Goal: Task Accomplishment & Management: Complete application form

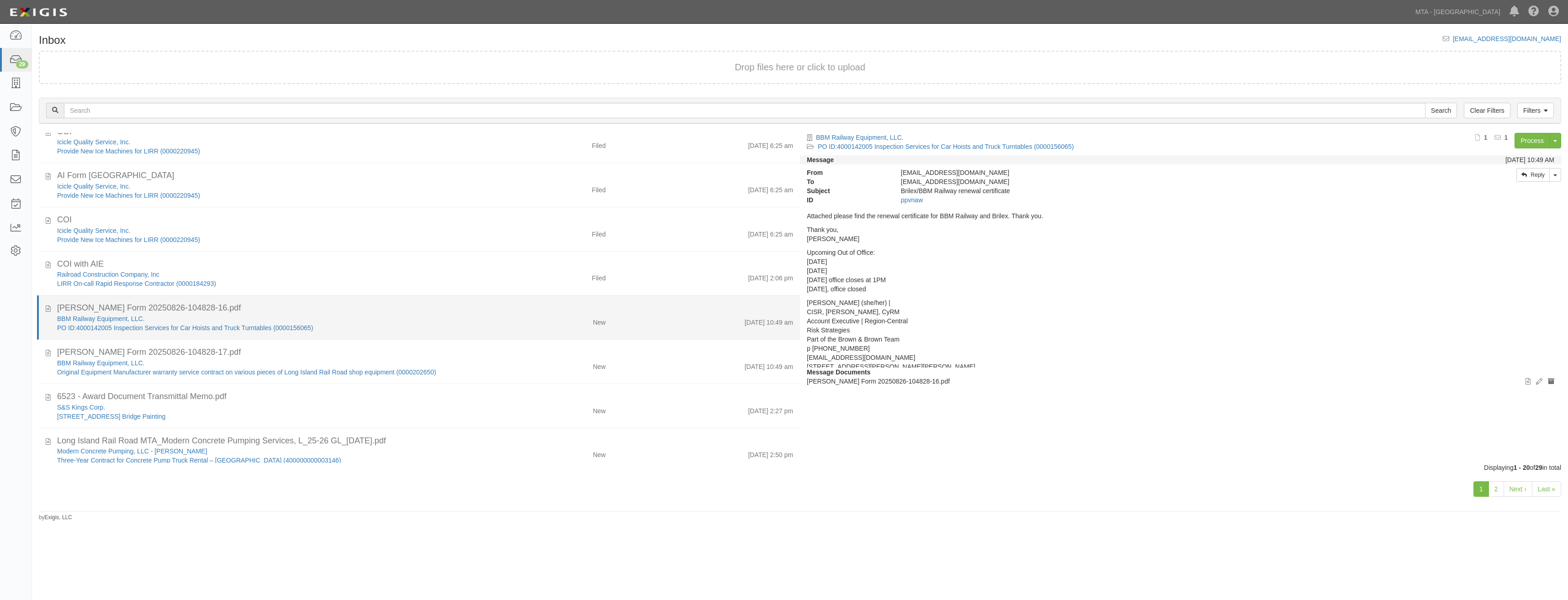
scroll to position [422, 0]
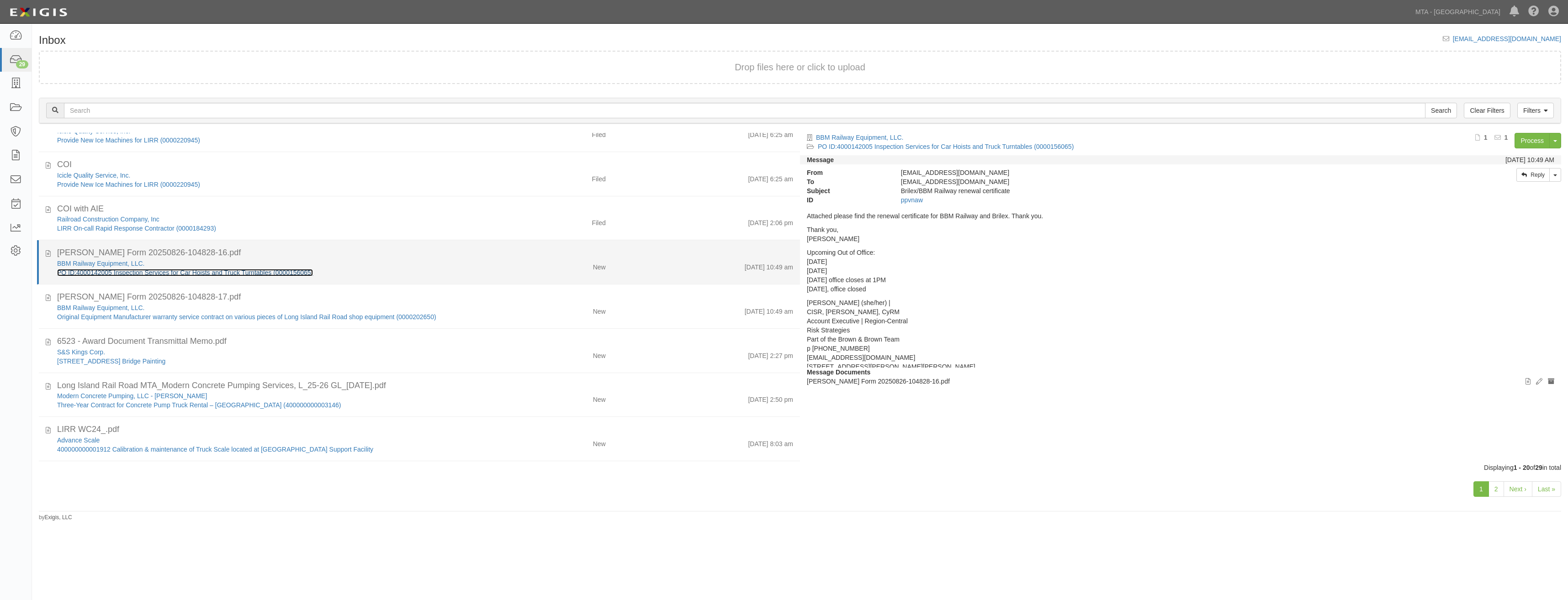
click at [298, 273] on link "PO ID:4000142005 Inspection Services for Car Hoists and Truck Turntables (00001…" at bounding box center [185, 273] width 256 height 7
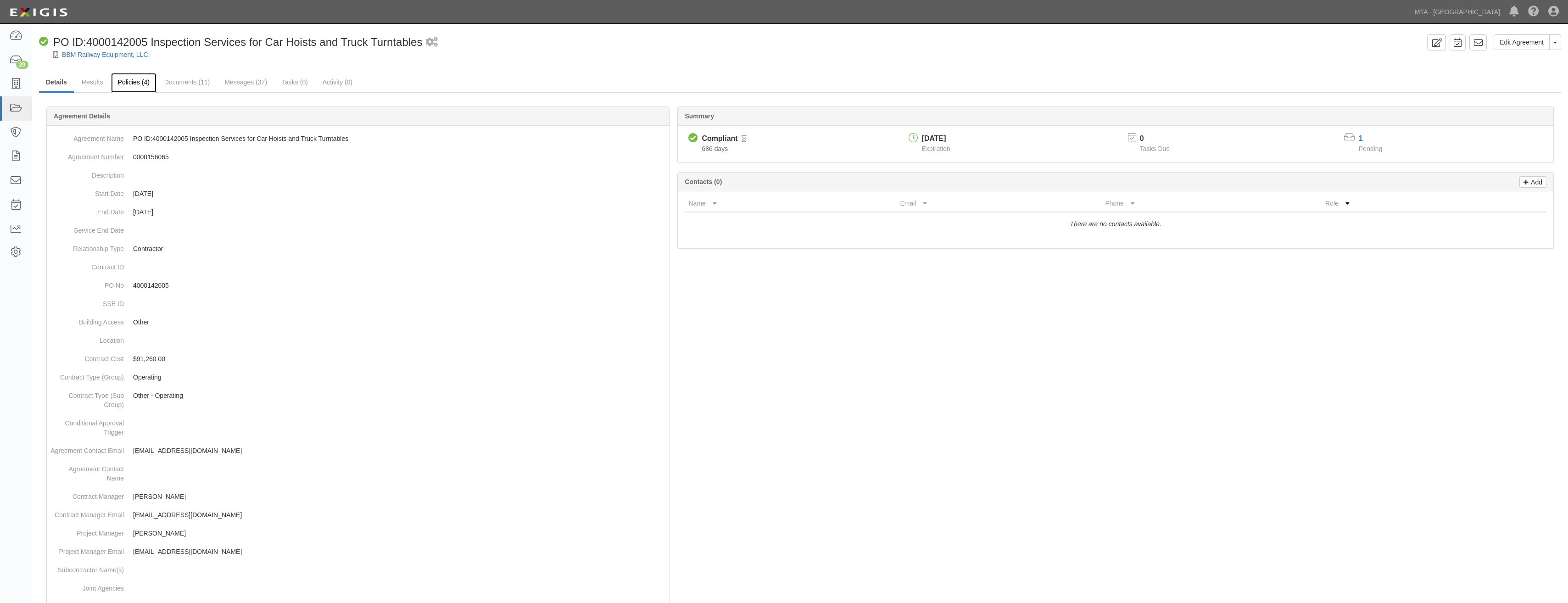
click at [143, 83] on link "Policies (4)" at bounding box center [134, 83] width 45 height 20
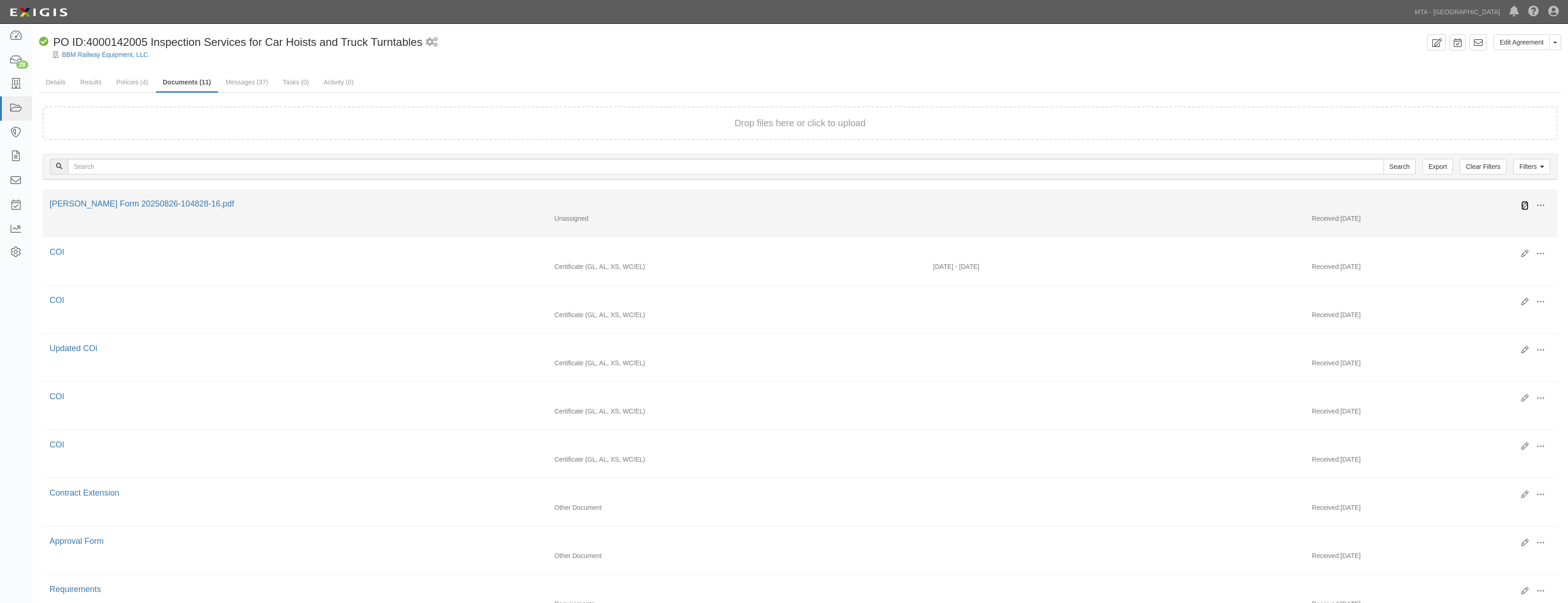
click at [1526, 205] on icon at bounding box center [1525, 205] width 7 height 7
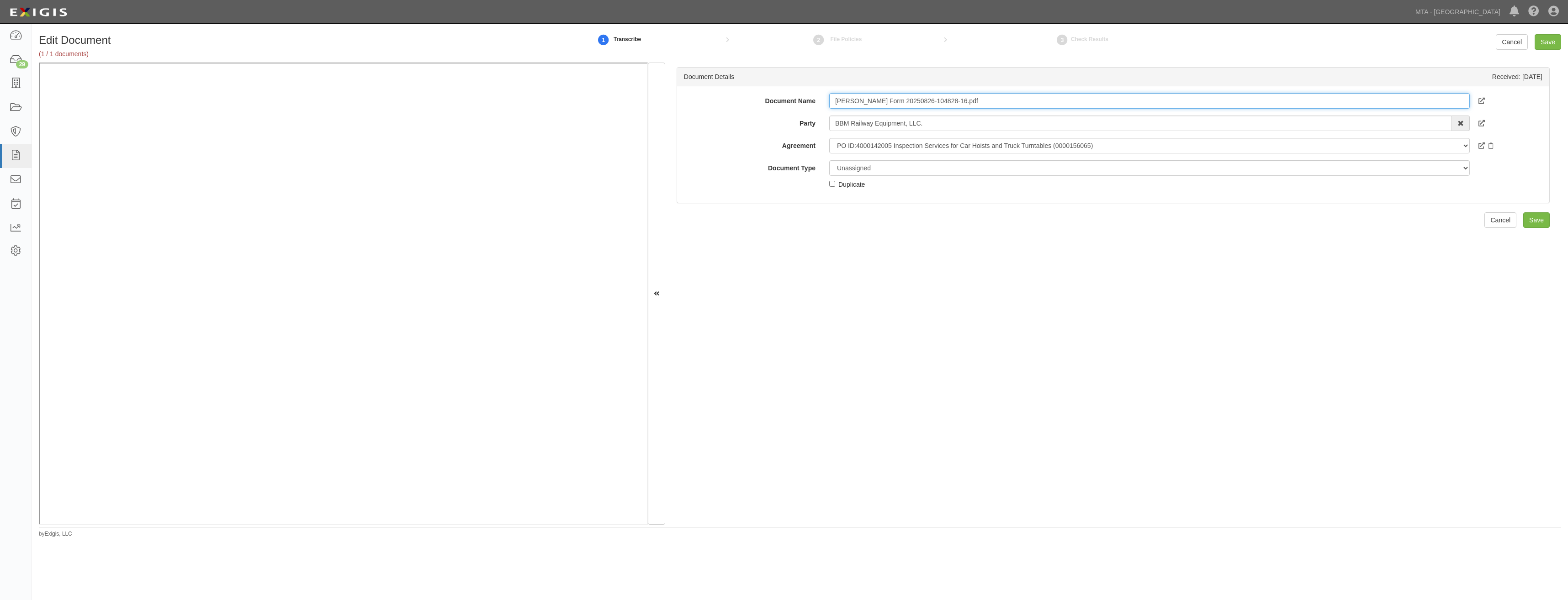
click at [989, 104] on input "ACORD Form 20250826-104828-16.pdf" at bounding box center [1149, 101] width 640 height 16
type input "COI"
click at [920, 165] on select "Unassigned Binder Cancellation Notice Certificate Contract Endorsement Insuranc…" at bounding box center [1149, 168] width 640 height 16
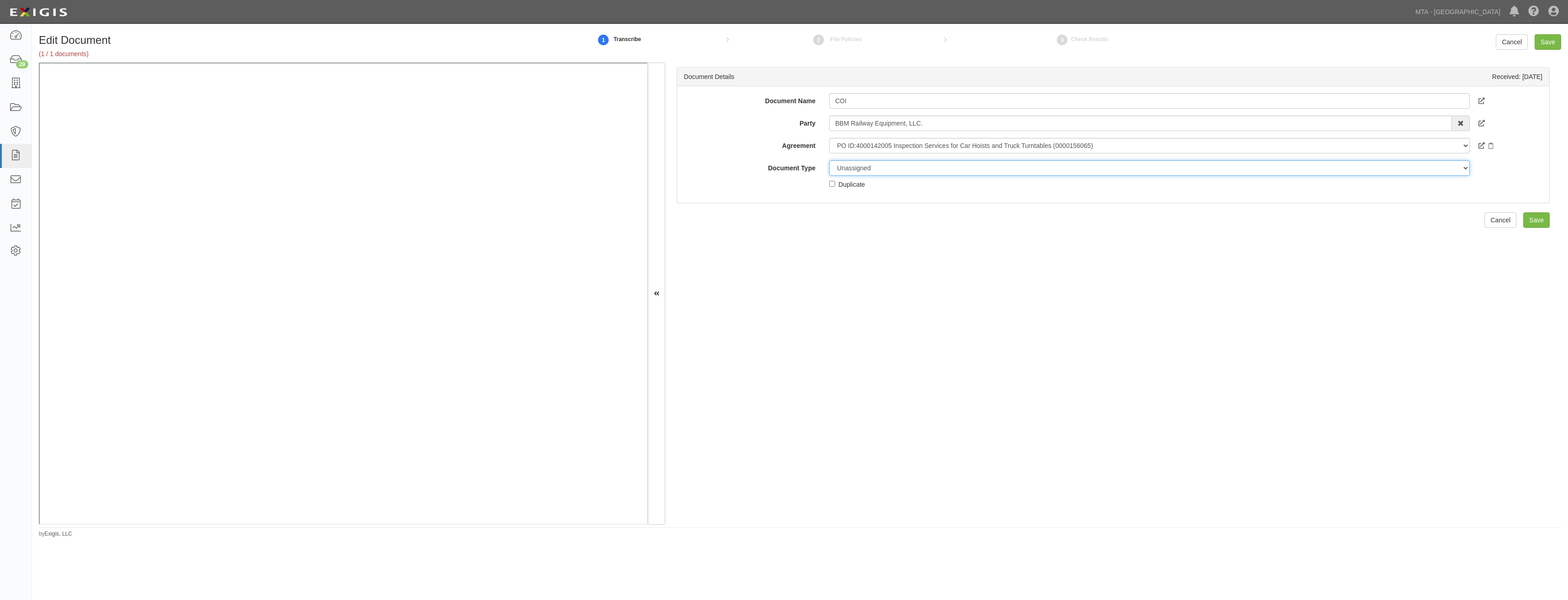
select select "CertificateDetail"
click at [829, 160] on select "Unassigned Binder Cancellation Notice Certificate Contract Endorsement Insuranc…" at bounding box center [1149, 168] width 640 height 16
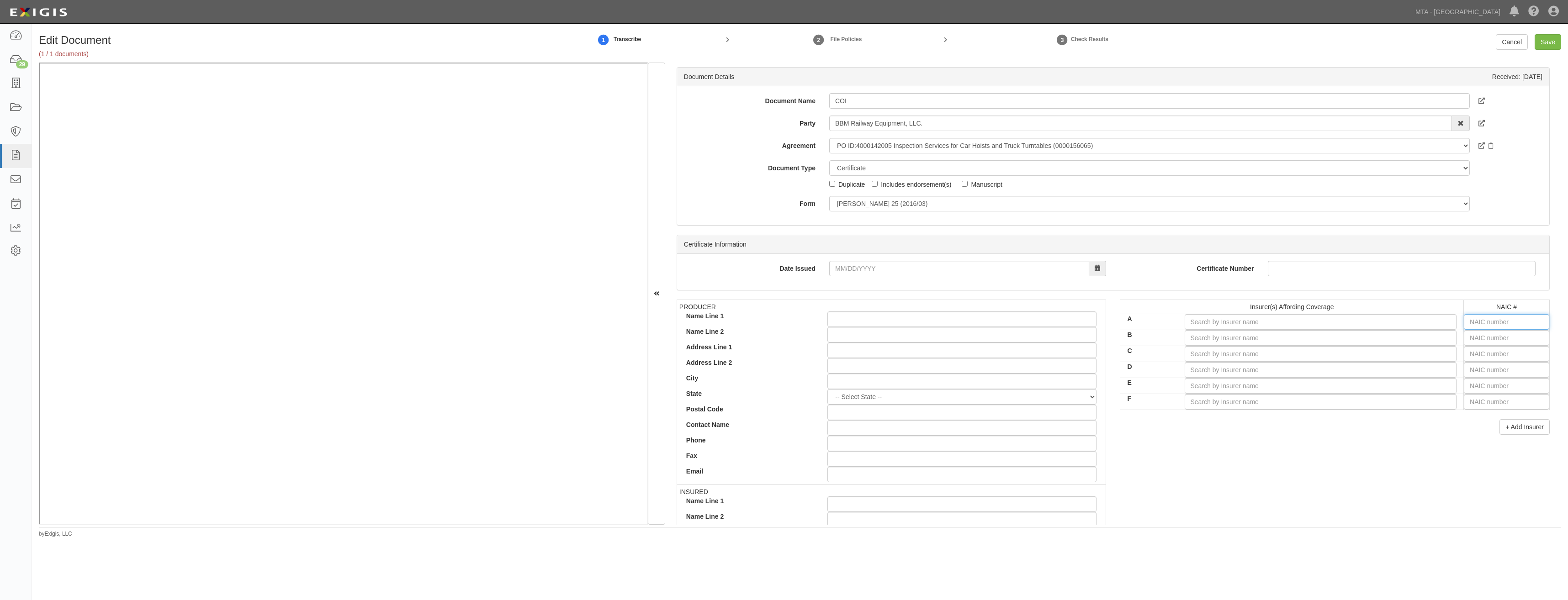
click at [1486, 326] on input "text" at bounding box center [1507, 322] width 85 height 16
click at [1494, 324] on input "text" at bounding box center [1507, 322] width 85 height 16
type input "25232"
type input "2"
type input "20796"
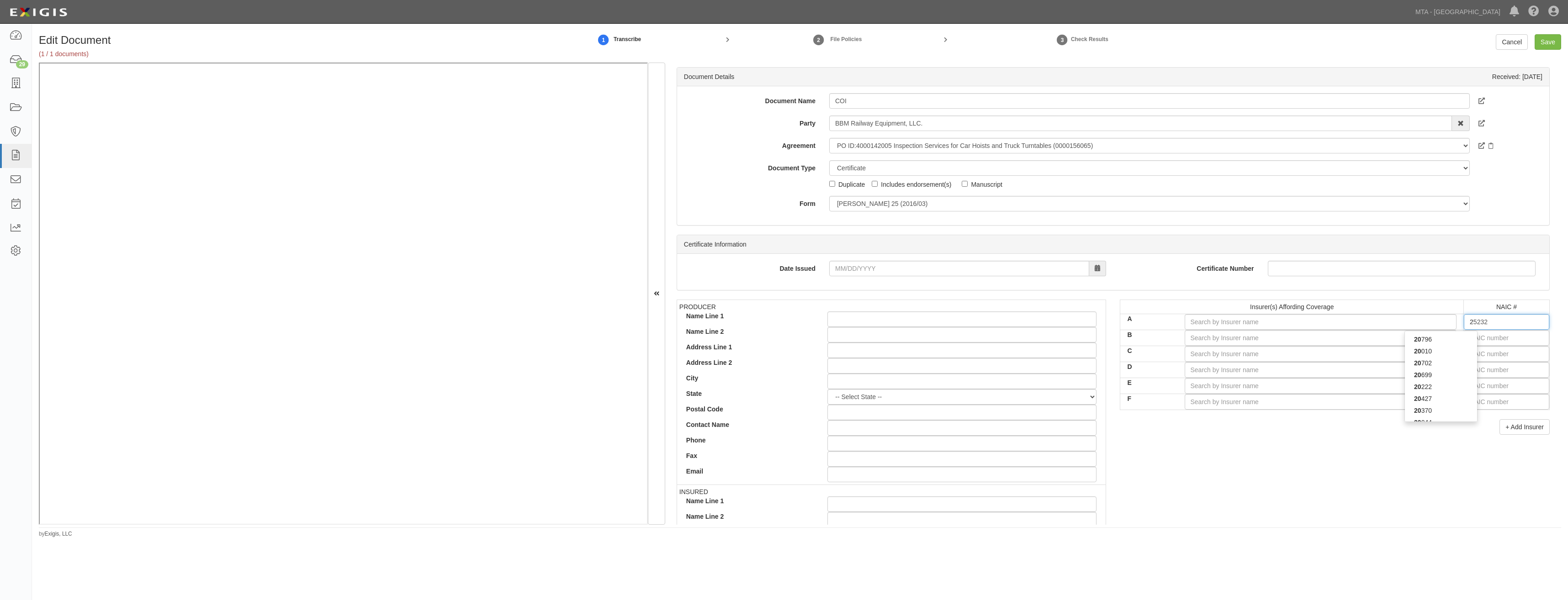
type input "20"
type input "20222"
type input "202"
type input "20281"
type input "2028"
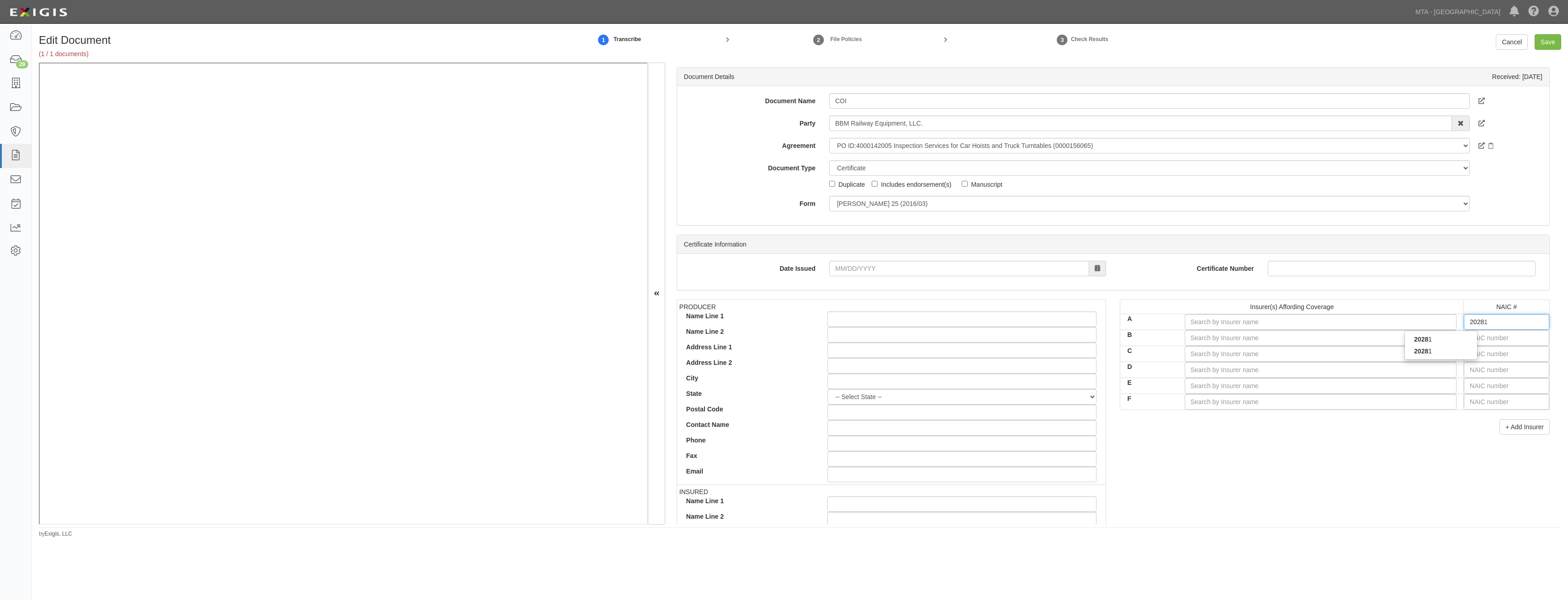
type input "20281"
click at [1463, 346] on div "20281" at bounding box center [1441, 351] width 72 height 12
type input "Federal Insurance Company (A++ XV Rating)"
type input "20281"
click at [1484, 337] on input "text" at bounding box center [1507, 338] width 85 height 16
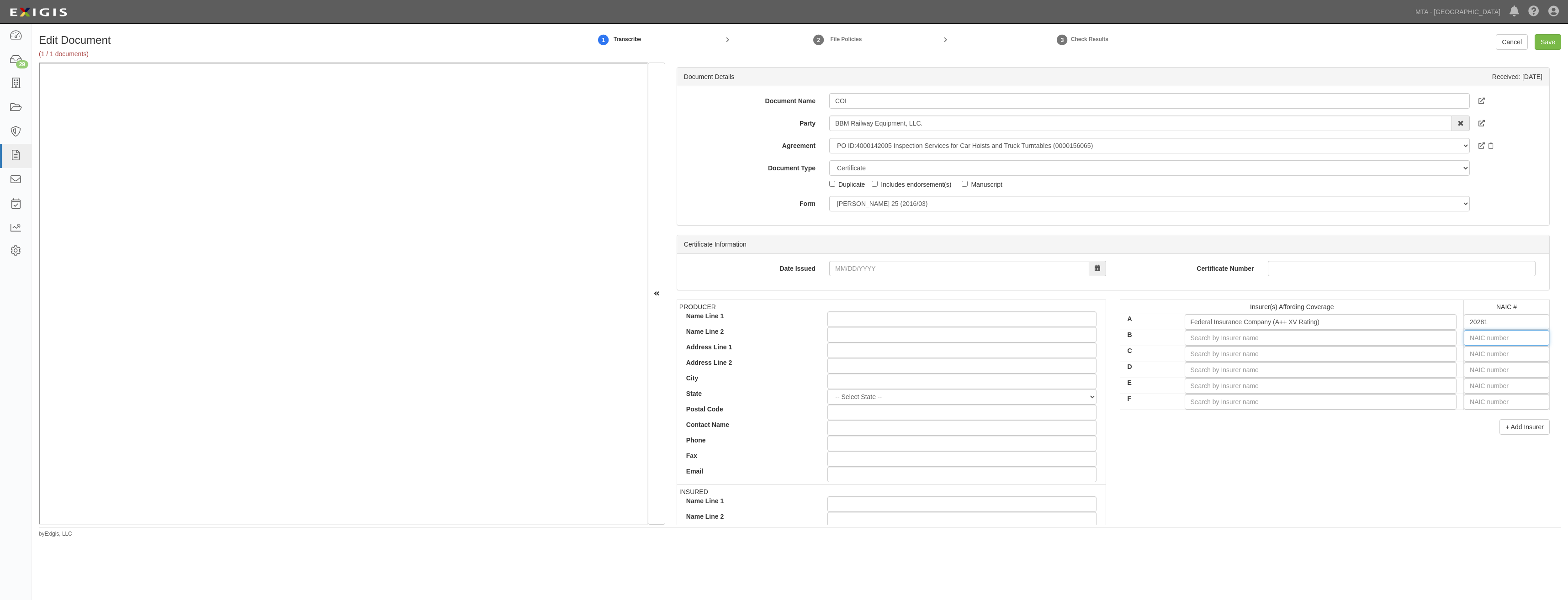
type input "25232"
type input "2"
type input "20796"
type input "20"
type input "20370"
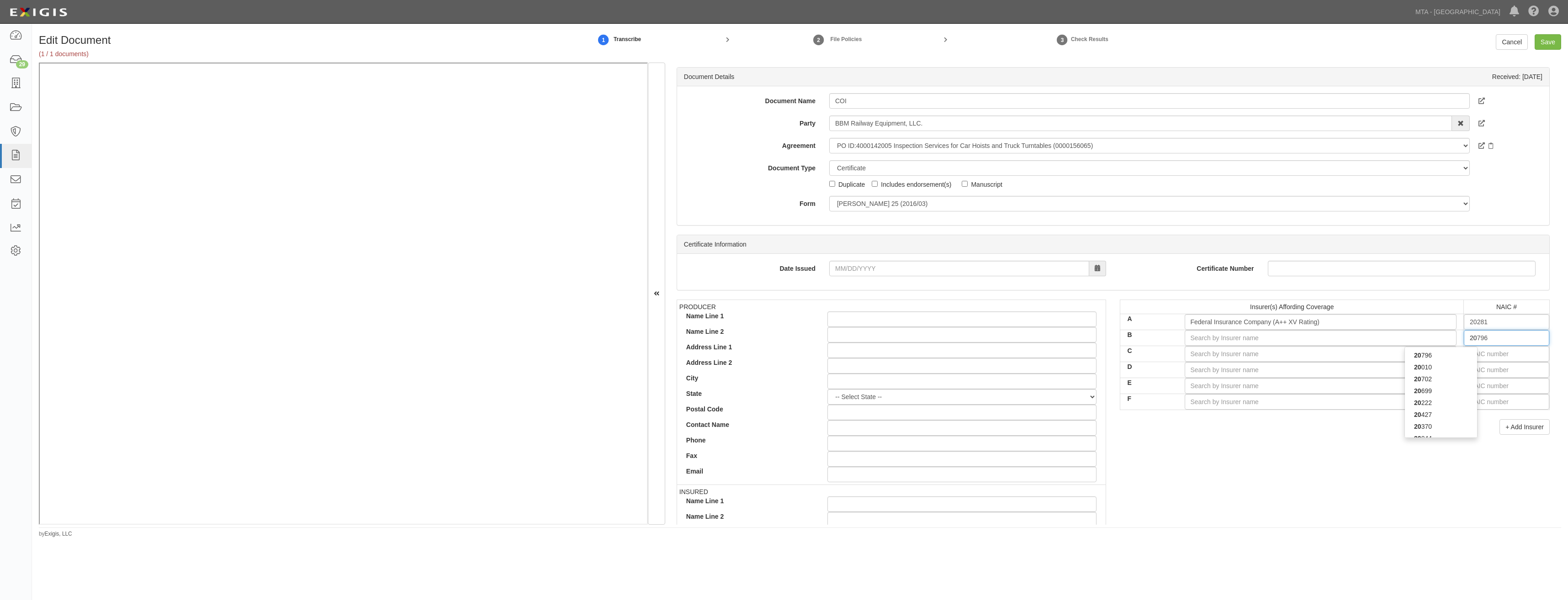
type input "203"
type input "20303"
type input "2030"
type input "20303"
click at [1461, 366] on div "20303" at bounding box center [1441, 368] width 72 height 12
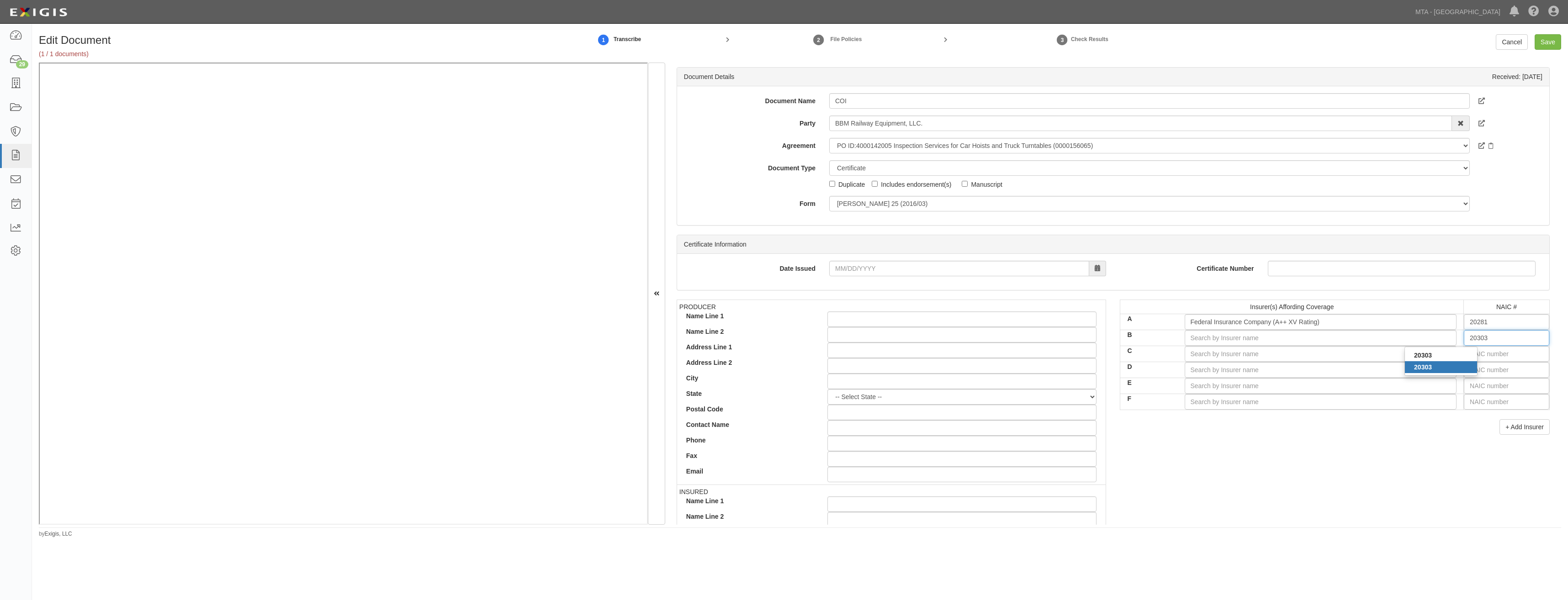
type input "Great Northern Insurance Company (A++ XV Rating)"
type input "20303"
click at [1477, 355] on input "text" at bounding box center [1507, 354] width 85 height 16
type input "16862"
type input "1"
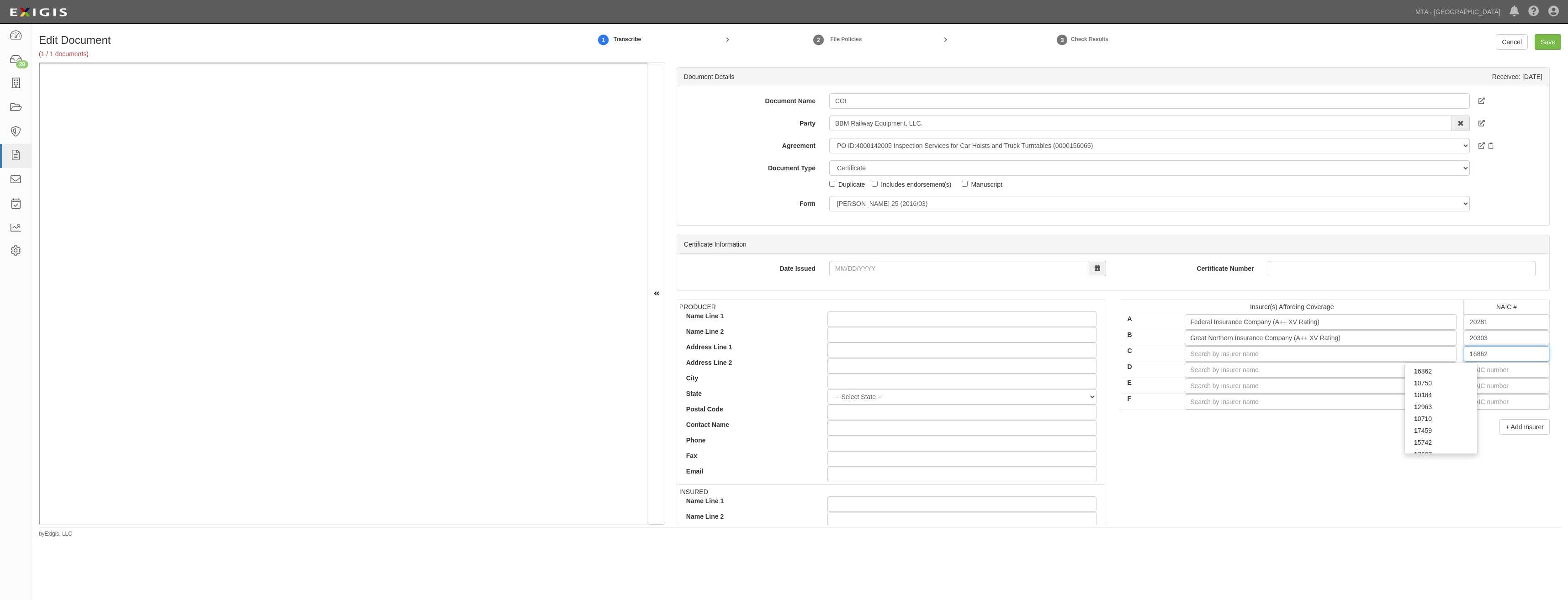
type input "12963"
type input "12"
type input "12774"
type input "1277"
click at [1451, 379] on div "1277 7" at bounding box center [1441, 383] width 72 height 12
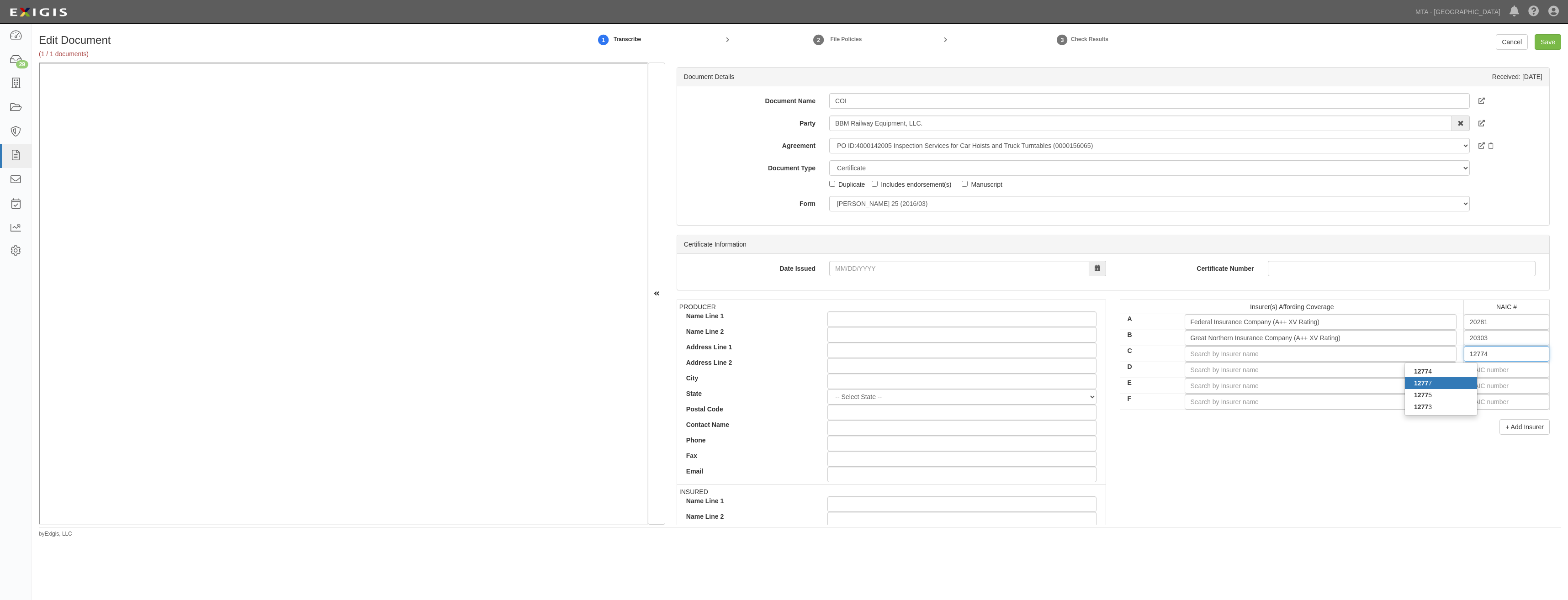
type input "Chubb Indemnity Insurance Company (A++ XV Rating)"
type input "12777"
drag, startPoint x: 1268, startPoint y: 492, endPoint x: 1274, endPoint y: 488, distance: 7.2
click at [1273, 491] on div "PRODUCER Name Line 1 Name Line 2 Address Line 1 Address Line 2 City State -- Se…" at bounding box center [1113, 458] width 887 height 318
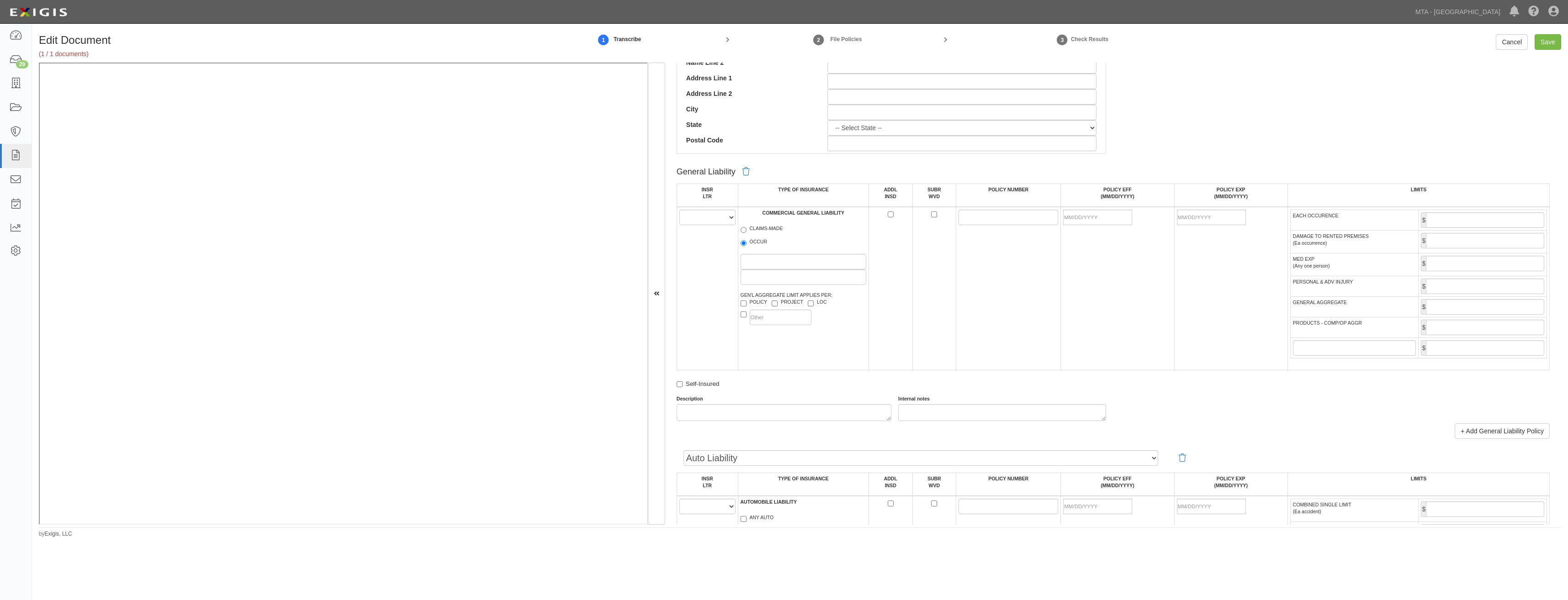
scroll to position [457, 0]
click at [726, 218] on select "A B C D E F" at bounding box center [707, 215] width 56 height 16
select select "A"
click at [679, 207] on select "A B C D E F" at bounding box center [707, 215] width 56 height 16
click at [763, 240] on label "OCCUR" at bounding box center [754, 240] width 27 height 9
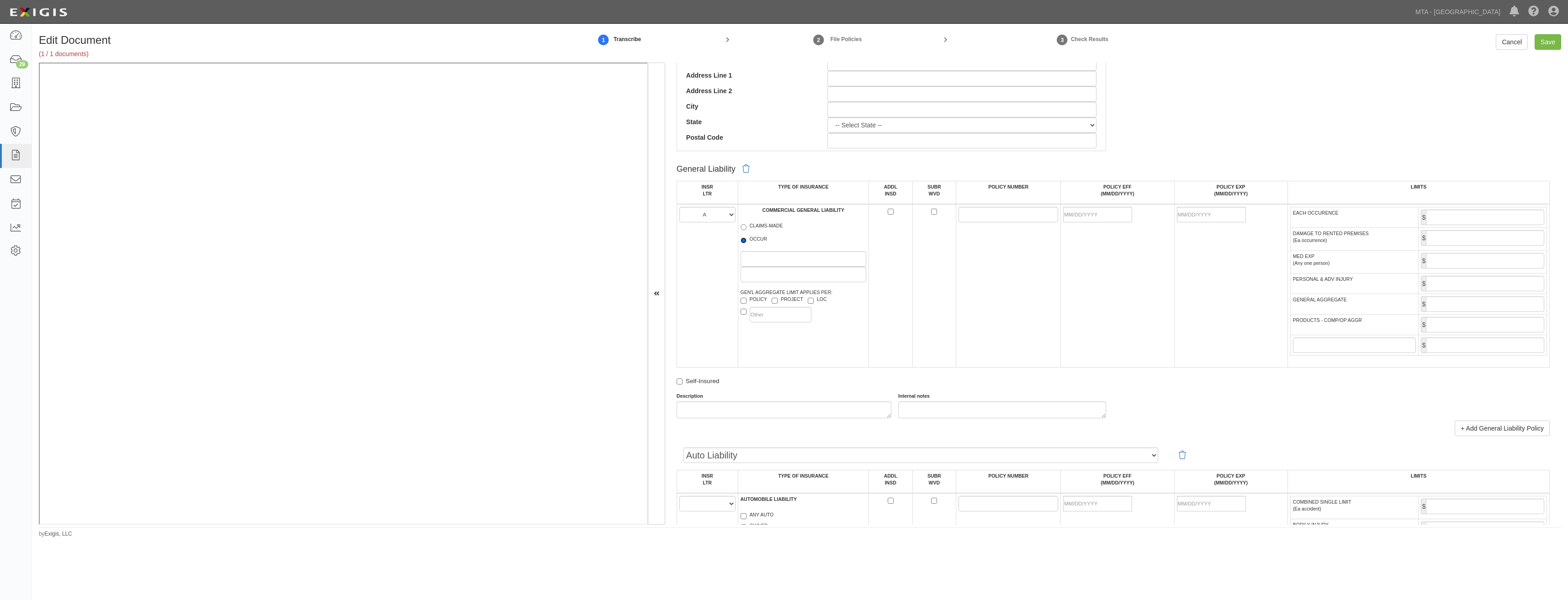
click at [746, 240] on input "OCCUR" at bounding box center [744, 240] width 6 height 6
radio input "true"
click at [784, 301] on label "PROJECT" at bounding box center [788, 300] width 32 height 9
click at [777, 301] on input "PROJECT" at bounding box center [775, 301] width 6 height 6
checkbox input "true"
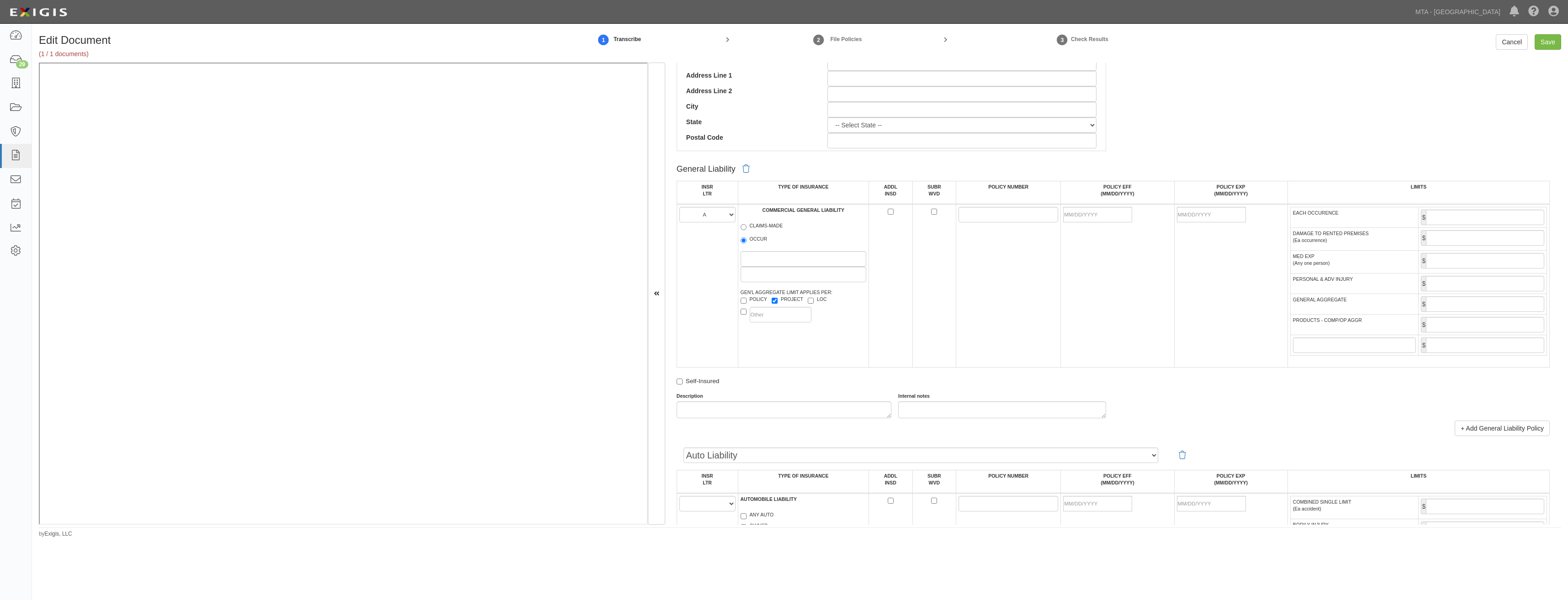
click at [831, 302] on div "GEN'L AGGREGATE LIMIT APPLIES PER: POLICY PROJECT LOC" at bounding box center [803, 307] width 126 height 35
click at [824, 300] on label "LOC" at bounding box center [817, 300] width 19 height 9
click at [814, 300] on input "LOC" at bounding box center [811, 301] width 6 height 6
checkbox input "true"
click at [891, 211] on input "ADDL INSD" at bounding box center [891, 212] width 6 height 6
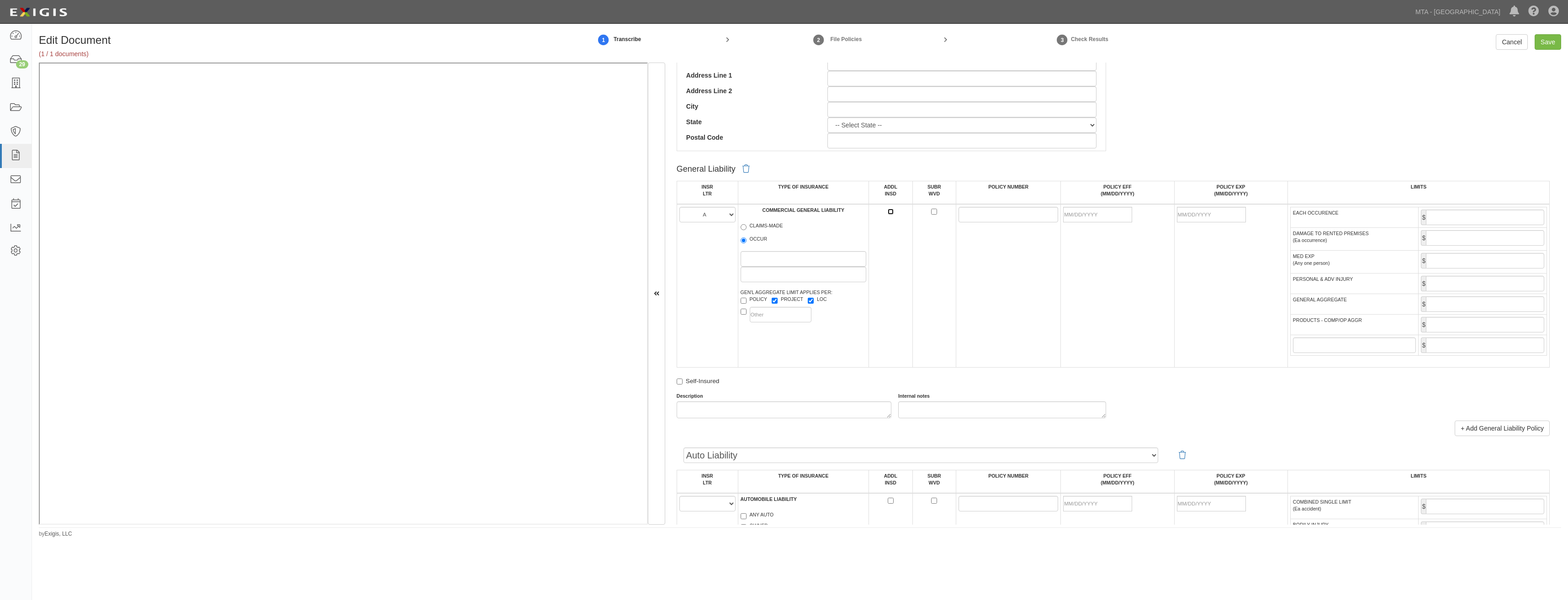
checkbox input "true"
click at [933, 212] on input "SUBR WVD" at bounding box center [934, 212] width 6 height 6
checkbox input "true"
click at [969, 214] on input "POLICY NUMBER" at bounding box center [1009, 215] width 100 height 16
paste input "3609-40-31"
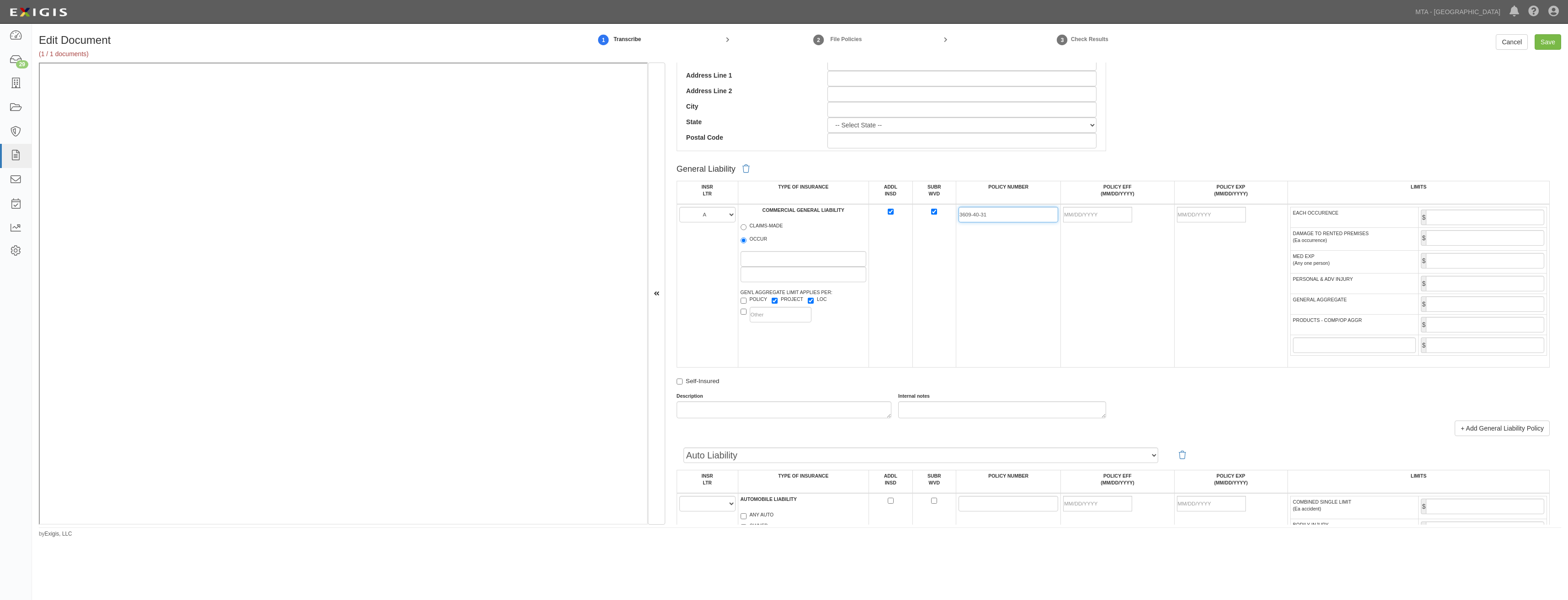
type input "3609-40-31"
click at [1084, 283] on td at bounding box center [1118, 286] width 113 height 164
click at [1089, 199] on td "POLICY EFF (MM/DD/YYYY)" at bounding box center [1118, 192] width 113 height 23
drag, startPoint x: 1093, startPoint y: 214, endPoint x: 1072, endPoint y: 228, distance: 25.2
click at [1093, 214] on input "POLICY EFF (MM/DD/YYYY)" at bounding box center [1097, 215] width 69 height 16
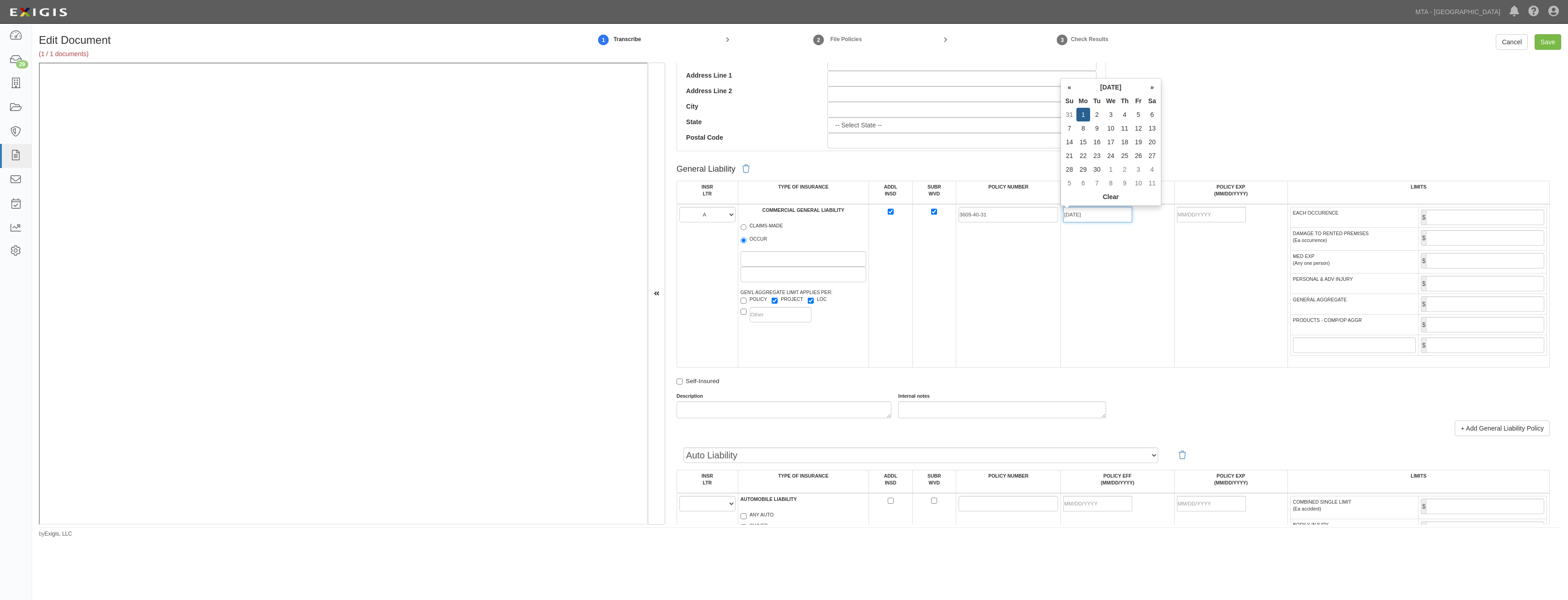
type input "09/01/2025"
type input "[DATE]"
click at [1068, 289] on td "09/01/2025" at bounding box center [1118, 286] width 113 height 164
drag, startPoint x: 1472, startPoint y: 216, endPoint x: 1474, endPoint y: 221, distance: 5.4
click at [1472, 216] on input "EACH OCCURENCE" at bounding box center [1485, 218] width 118 height 16
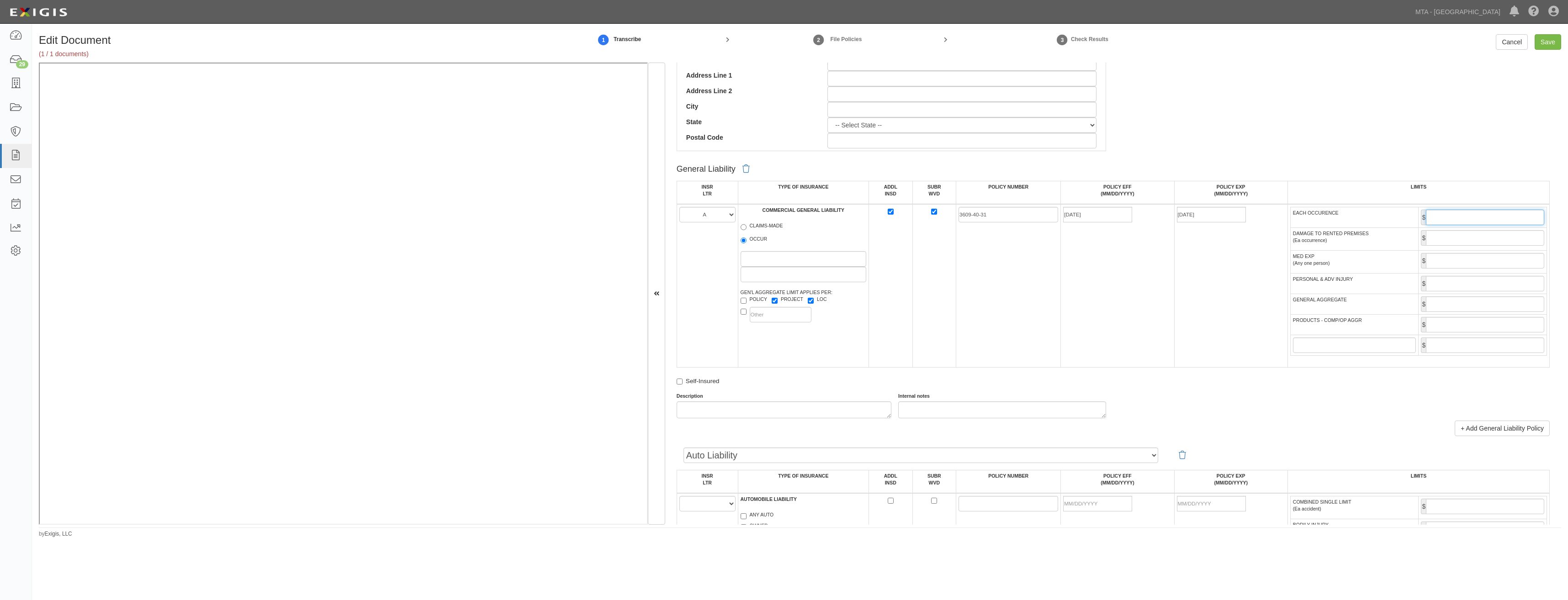
type input "1,000,000"
click at [1459, 306] on input "GENERAL AGGREGATE" at bounding box center [1485, 304] width 118 height 16
type input "2,000,000"
click at [1468, 320] on input "PRODUCTS - COMP/OP AGGR" at bounding box center [1485, 325] width 118 height 16
type input "2,000,000"
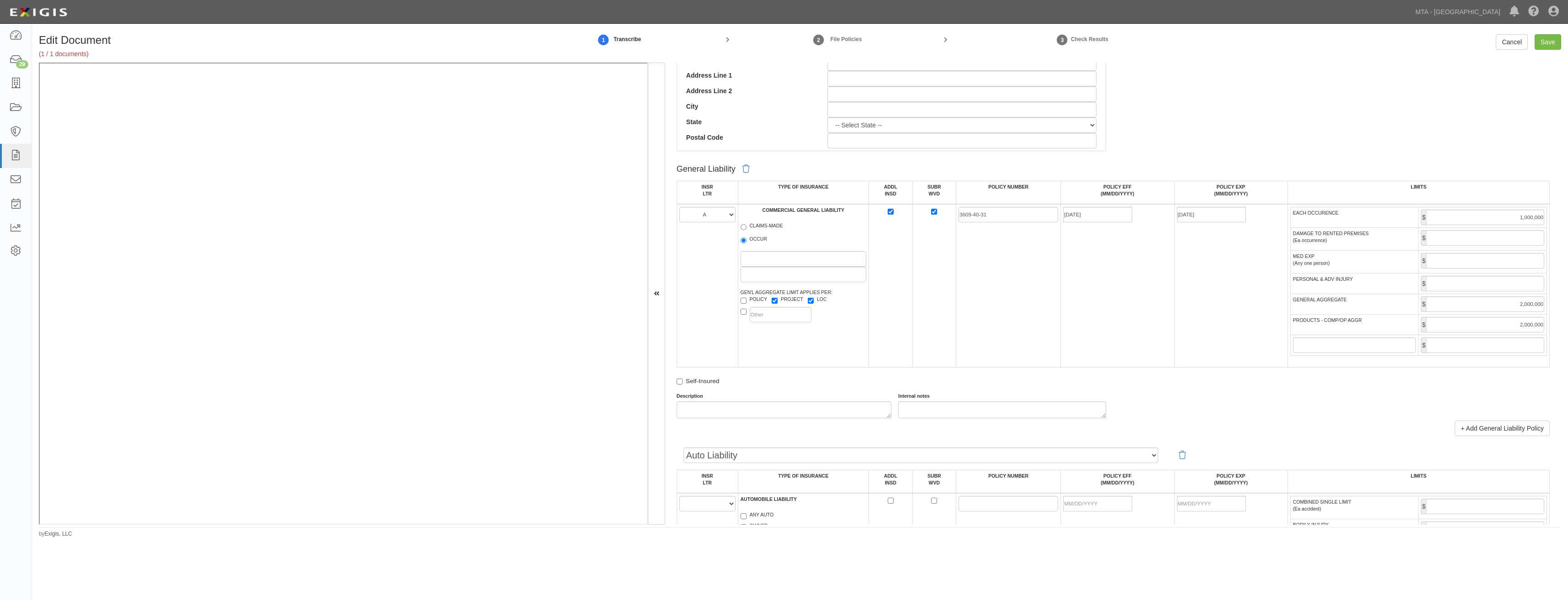
click at [1036, 357] on td "3609-40-31" at bounding box center [1009, 286] width 105 height 164
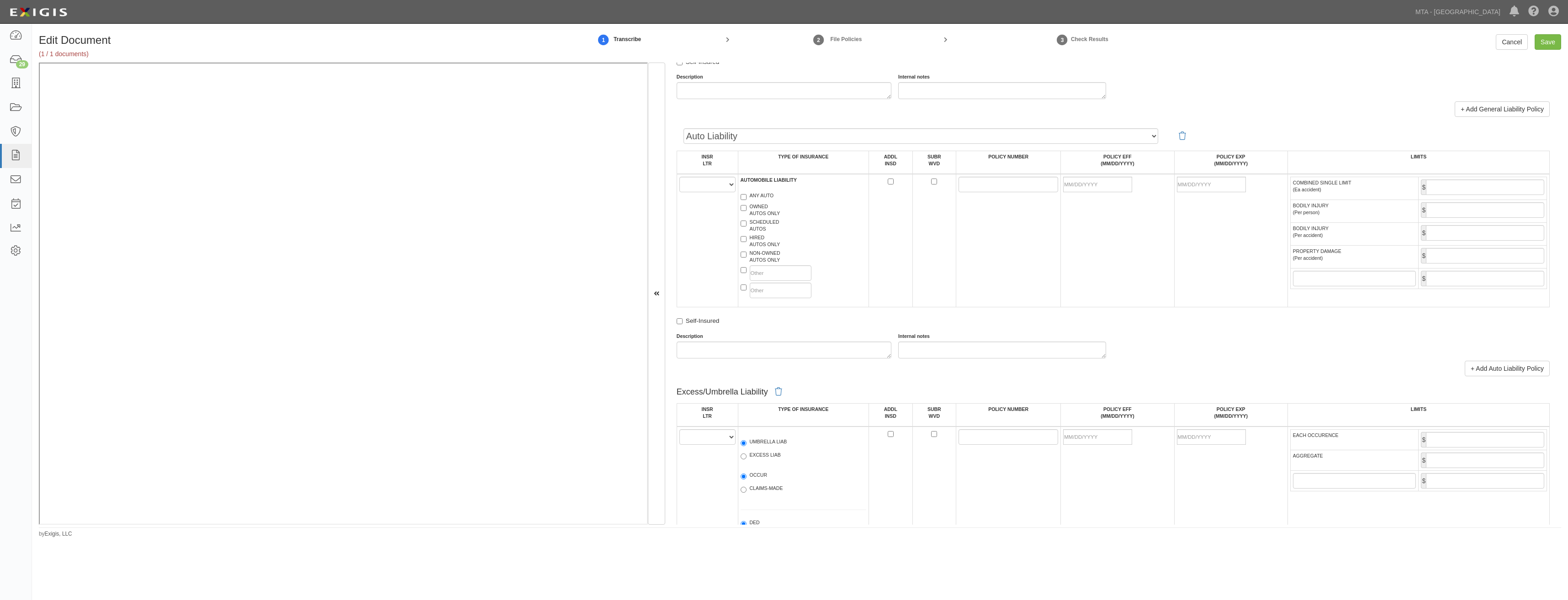
scroll to position [776, 0]
click at [703, 182] on select "A B C D E F" at bounding box center [707, 184] width 56 height 16
select select "B"
click at [679, 176] on select "A B C D E F" at bounding box center [707, 184] width 56 height 16
click at [765, 195] on label "ANY AUTO" at bounding box center [757, 196] width 33 height 9
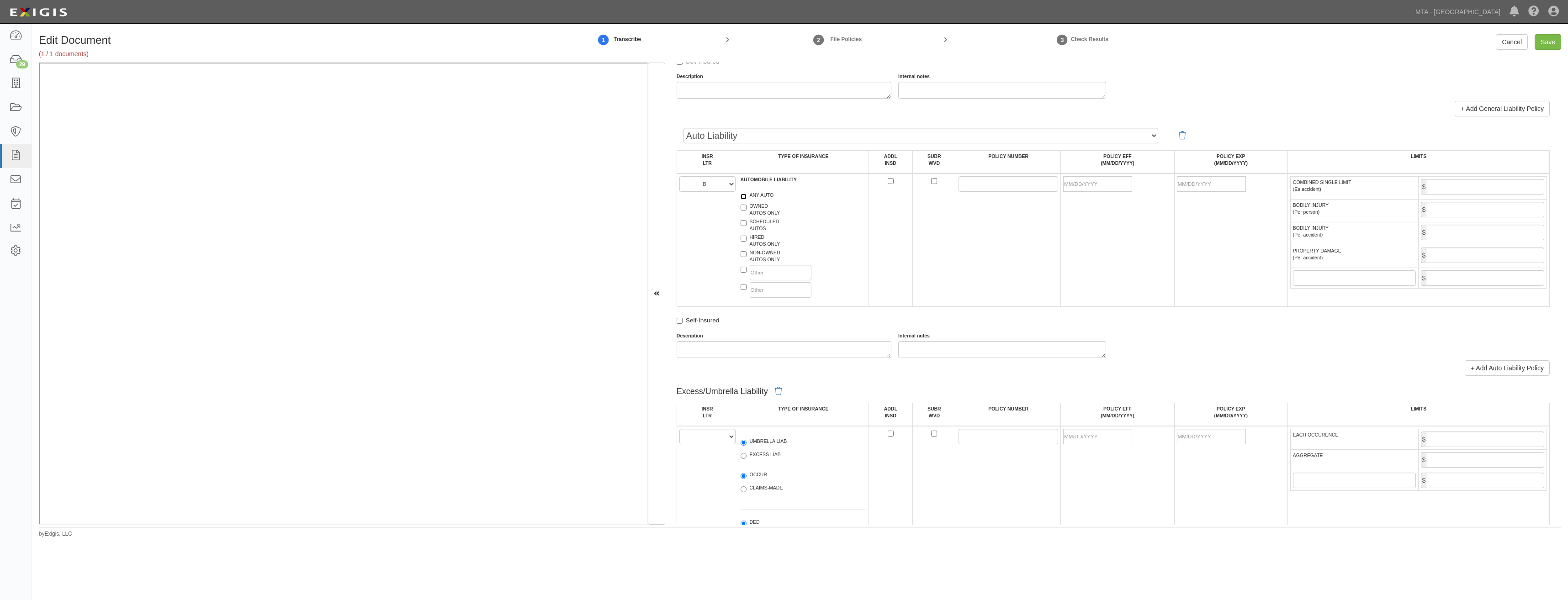
click at [746, 195] on input "ANY AUTO" at bounding box center [744, 197] width 6 height 6
checkbox input "true"
click at [891, 180] on input "ADDL INSD" at bounding box center [891, 181] width 6 height 6
checkbox input "true"
click at [932, 183] on input "SUBR WVD" at bounding box center [934, 181] width 6 height 6
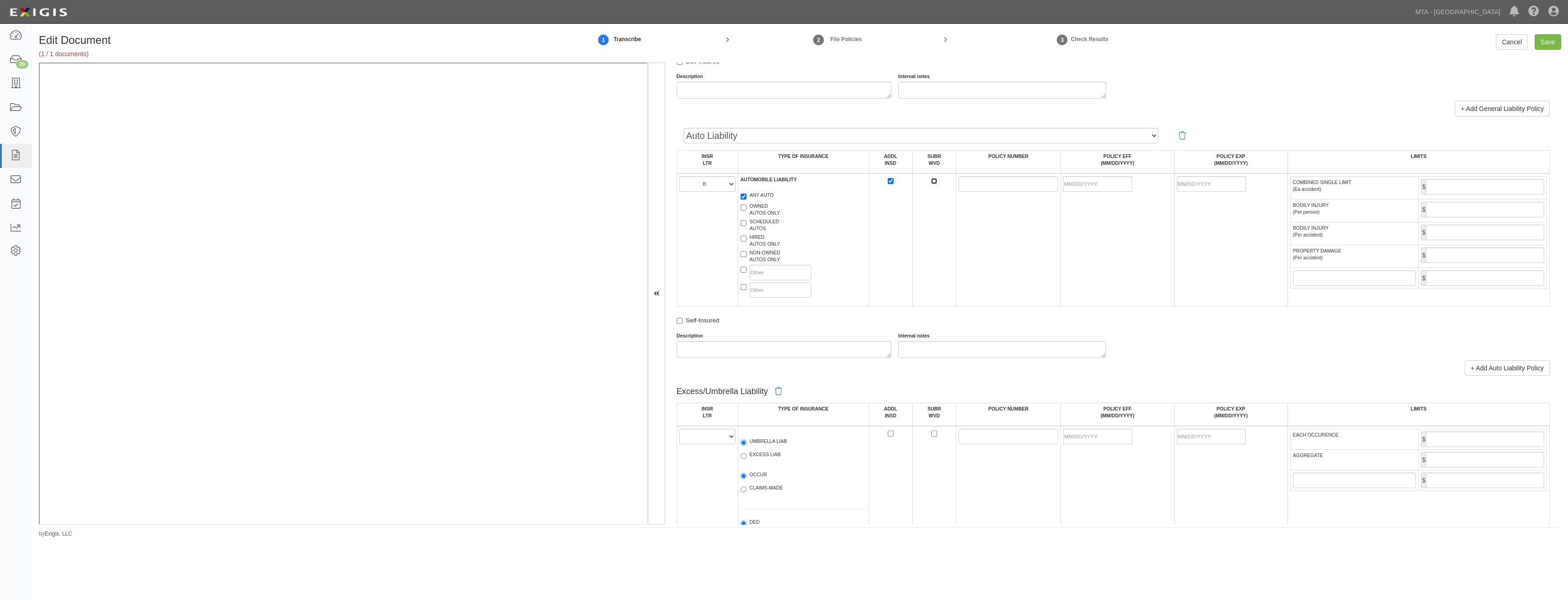
checkbox input "true"
click at [971, 184] on input "POLICY NUMBER" at bounding box center [1009, 184] width 100 height 16
paste input "7365-44-21"
type input "7365-44-21"
click at [1122, 249] on td at bounding box center [1118, 240] width 113 height 133
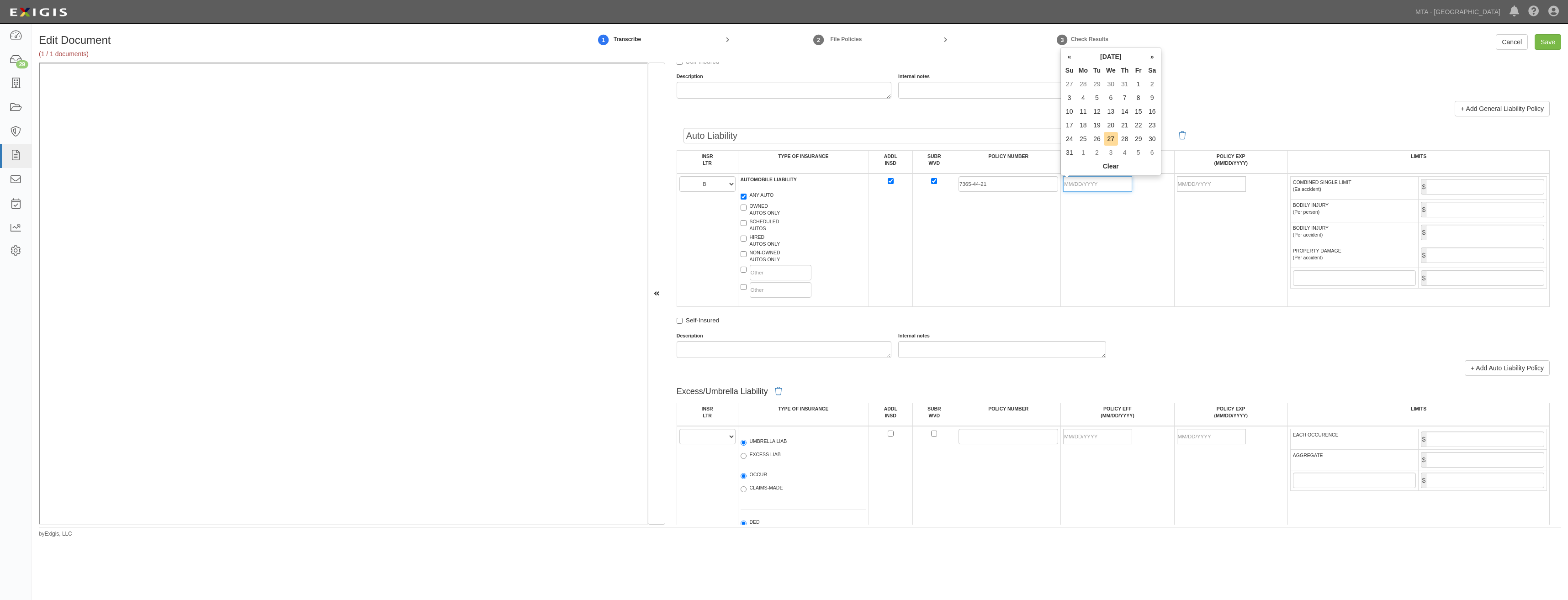
click at [1096, 184] on input "POLICY EFF (MM/DD/YYYY)" at bounding box center [1097, 184] width 69 height 16
type input "09/01/2025"
type input "[DATE]"
click at [1038, 238] on td "7365-44-21" at bounding box center [1009, 240] width 105 height 133
click at [1477, 190] on input "COMBINED SINGLE LIMIT (Ea accident)" at bounding box center [1485, 187] width 118 height 16
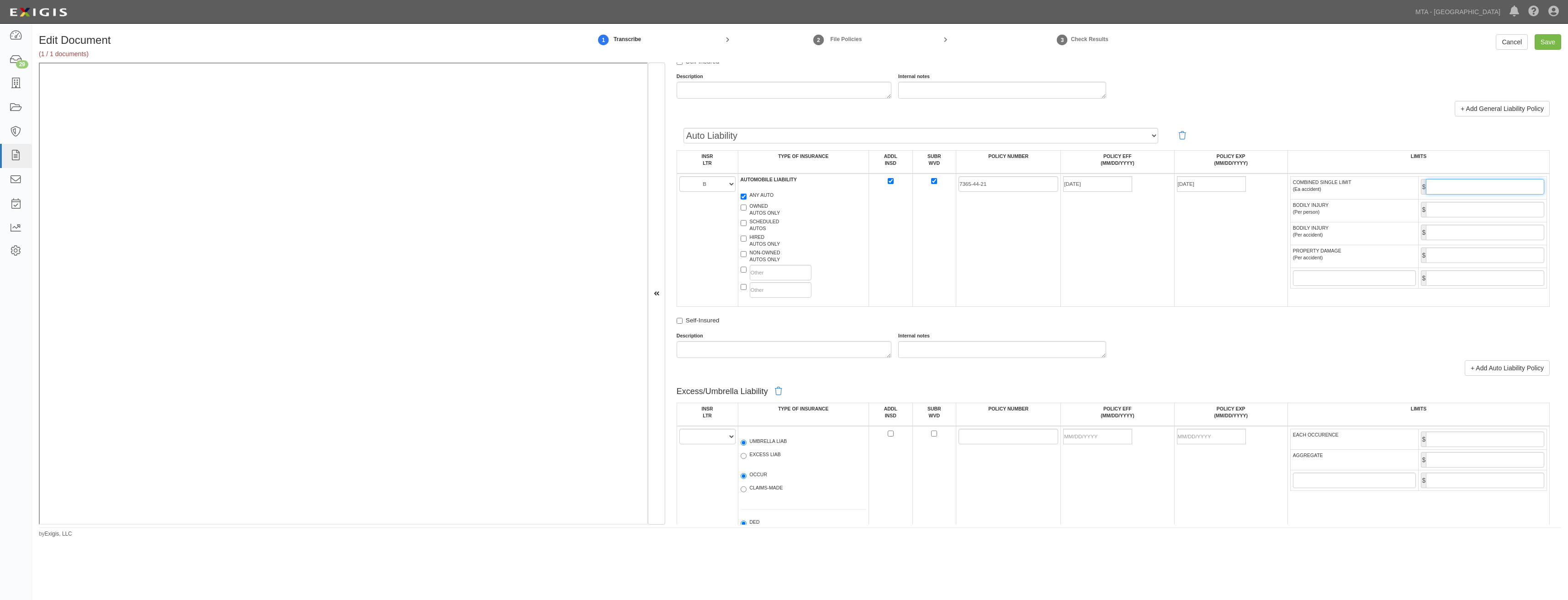
type input "1,000,000"
click at [1141, 259] on td "09/01/2025" at bounding box center [1118, 240] width 113 height 133
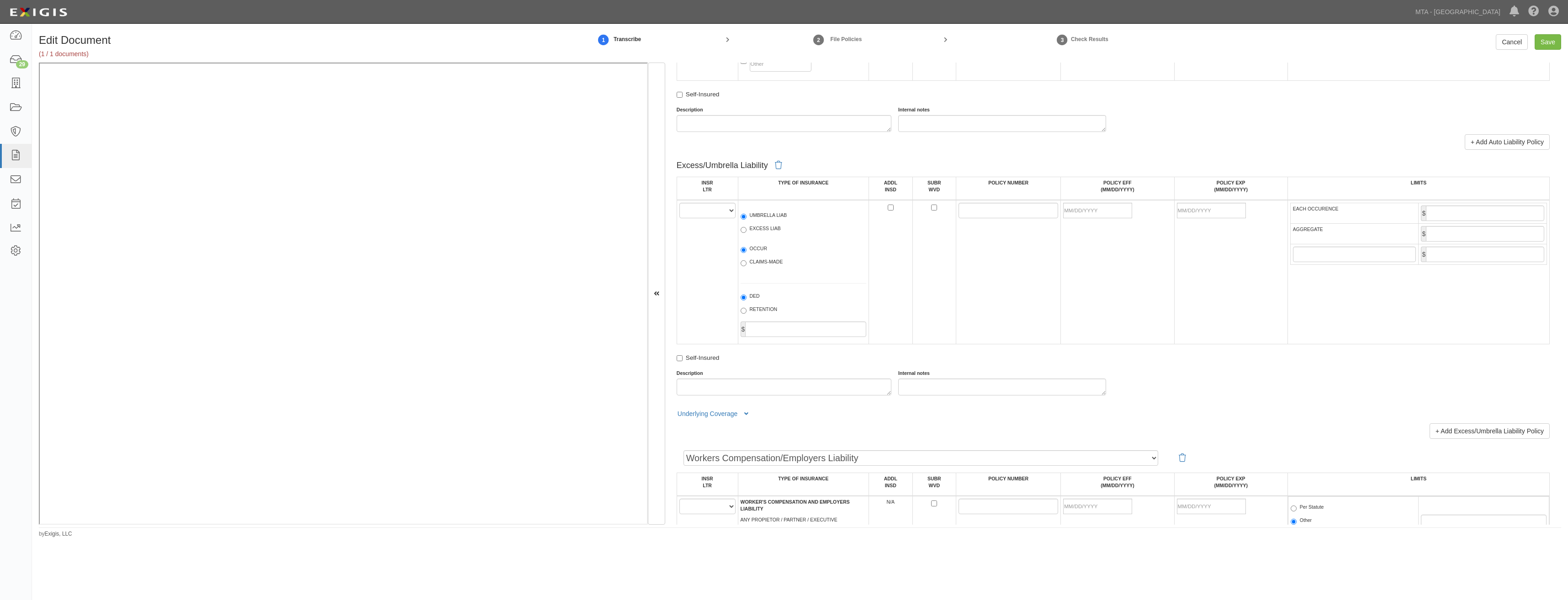
scroll to position [1005, 0]
click at [729, 208] on select "A B C D E F" at bounding box center [707, 209] width 56 height 16
select select "A"
click at [679, 201] on select "A B C D E F" at bounding box center [707, 209] width 56 height 16
click at [772, 218] on label "UMBRELLA LIAB" at bounding box center [764, 214] width 47 height 9
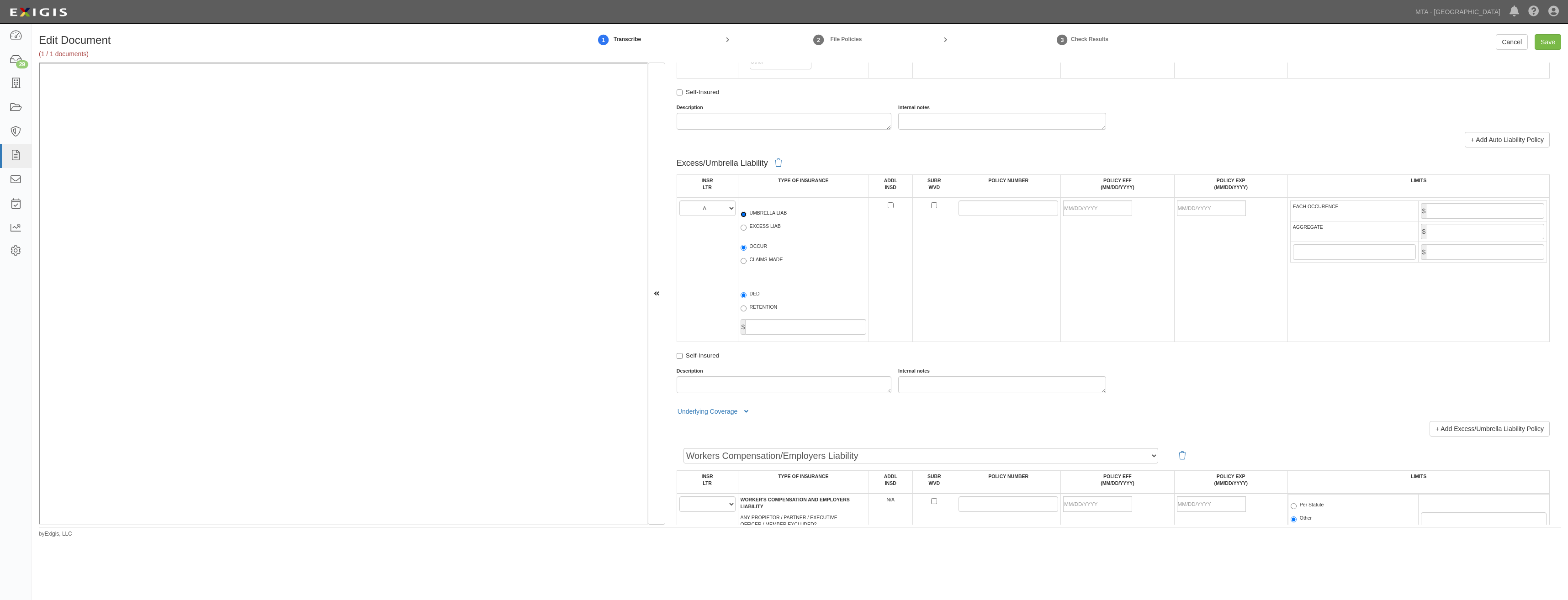
click at [746, 217] on input "UMBRELLA LIAB" at bounding box center [744, 215] width 6 height 6
radio input "true"
click at [758, 239] on div "OCCUR CLAIMS-MADE" at bounding box center [803, 255] width 140 height 33
click at [755, 245] on label "OCCUR" at bounding box center [754, 247] width 27 height 9
click at [746, 245] on input "OCCUR" at bounding box center [744, 248] width 6 height 6
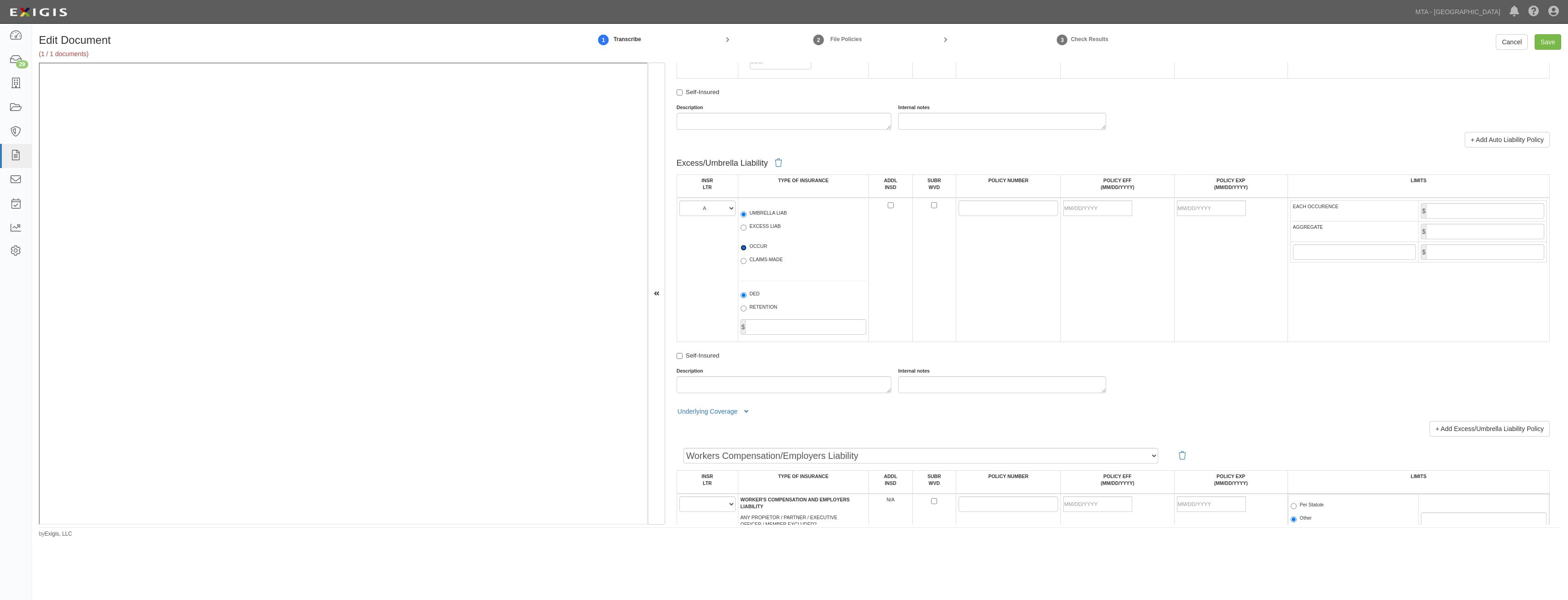
radio input "true"
click at [887, 206] on input "ADDL INSD" at bounding box center [891, 206] width 6 height 6
checkbox input "true"
click at [933, 206] on input "SUBR WVD" at bounding box center [934, 206] width 6 height 6
checkbox input "true"
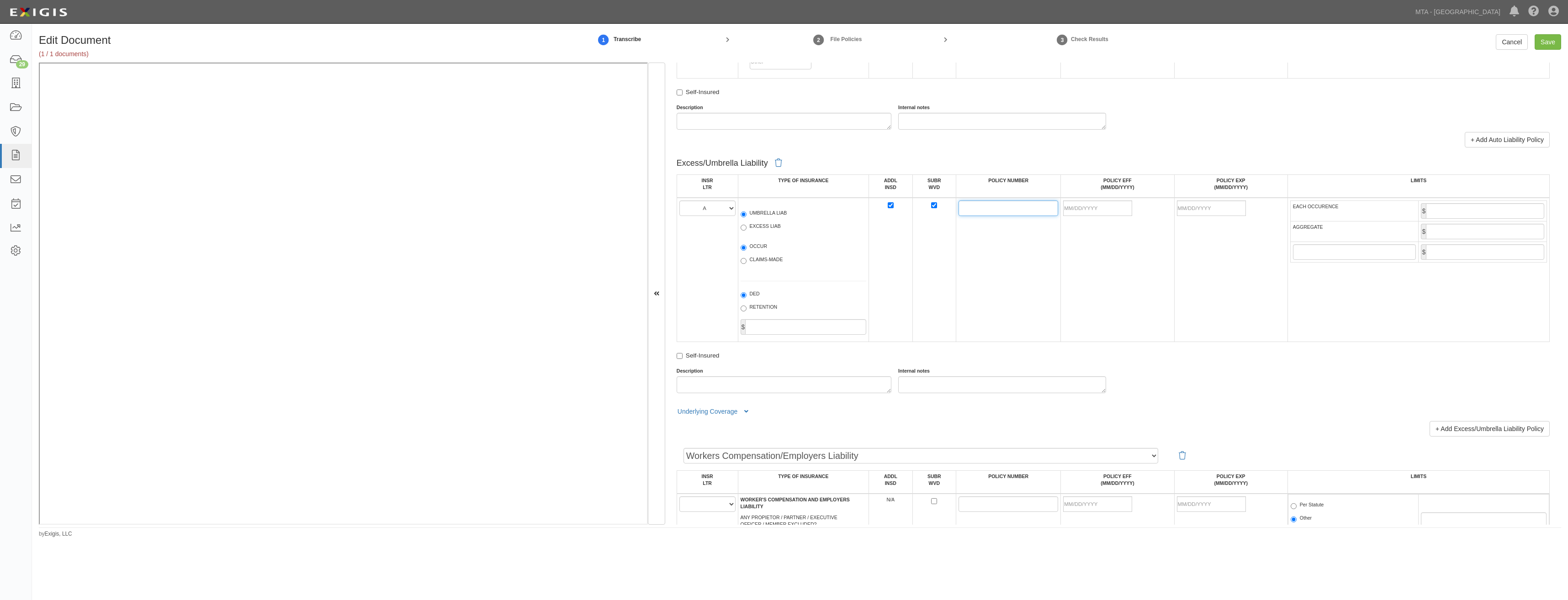
click at [963, 210] on input "POLICY NUMBER" at bounding box center [1009, 209] width 100 height 16
paste input "5673-07-76"
type input "5673-07-76"
click at [1041, 271] on td "5673-07-76" at bounding box center [1009, 270] width 105 height 144
click at [1082, 211] on input "POLICY EFF (MM/DD/YYYY)" at bounding box center [1097, 209] width 69 height 16
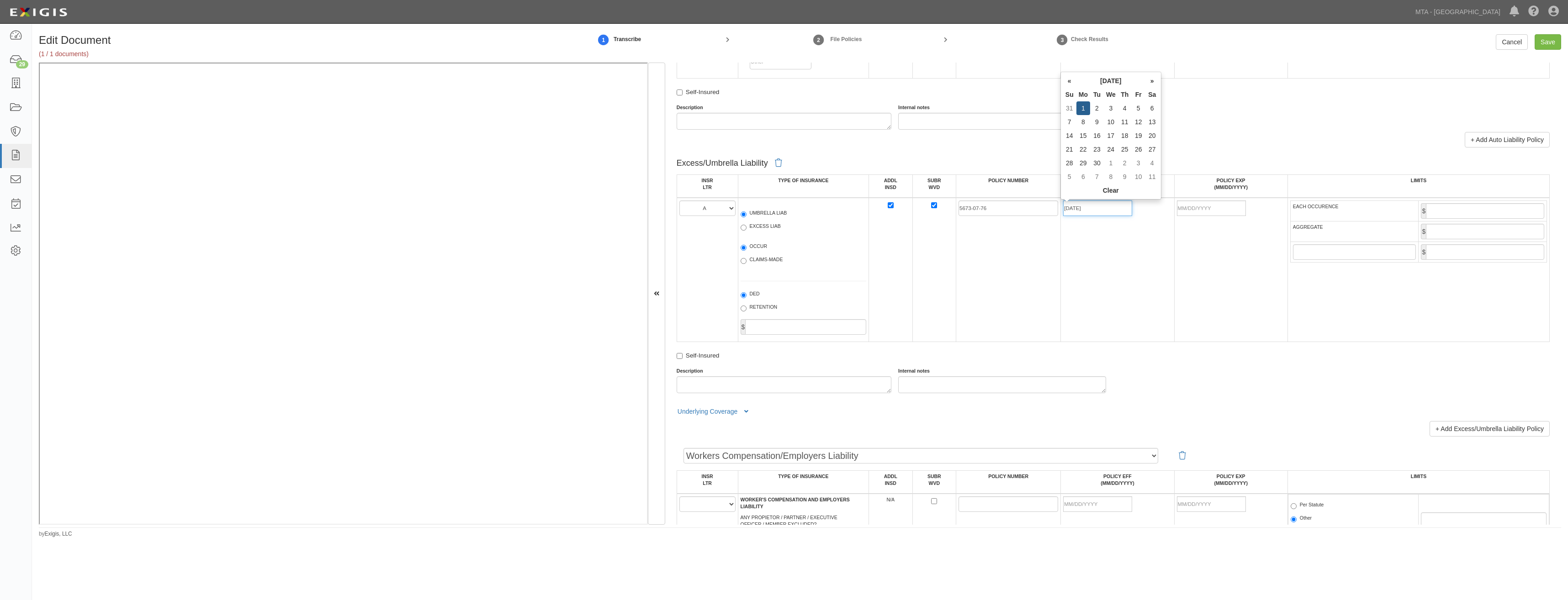
type input "09/01/2025"
type input "09/01/2026"
click at [1012, 268] on td "5673-07-76" at bounding box center [1009, 270] width 105 height 144
click at [1500, 206] on input "EACH OCCURENCE" at bounding box center [1485, 211] width 118 height 16
type input "5,000,000"
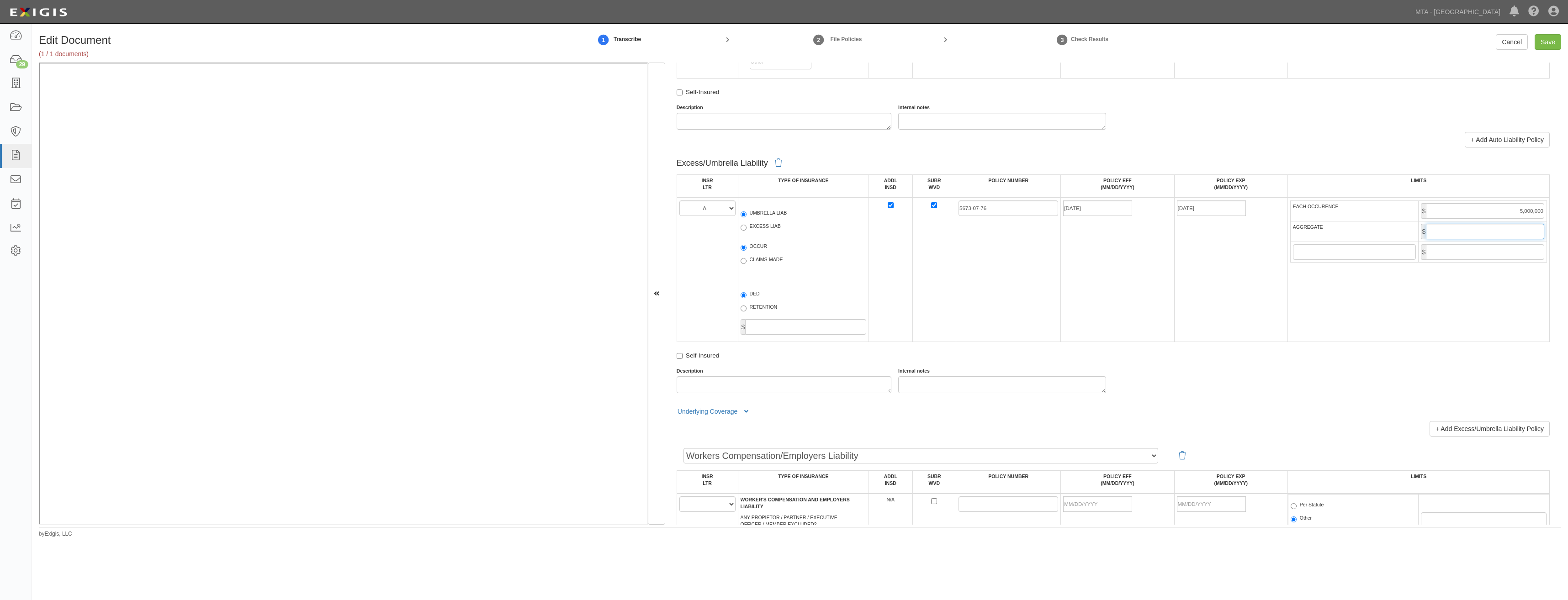
click at [1488, 233] on input "AGGREGATE" at bounding box center [1485, 232] width 118 height 16
type input "5,000,000"
click at [915, 256] on td at bounding box center [934, 270] width 44 height 144
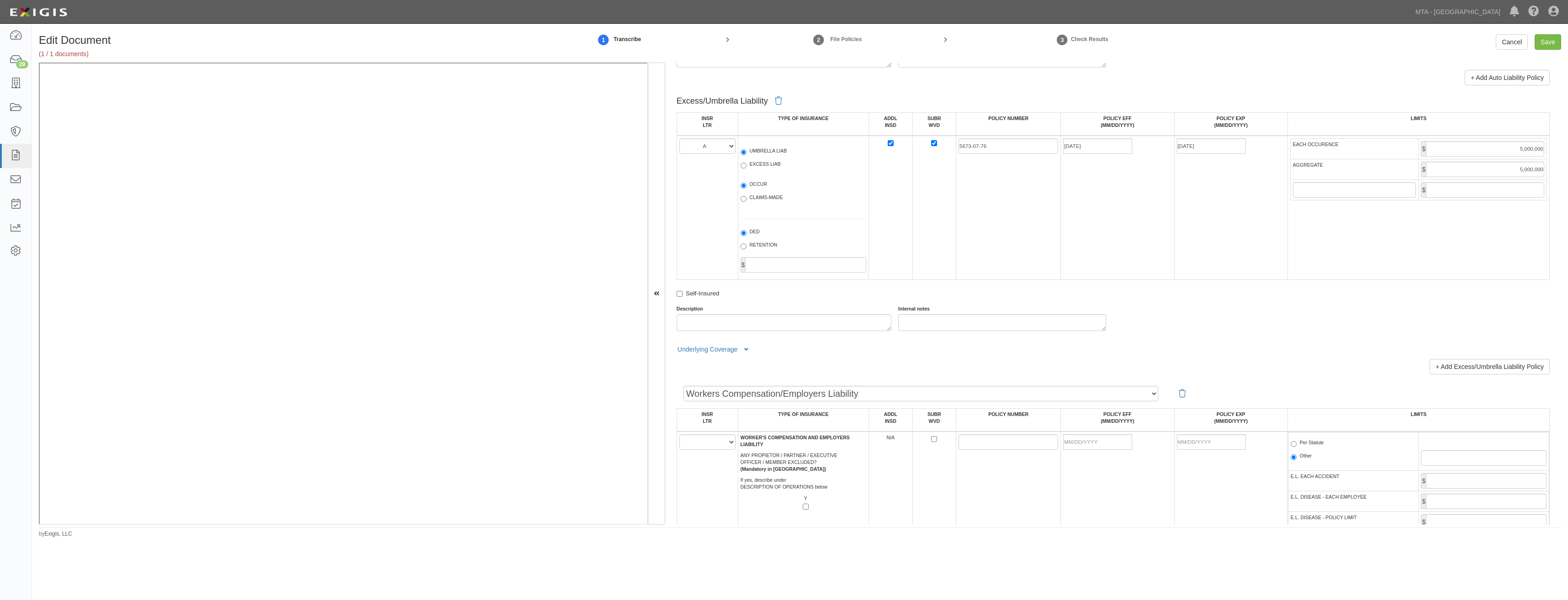
scroll to position [1279, 0]
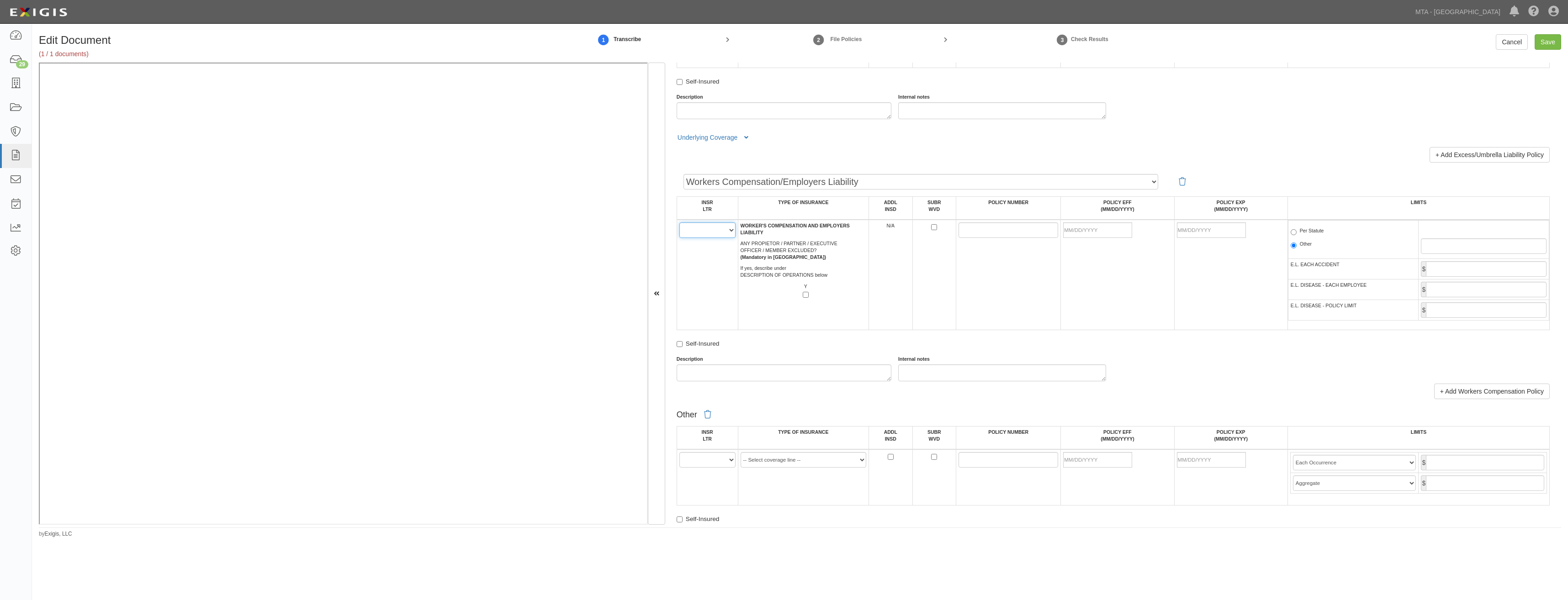
click at [714, 229] on select "A B C D E F" at bounding box center [707, 231] width 56 height 16
select select "C"
click at [679, 223] on select "A B C D E F" at bounding box center [707, 231] width 56 height 16
click at [931, 227] on input "SUBR WVD" at bounding box center [934, 228] width 6 height 6
checkbox input "true"
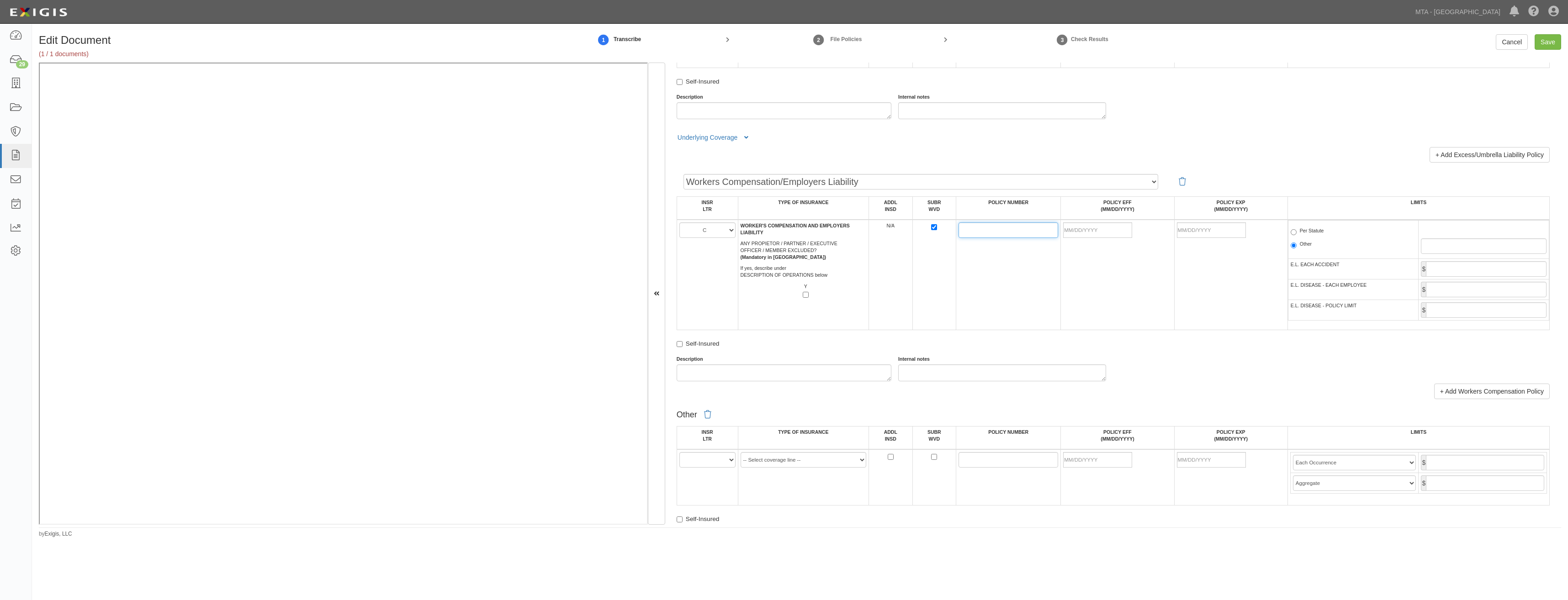
click at [966, 228] on input "POLICY NUMBER" at bounding box center [1009, 231] width 100 height 16
paste input "7184-49-18"
type input "7184-49-18"
click at [1003, 296] on td "7184-49-18" at bounding box center [1009, 275] width 105 height 111
click at [1085, 234] on input "POLICY EFF (MM/DD/YYYY)" at bounding box center [1097, 231] width 69 height 16
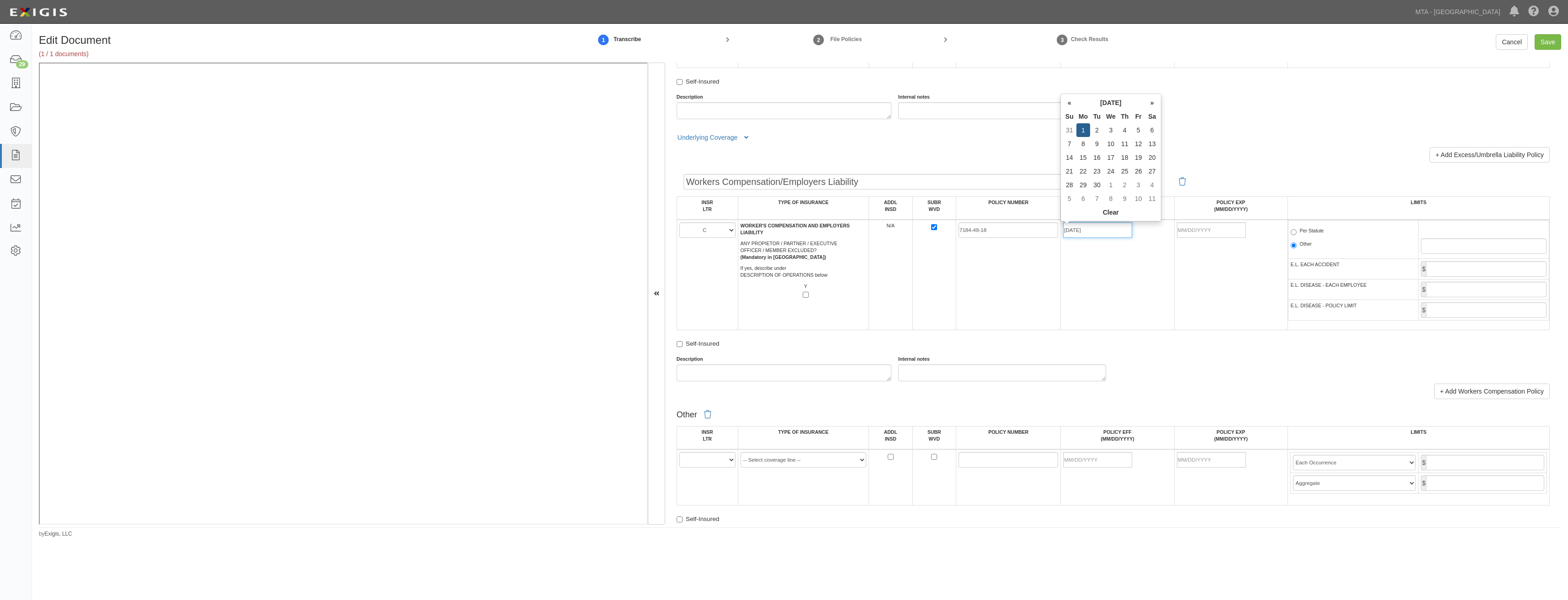
type input "09/01/2025"
type input "09/01/2026"
click at [1036, 277] on td "7184-49-18" at bounding box center [1009, 275] width 105 height 111
click at [1323, 231] on span "Per Statute" at bounding box center [1353, 233] width 125 height 11
click at [1311, 231] on label "Per Statute" at bounding box center [1307, 232] width 33 height 9
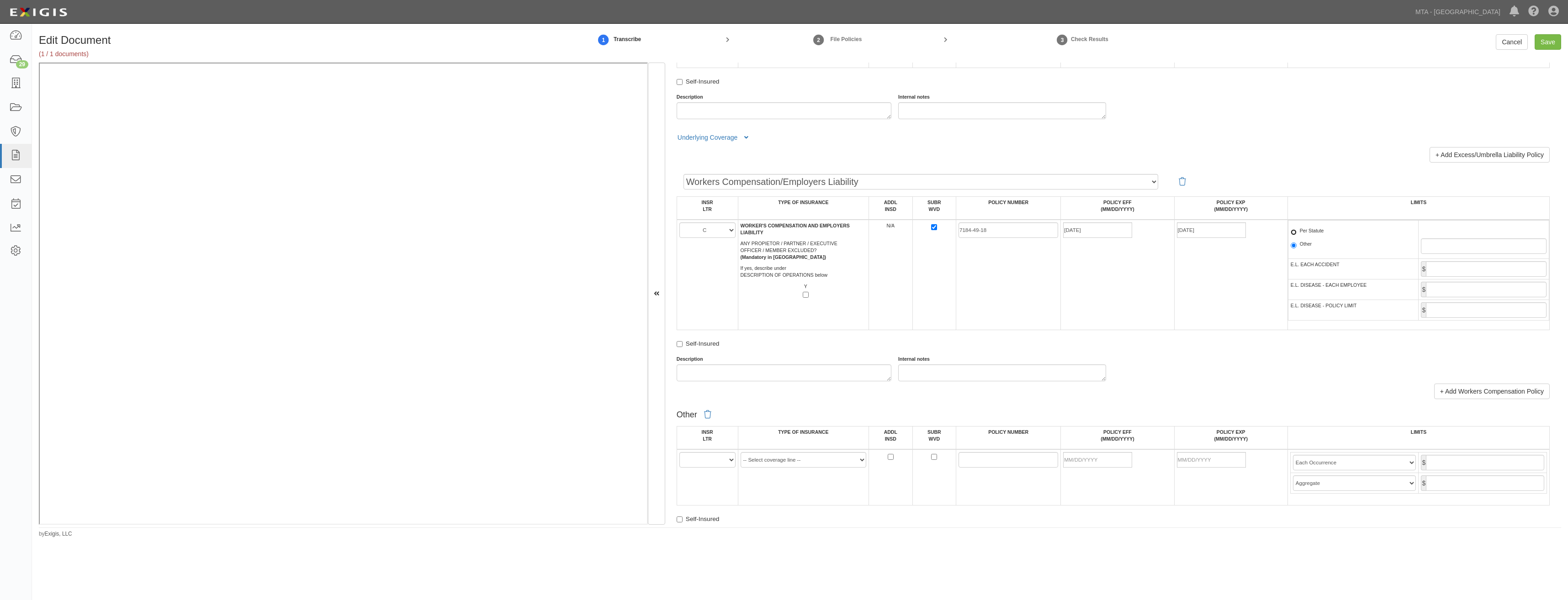
click at [1297, 231] on input "Per Statute" at bounding box center [1293, 232] width 6 height 6
radio input "true"
click at [1507, 268] on input "E.L. EACH ACCIDENT" at bounding box center [1486, 269] width 121 height 16
type input "1,000,000"
click at [1482, 290] on input "E.L. DISEASE - EACH EMPLOYEE" at bounding box center [1486, 290] width 121 height 16
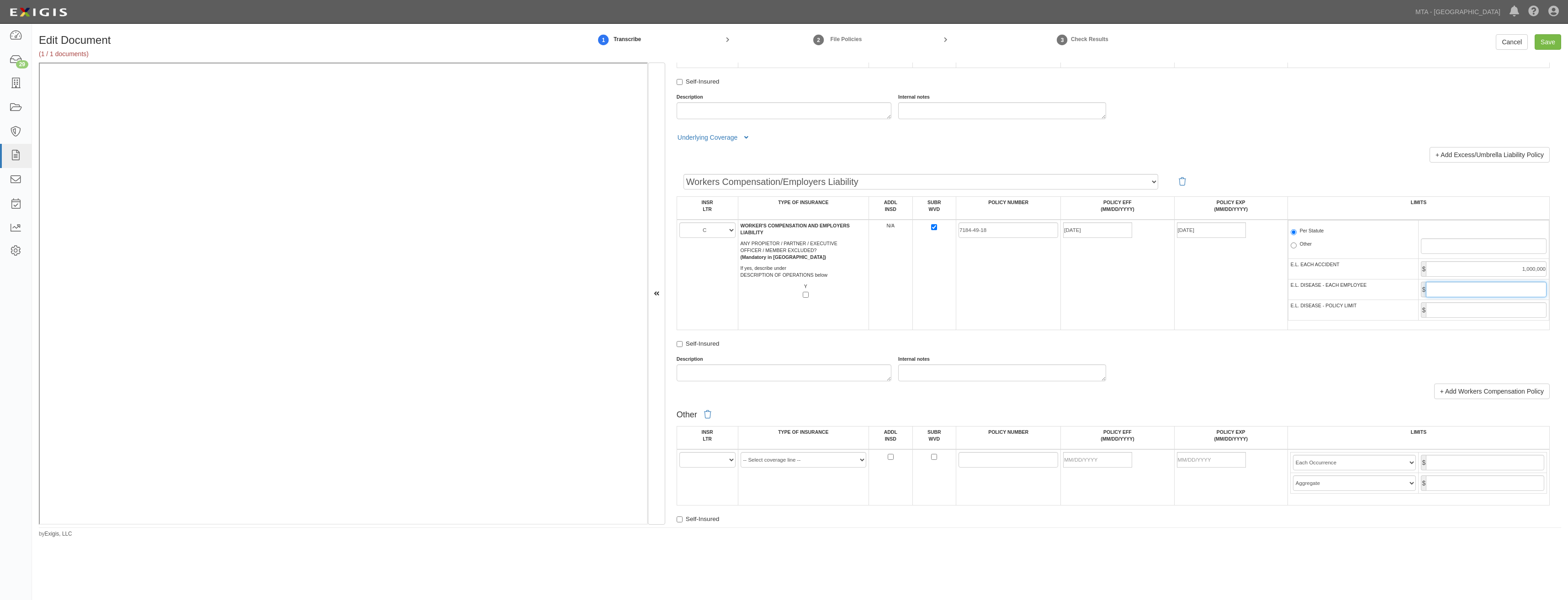
type input "1,000,000"
click at [1459, 313] on input "E.L. DISEASE - POLICY LIMIT" at bounding box center [1486, 310] width 121 height 16
type input "1,000,000"
click at [1100, 323] on td "09/01/2025" at bounding box center [1118, 275] width 113 height 111
click at [1552, 40] on input "Save" at bounding box center [1548, 42] width 27 height 16
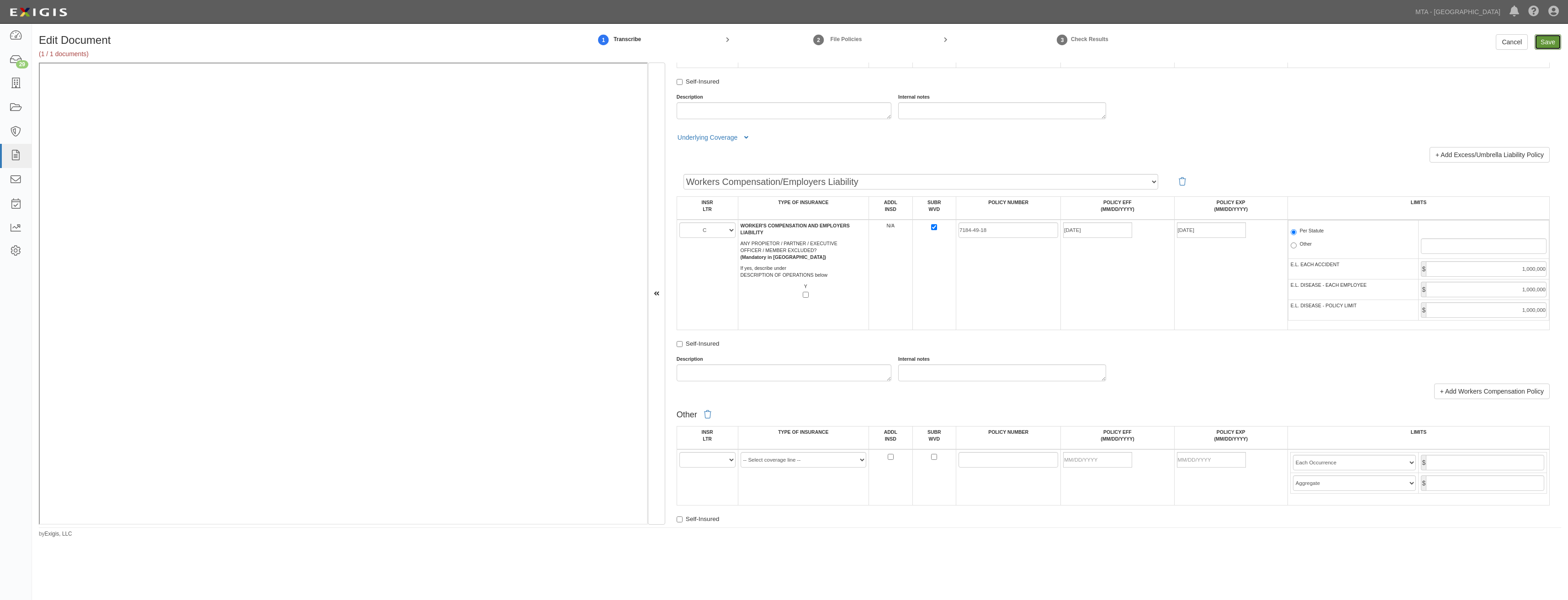
type input "1000000"
type input "2000000"
type input "1000000"
type input "5000000"
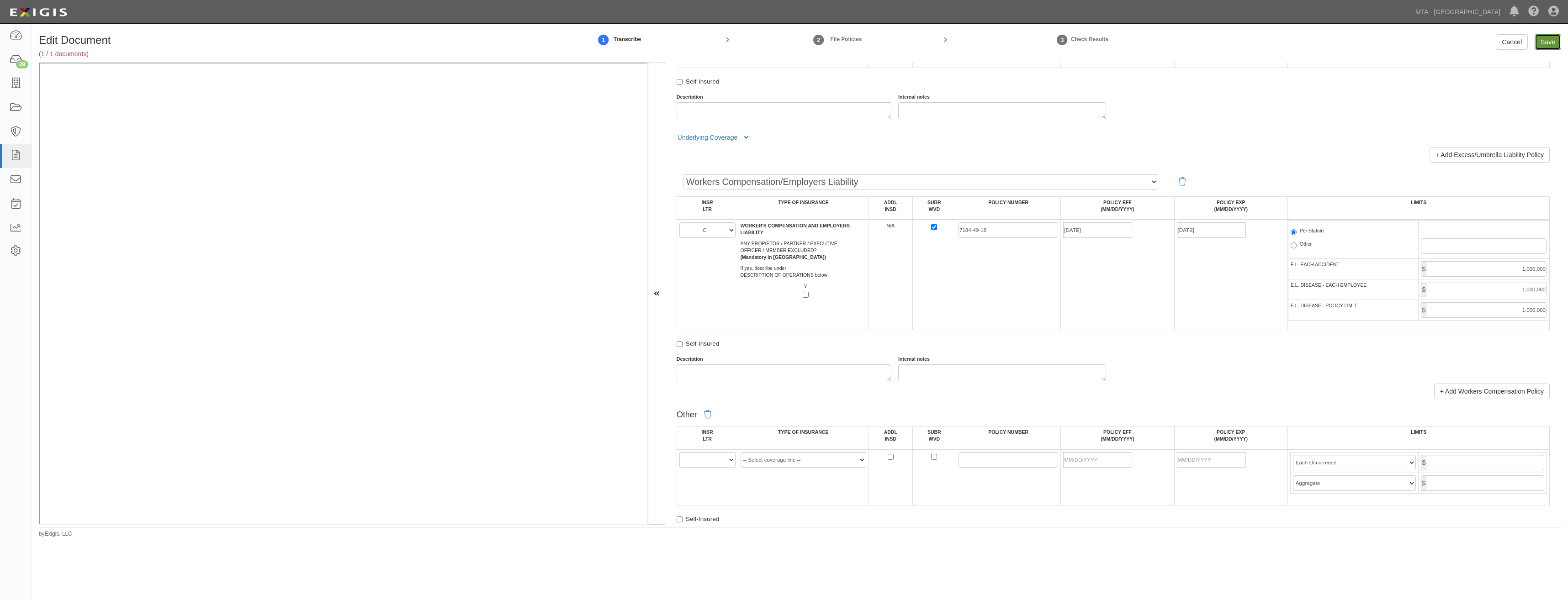
type input "5000000"
type input "1000000"
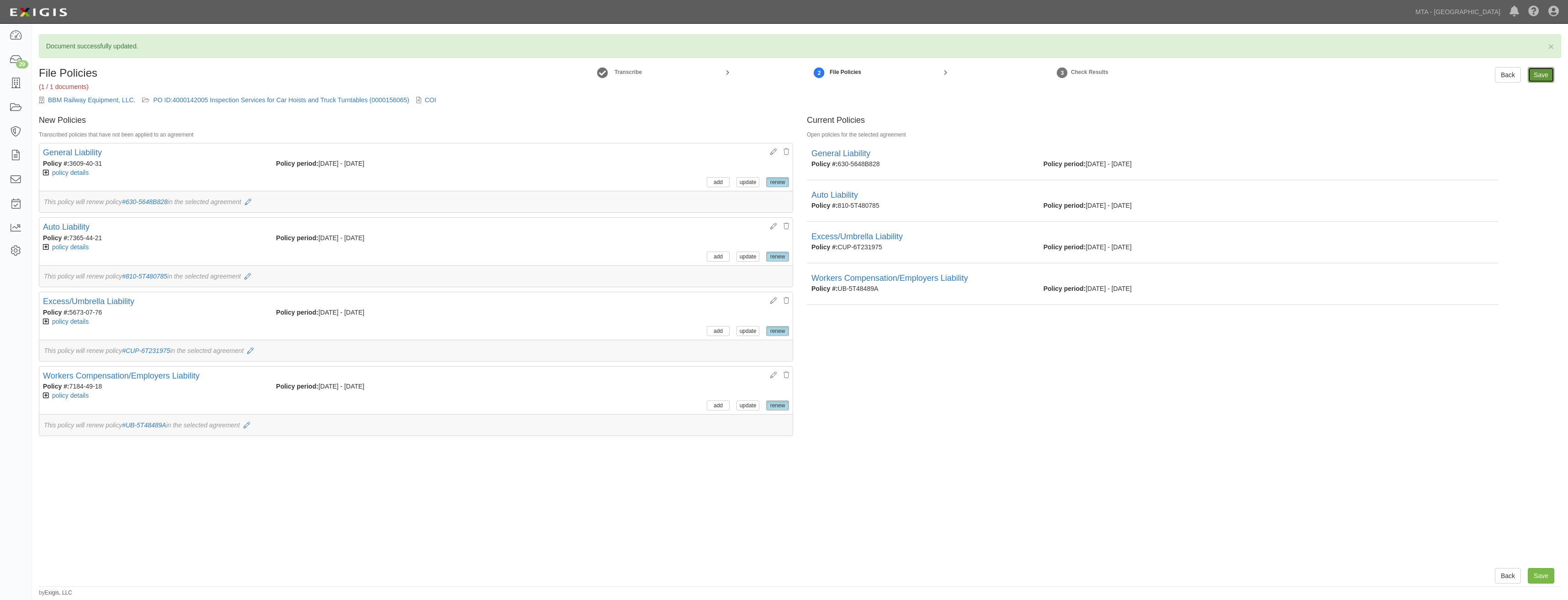
click at [1543, 72] on input "Save" at bounding box center [1541, 75] width 27 height 16
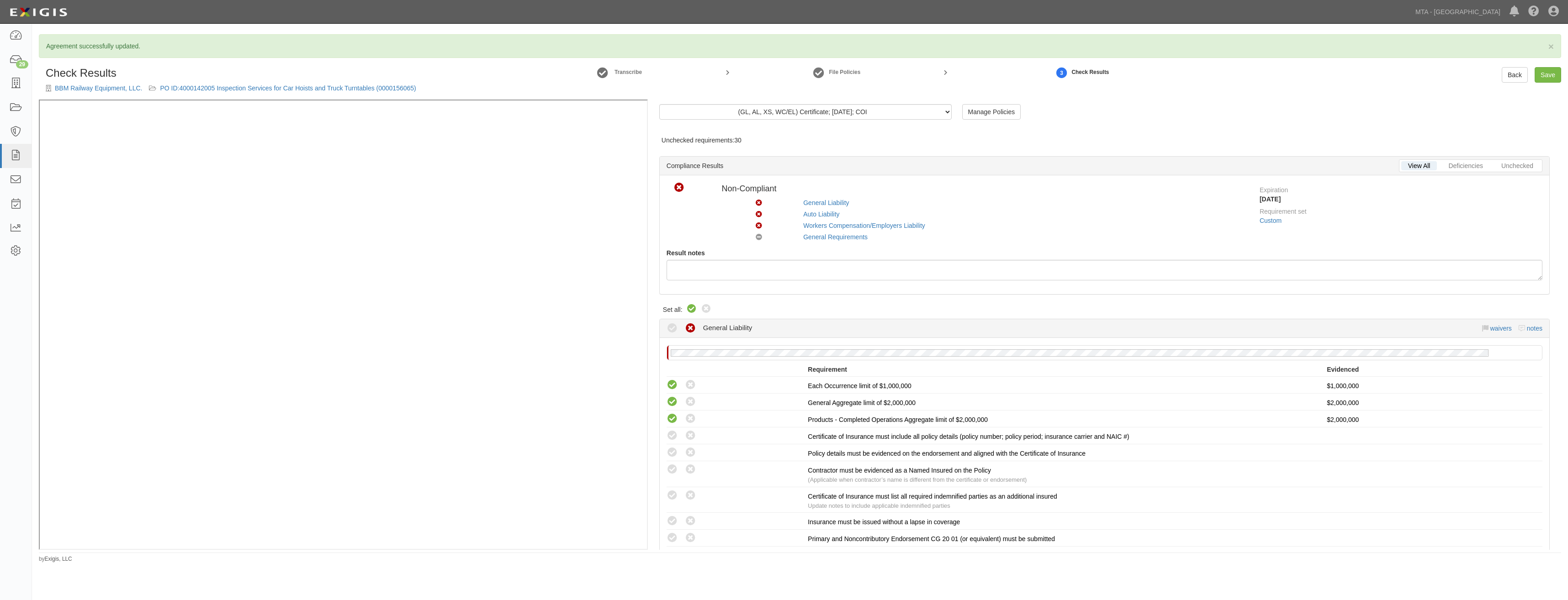
click at [691, 309] on icon at bounding box center [691, 309] width 11 height 11
radio input "true"
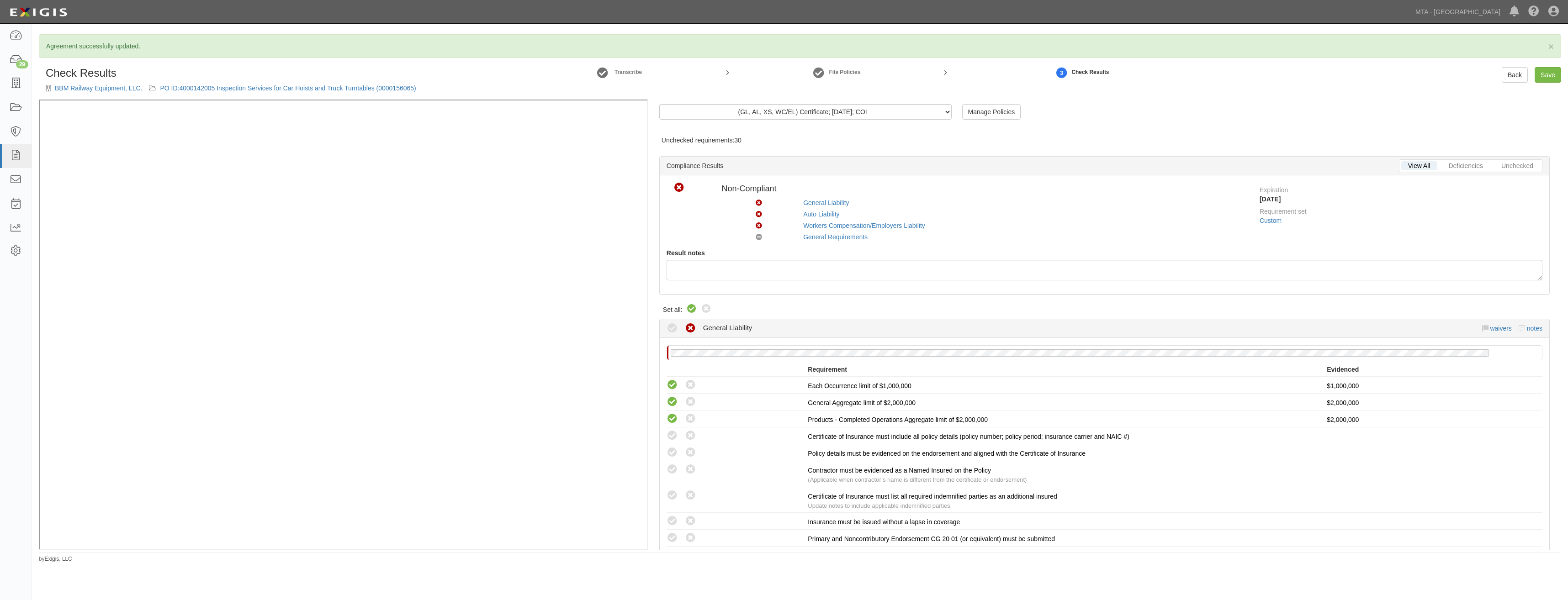
radio input "true"
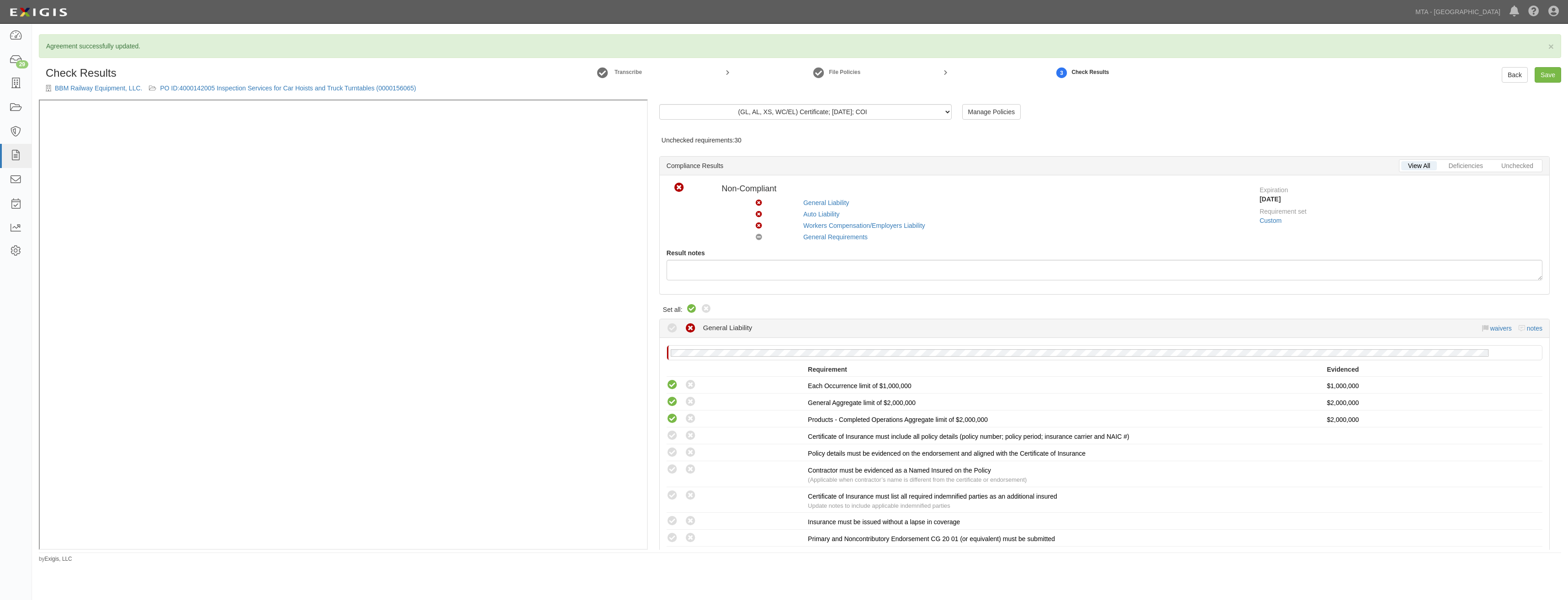
radio input "true"
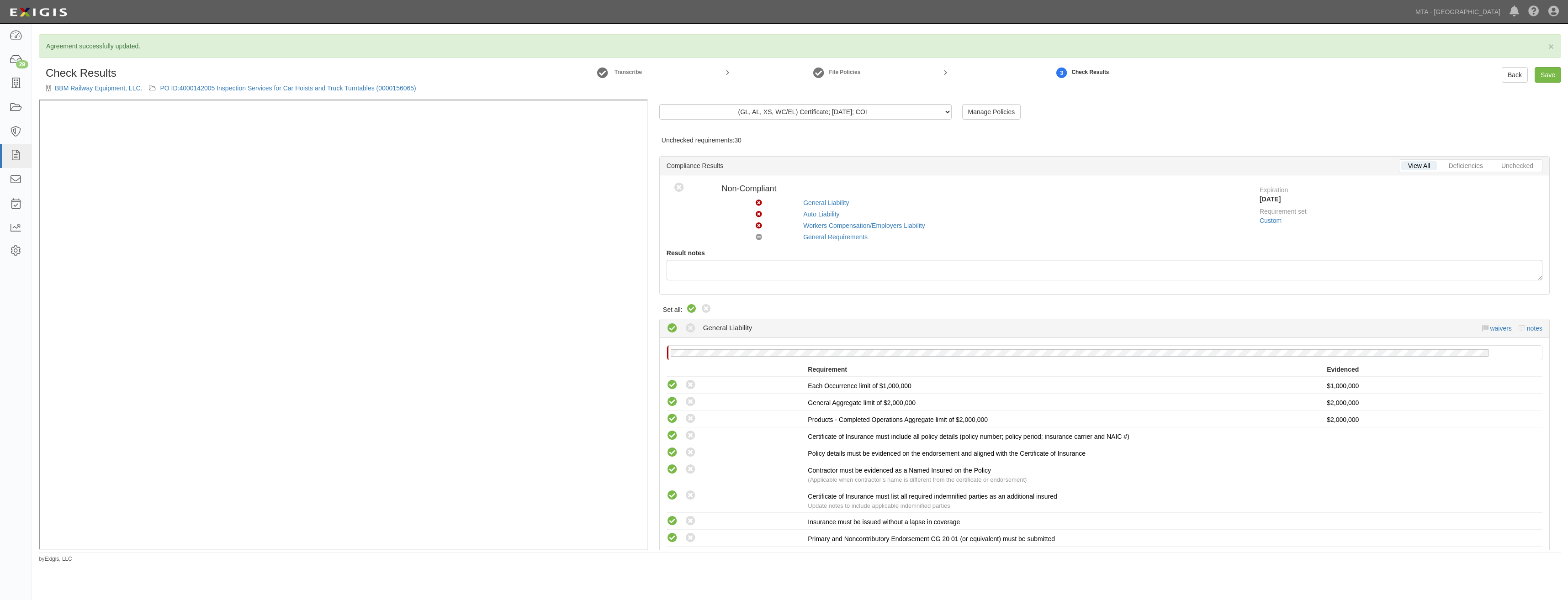
radio input "true"
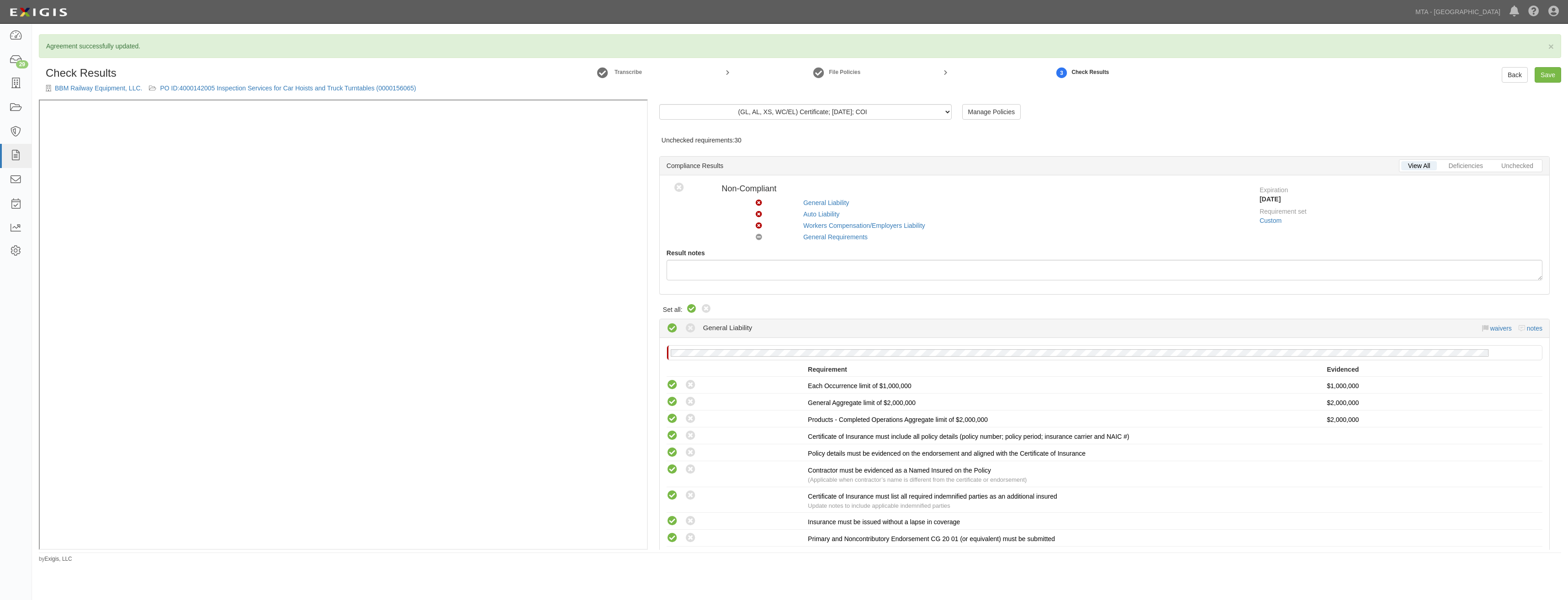
radio input "true"
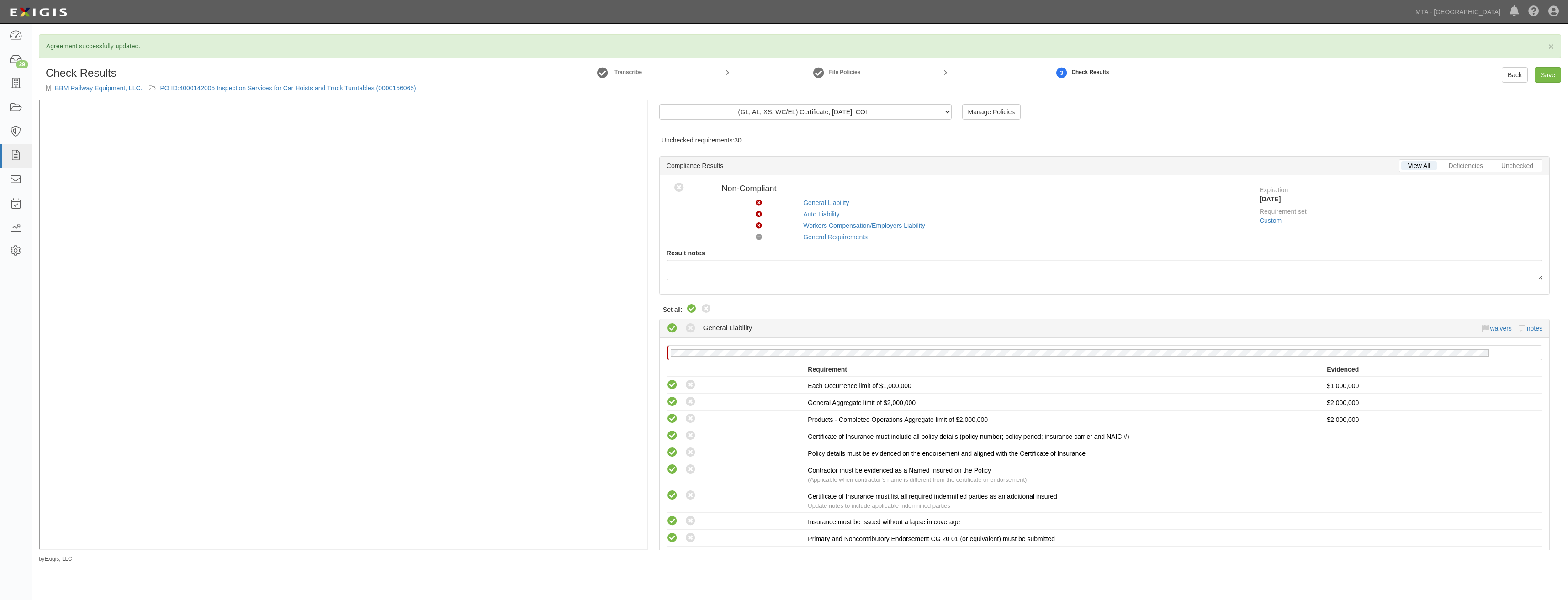
radio input "false"
radio input "true"
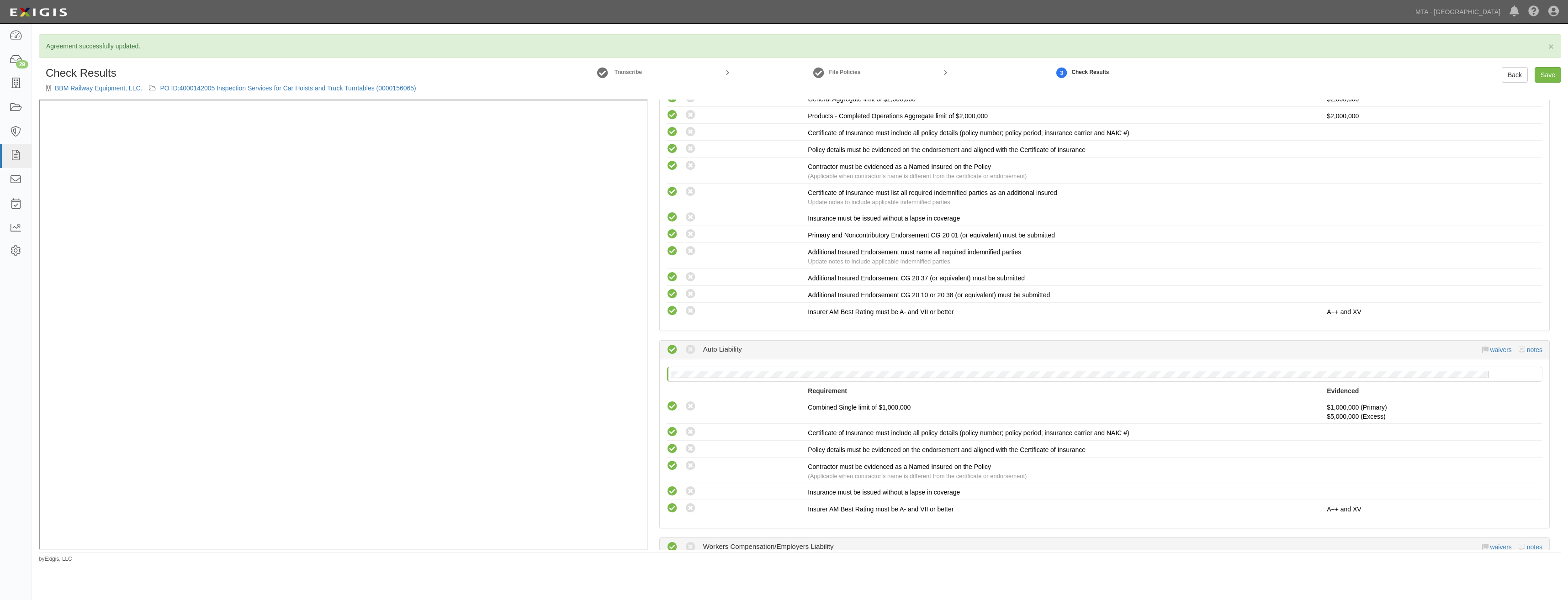
scroll to position [901, 0]
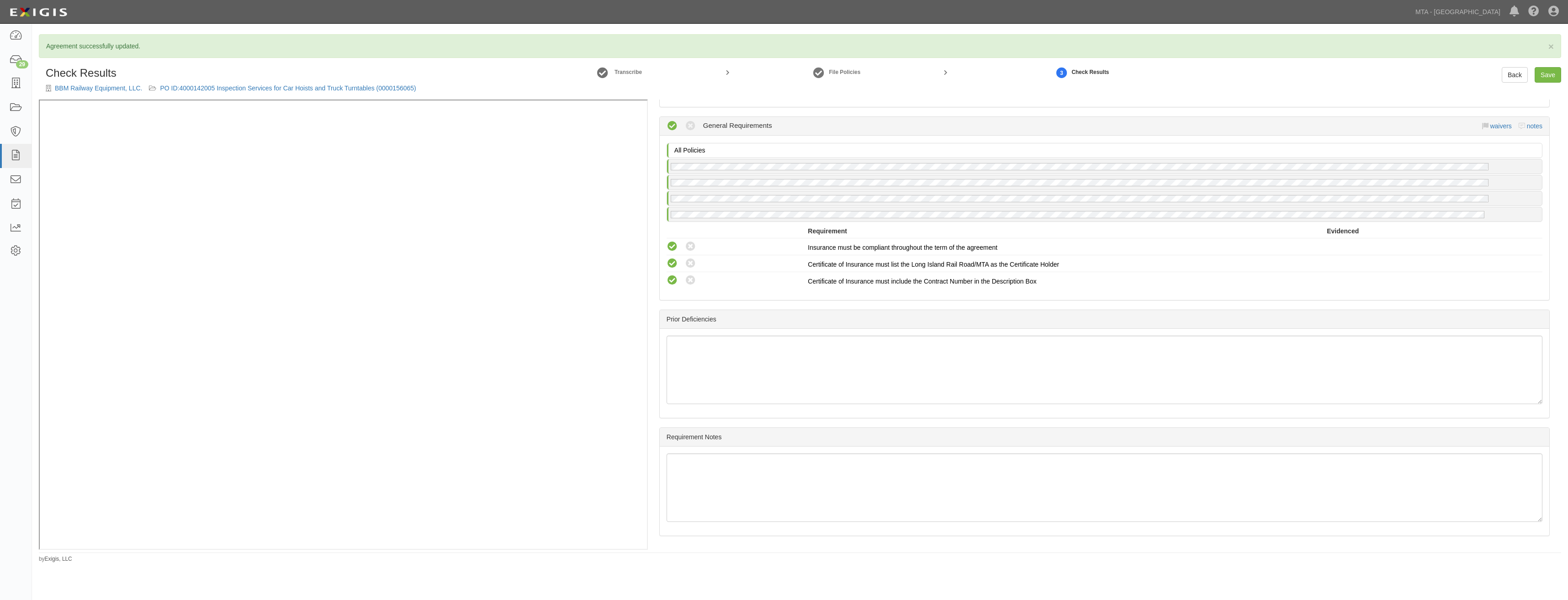
drag, startPoint x: 1040, startPoint y: 193, endPoint x: 1095, endPoint y: 623, distance: 433.5
click at [1550, 80] on link "Save" at bounding box center [1548, 75] width 27 height 16
radio input "true"
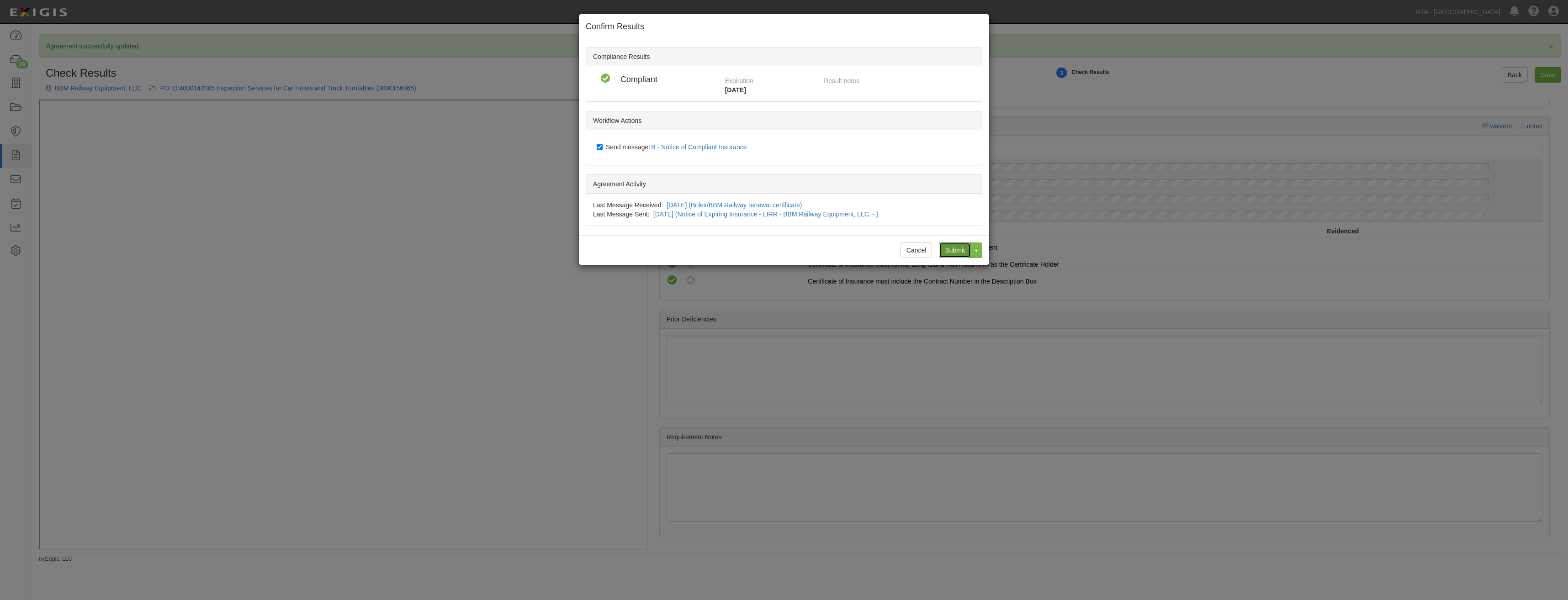
click at [953, 253] on input "Submit" at bounding box center [954, 251] width 32 height 16
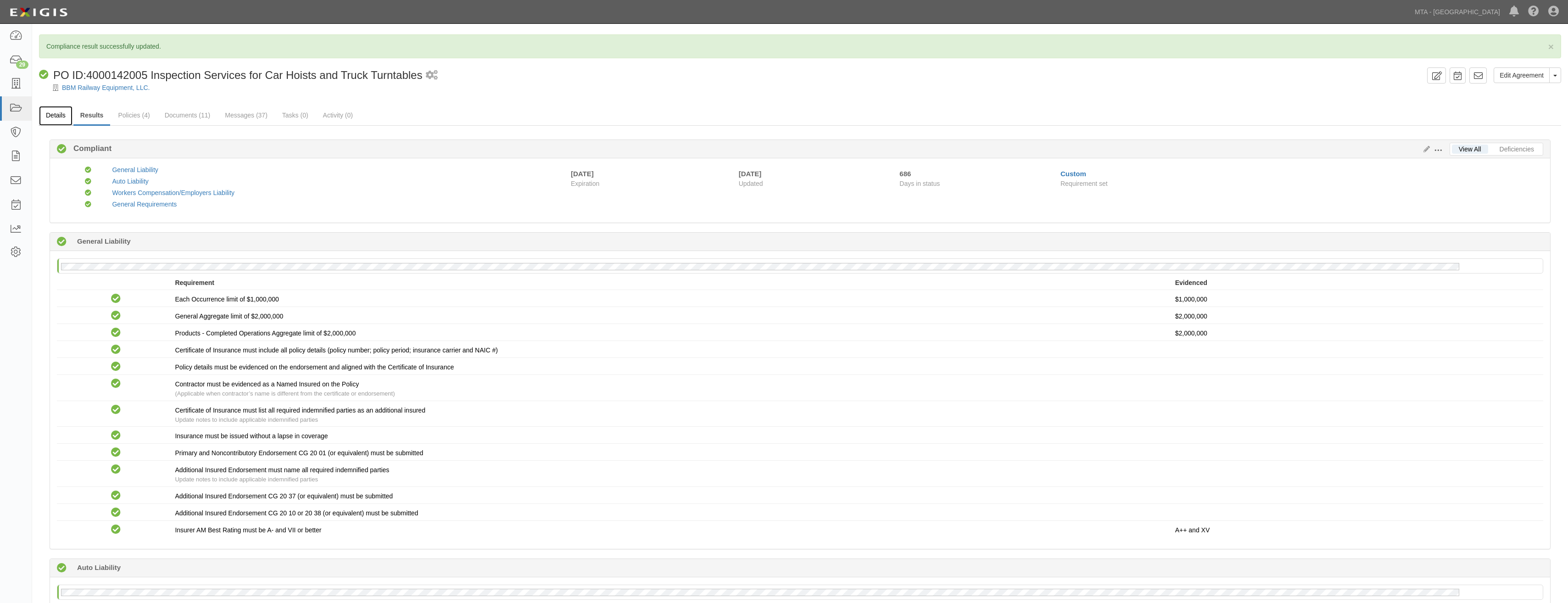
click at [56, 117] on link "Details" at bounding box center [56, 116] width 34 height 20
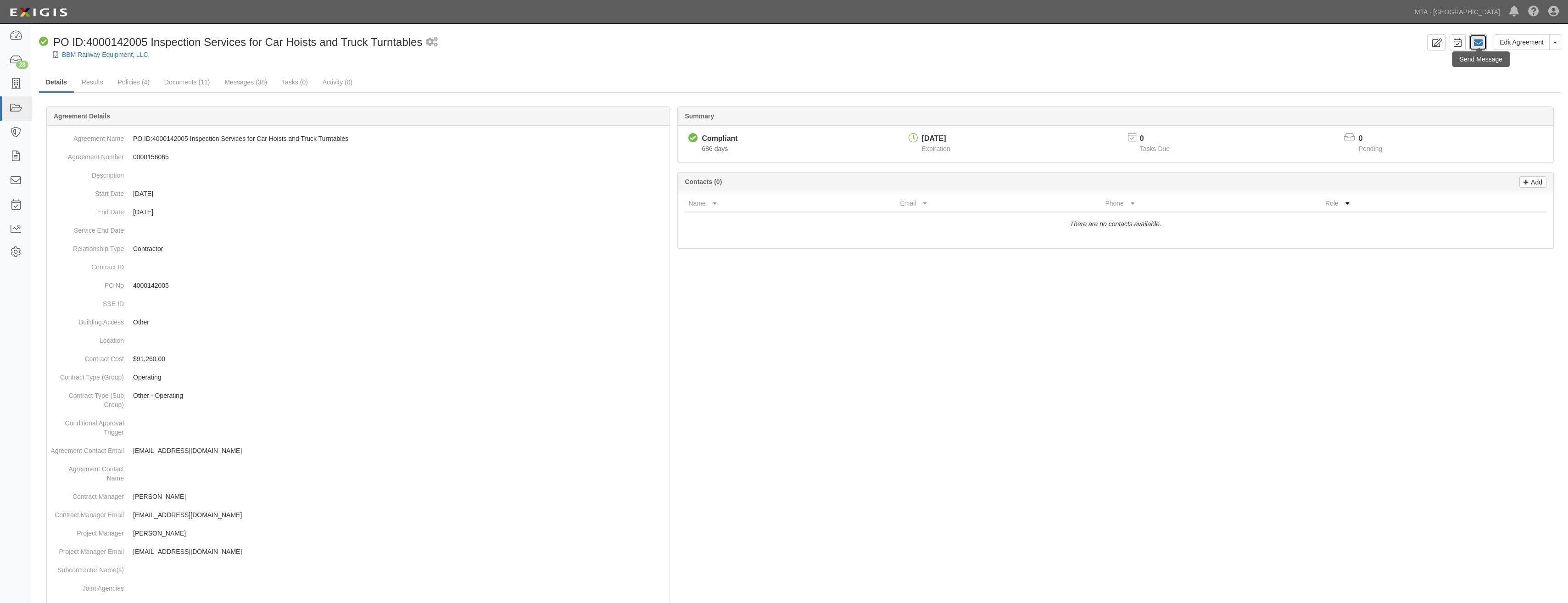
click at [1476, 43] on icon at bounding box center [1478, 42] width 9 height 9
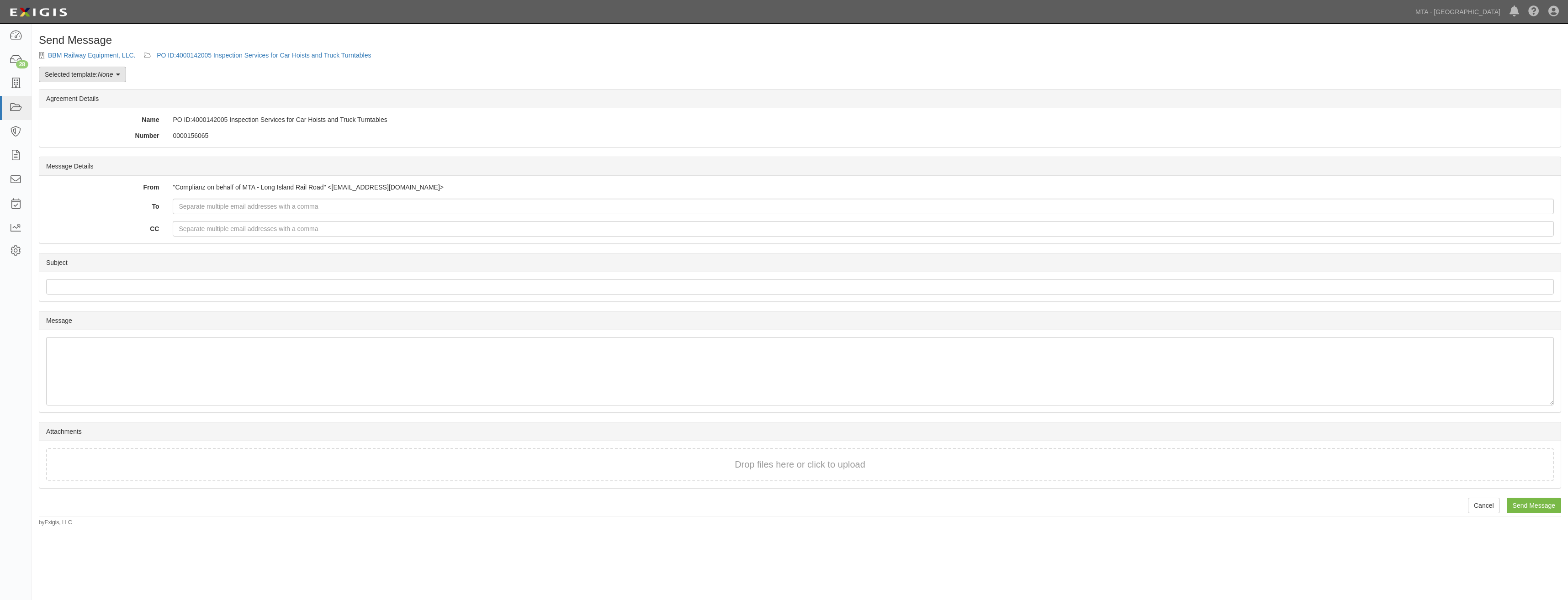
click at [97, 80] on link "Selected template: None" at bounding box center [82, 75] width 87 height 16
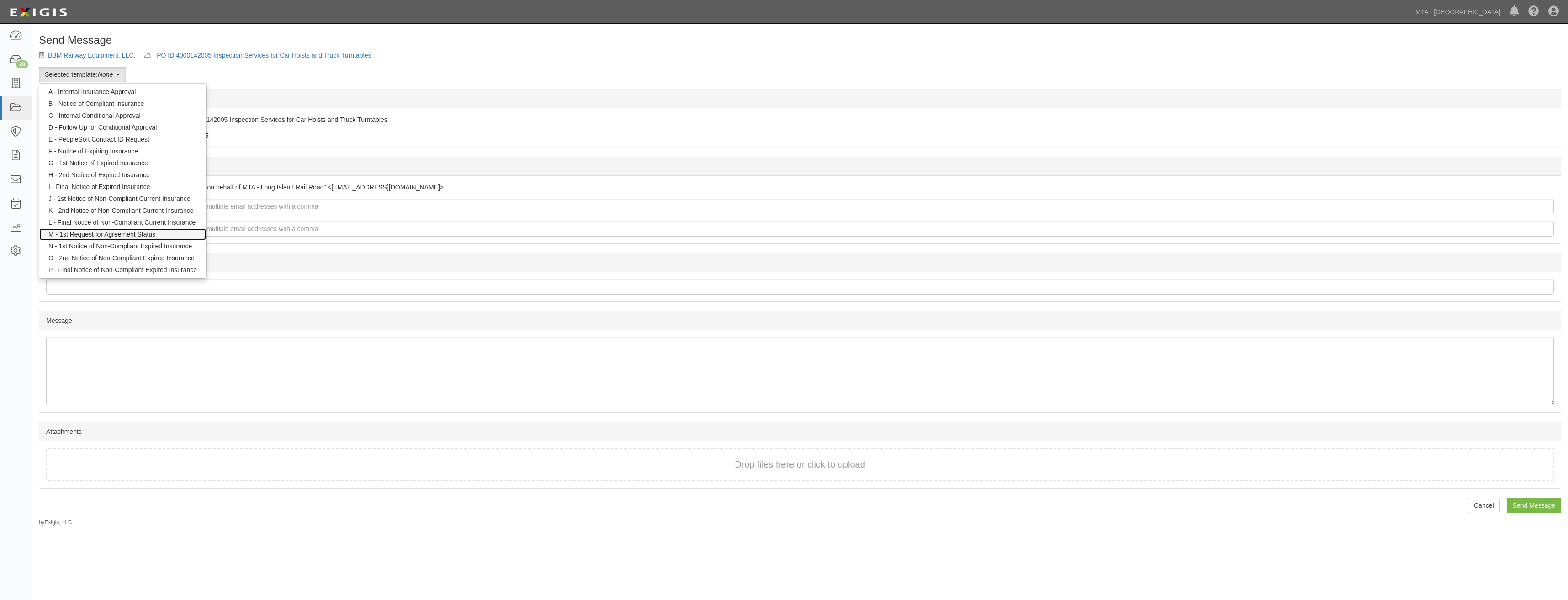
click at [155, 234] on link "M - 1st Request for Agreement Status" at bounding box center [123, 234] width 167 height 12
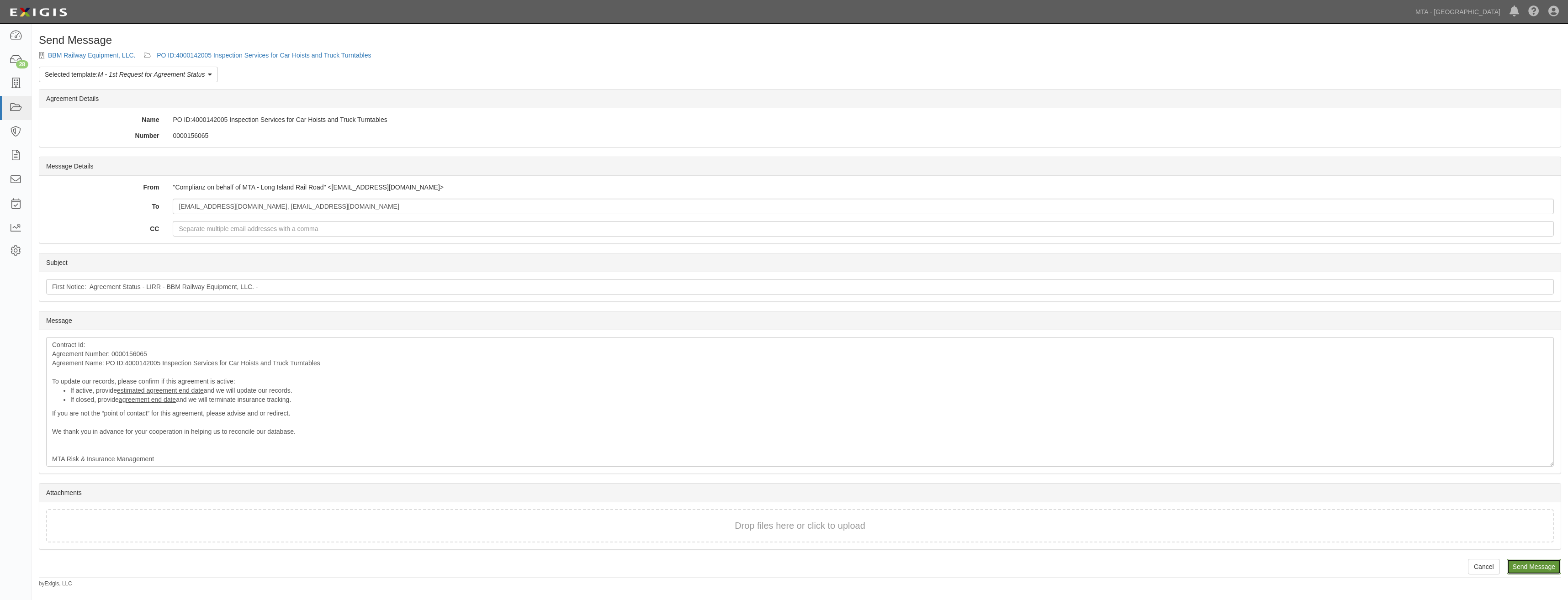
click at [1517, 561] on input "Send Message" at bounding box center [1533, 567] width 54 height 16
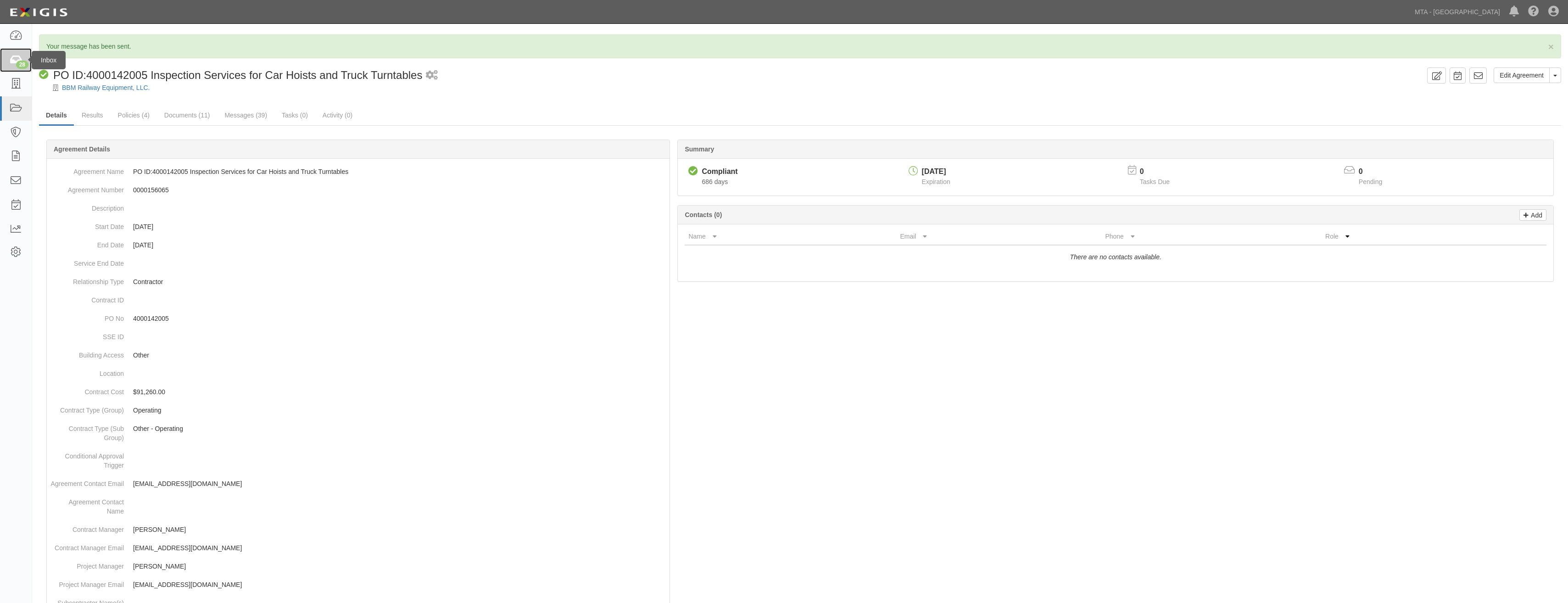
click at [18, 65] on div "28" at bounding box center [22, 65] width 12 height 9
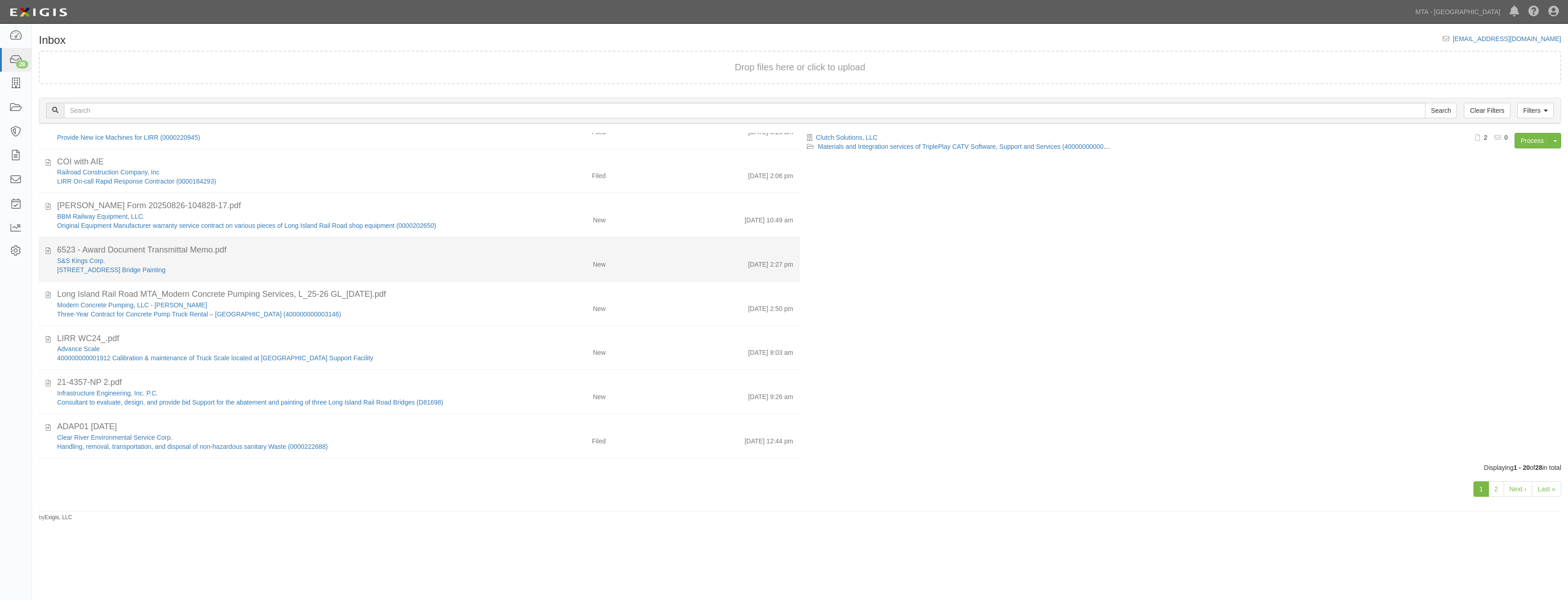
scroll to position [466, 0]
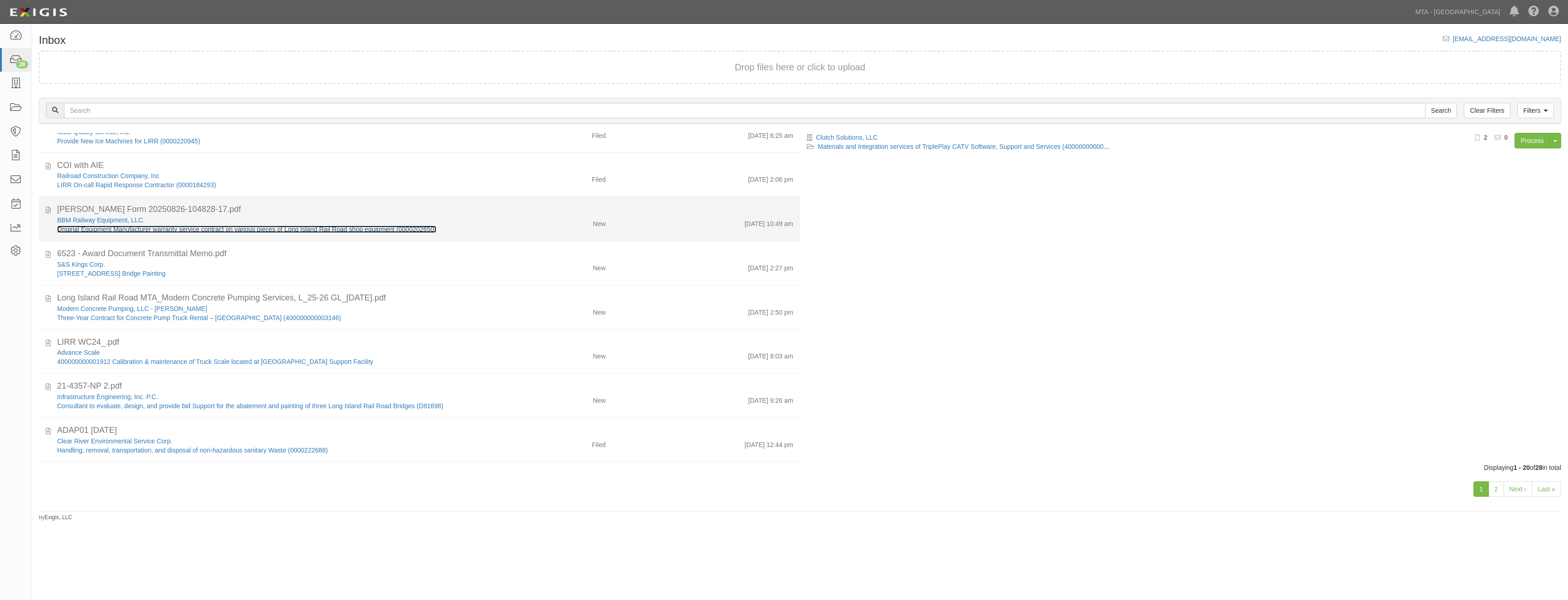
click at [387, 230] on link "Original Equipment Manufacturer warranty service contract on various pieces of …" at bounding box center [247, 229] width 379 height 7
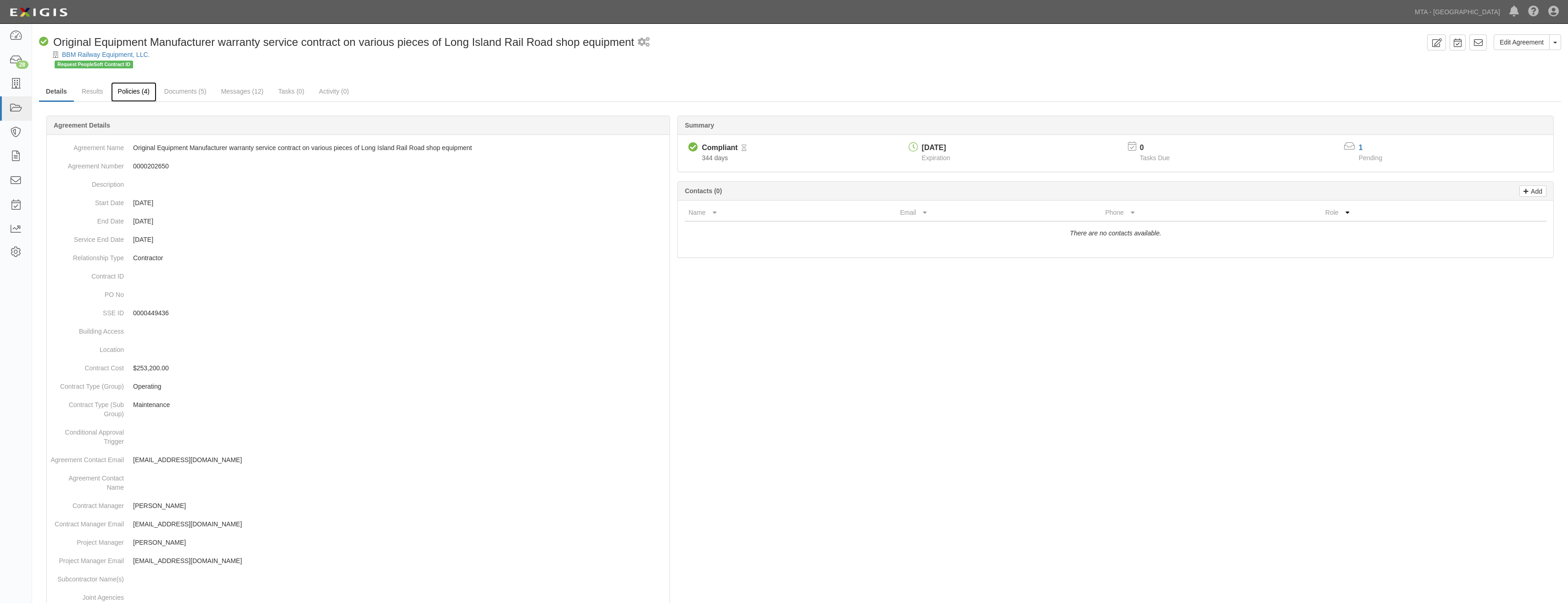
click at [138, 89] on link "Policies (4)" at bounding box center [134, 92] width 45 height 20
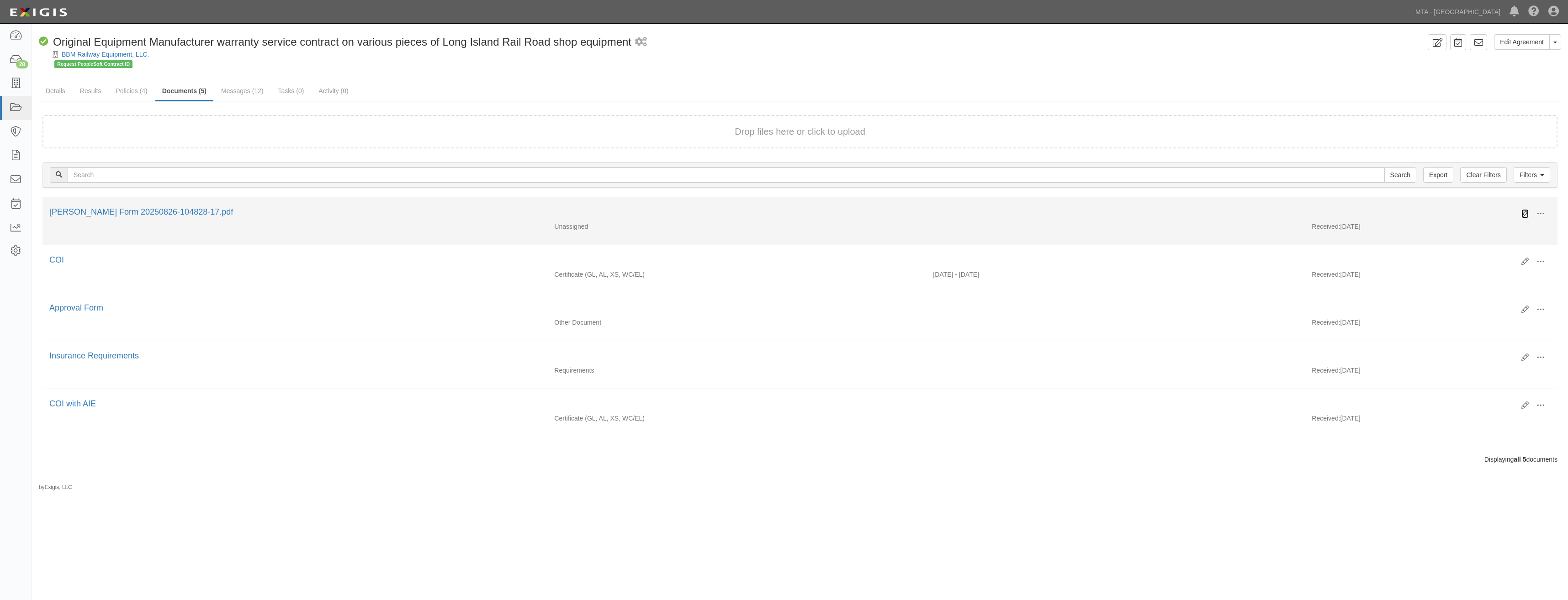
click at [1525, 215] on icon at bounding box center [1525, 214] width 7 height 7
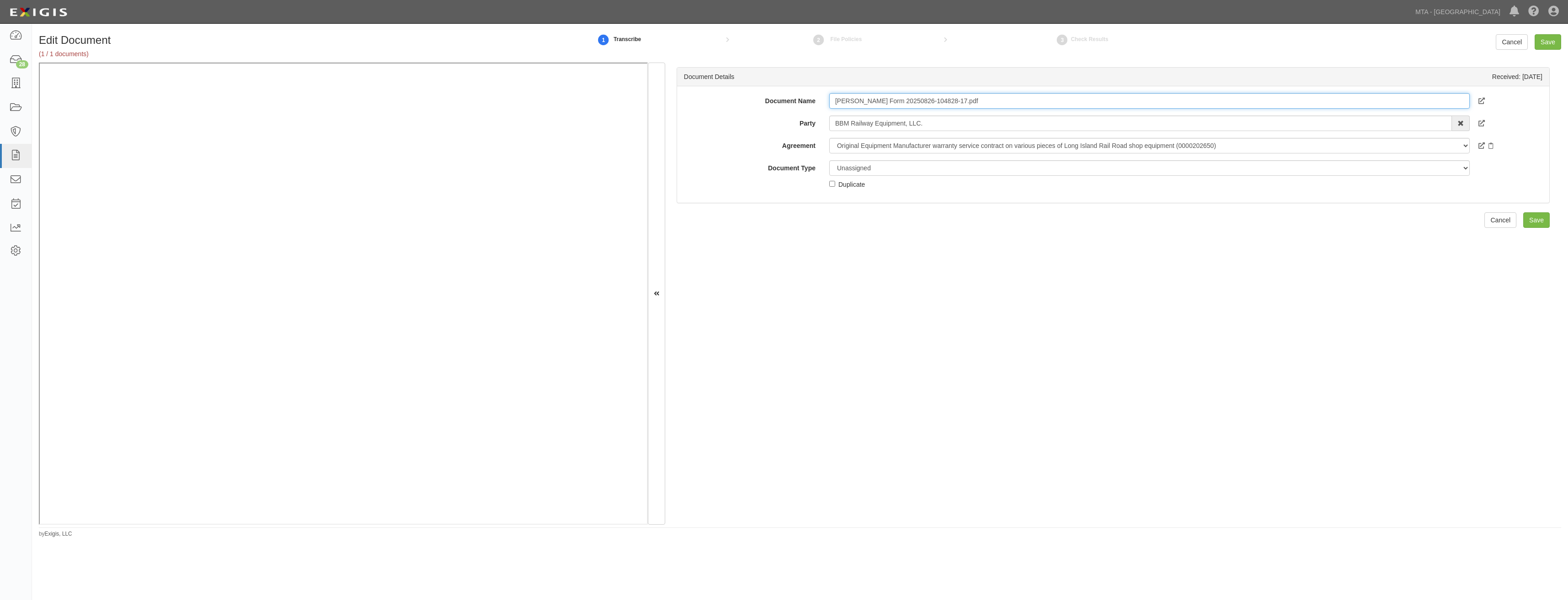
click at [965, 104] on input "[PERSON_NAME] Form 20250826-104828-17.pdf" at bounding box center [1149, 101] width 640 height 16
click at [965, 104] on input "ACORD Form 20250826-104828-17.pdf" at bounding box center [1149, 101] width 640 height 16
type input "COI"
click at [901, 170] on select "Unassigned Binder Cancellation Notice Certificate Contract Endorsement Insuranc…" at bounding box center [1149, 168] width 640 height 16
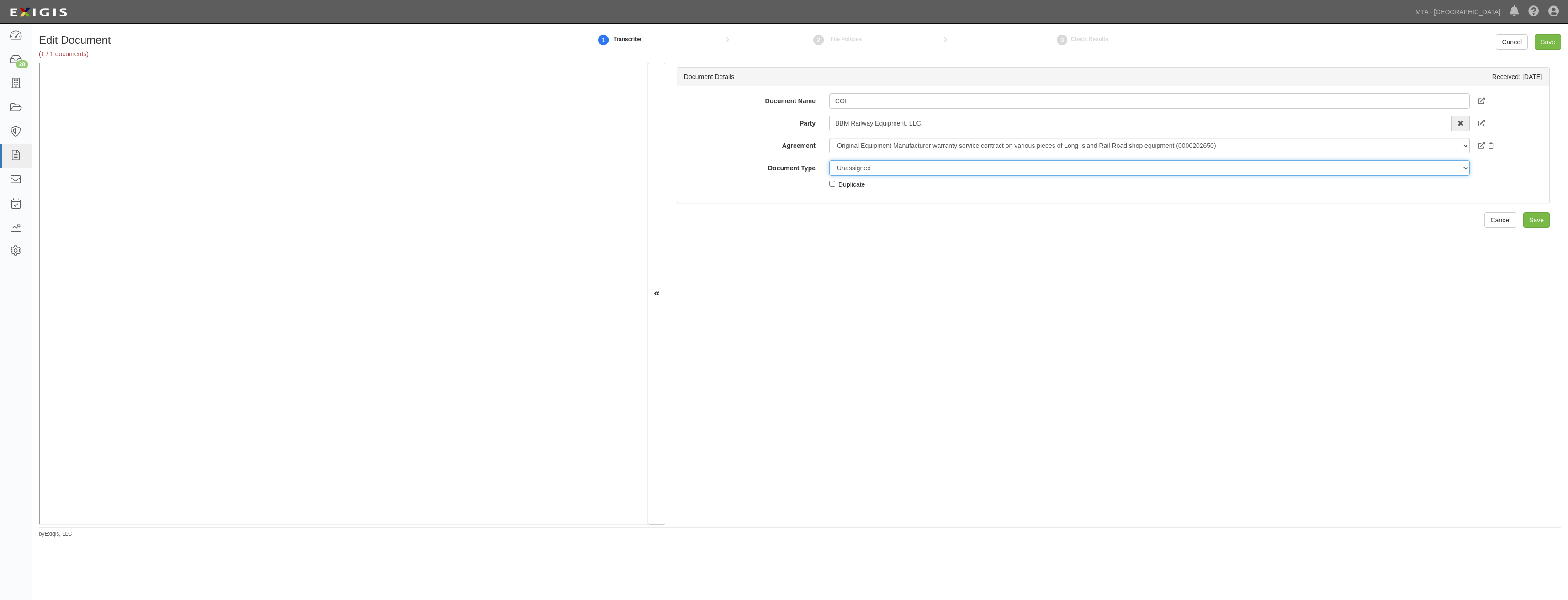
select select "CertificateDetail"
click at [829, 160] on select "Unassigned Binder Cancellation Notice Certificate Contract Endorsement Insuranc…" at bounding box center [1149, 168] width 640 height 16
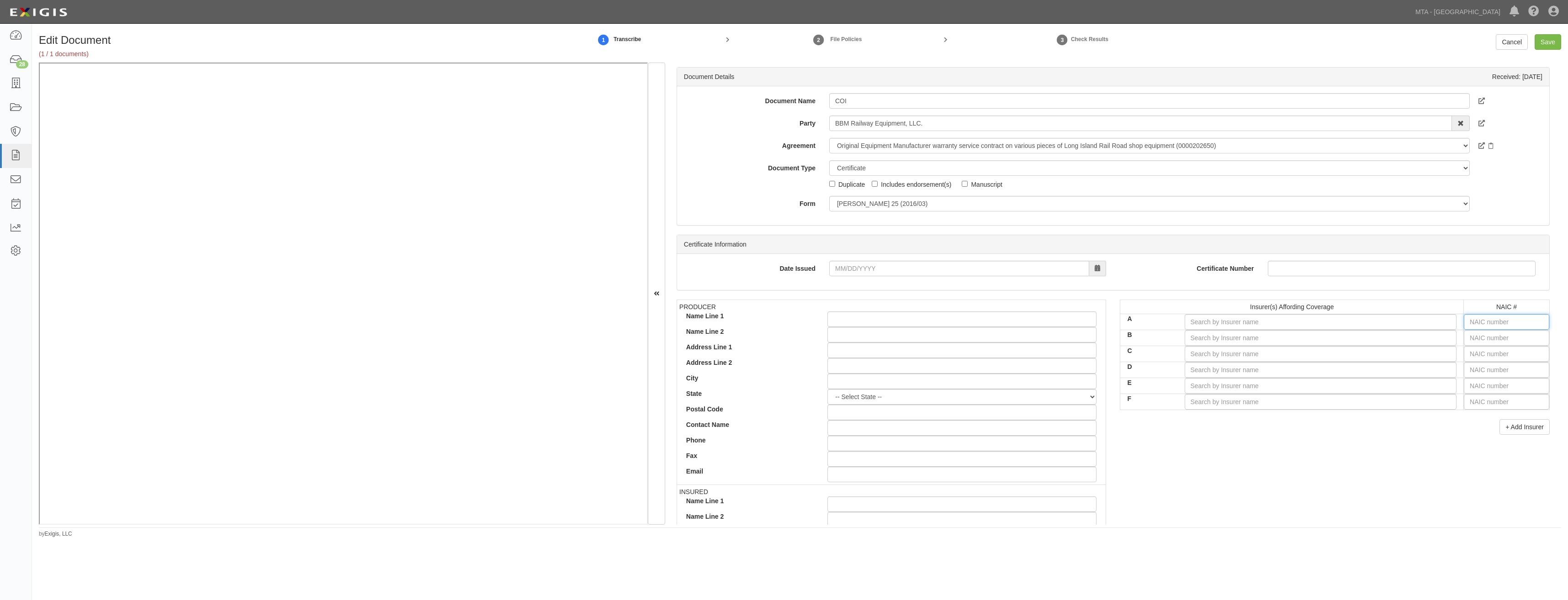
click at [1527, 319] on input "text" at bounding box center [1507, 322] width 85 height 16
type input "25232"
type input "2"
type input "20796"
type input "20"
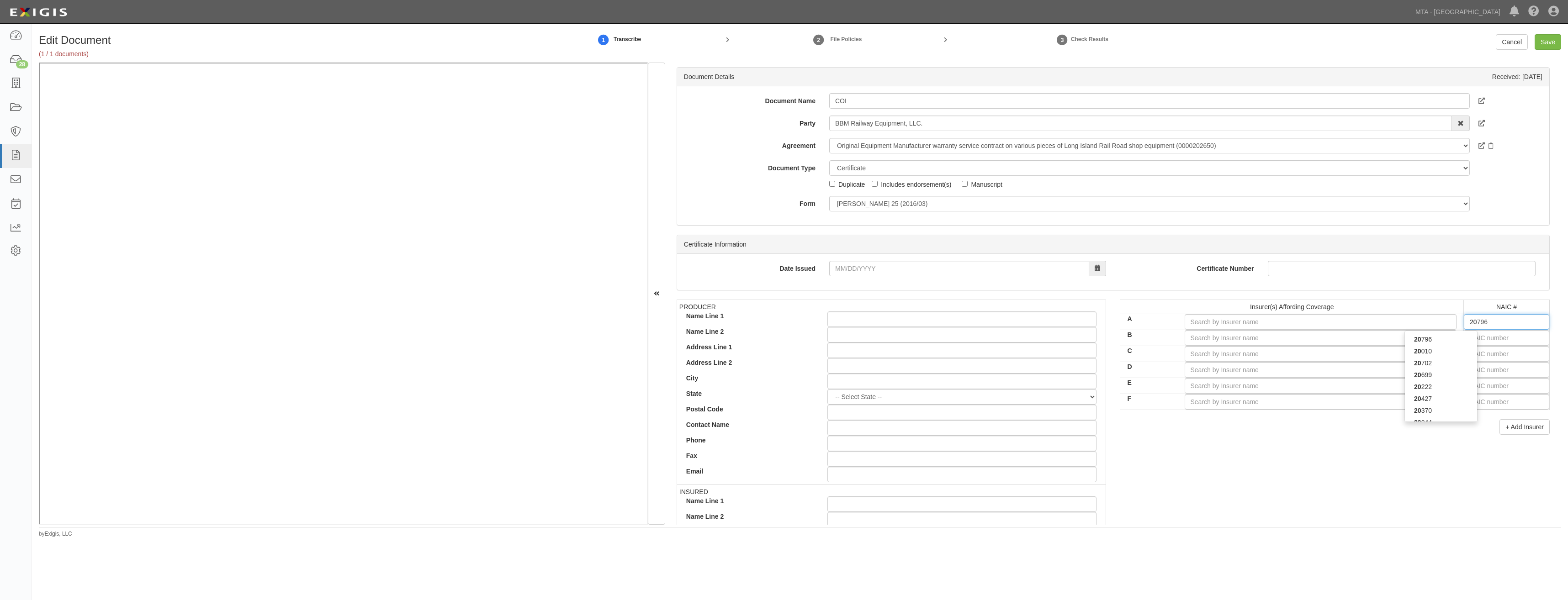
type input "20222"
type input "202"
type input "20281"
type input "2028"
type input "20281"
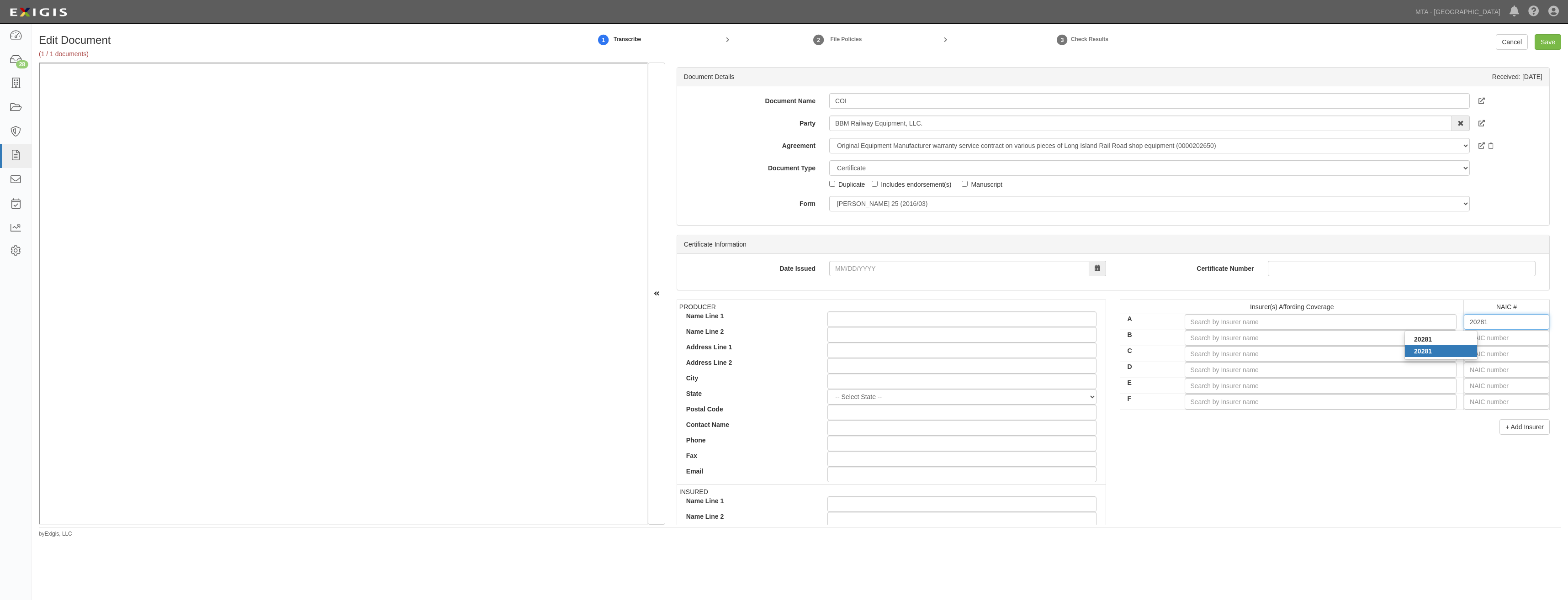
click at [1452, 355] on div "20281" at bounding box center [1441, 351] width 72 height 12
type input "Federal Insurance Company (A++ XV Rating)"
type input "20281"
click at [1483, 338] on input "text" at bounding box center [1507, 338] width 85 height 16
type input "25232"
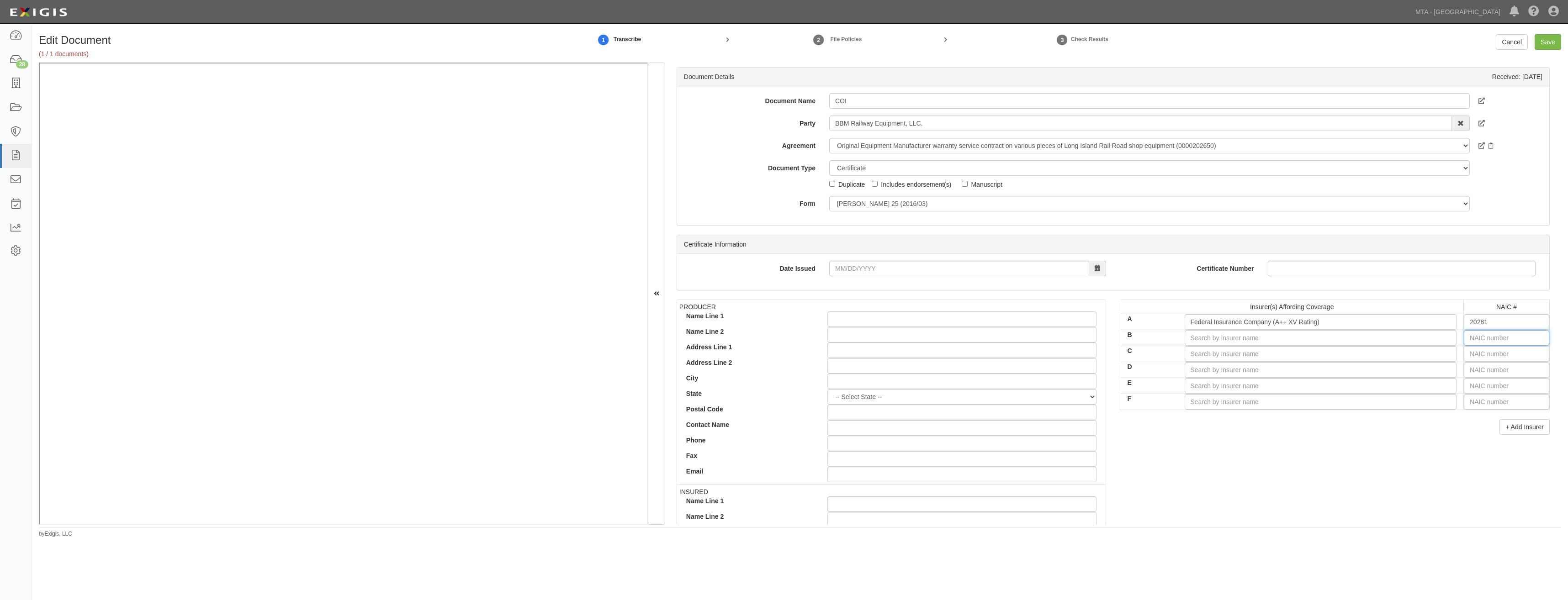
type input "2"
type input "20796"
type input "20"
type input "20370"
type input "203"
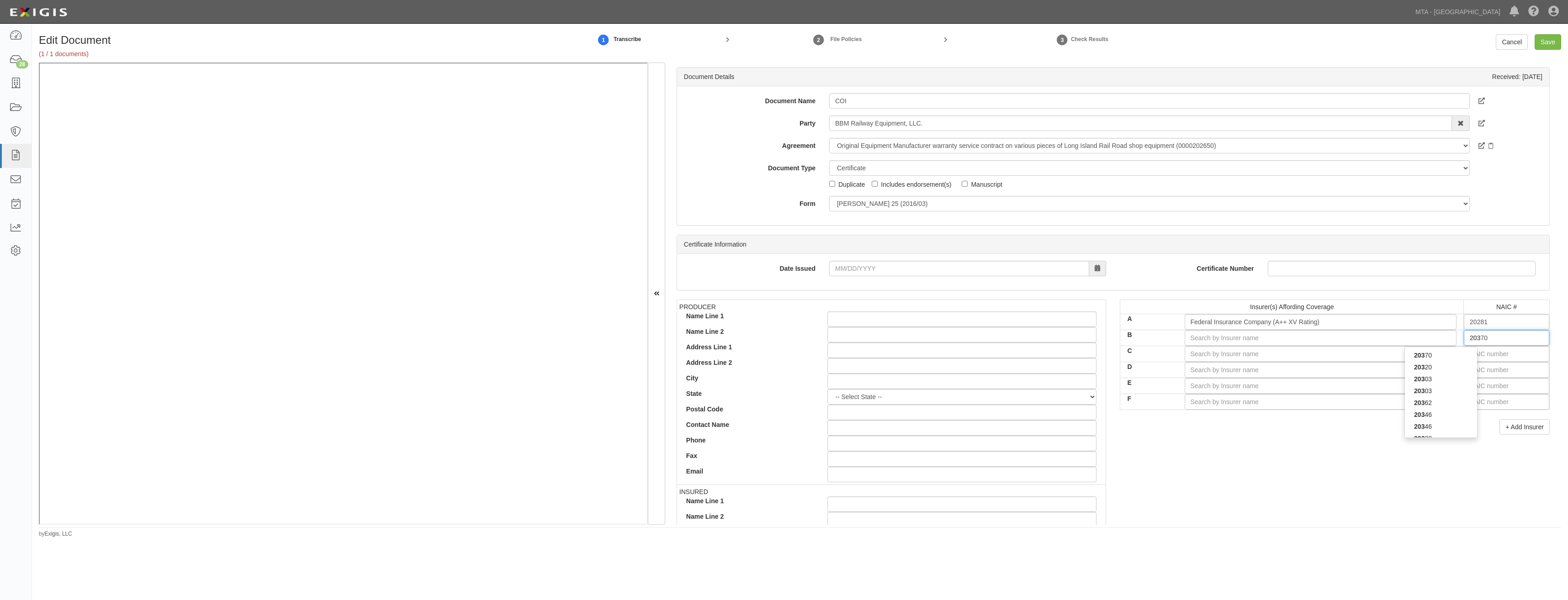
type input "20303"
type input "2030"
type input "20303"
click at [1452, 370] on div "20303" at bounding box center [1441, 368] width 72 height 12
type input "Great Northern Insurance Company (A++ XV Rating)"
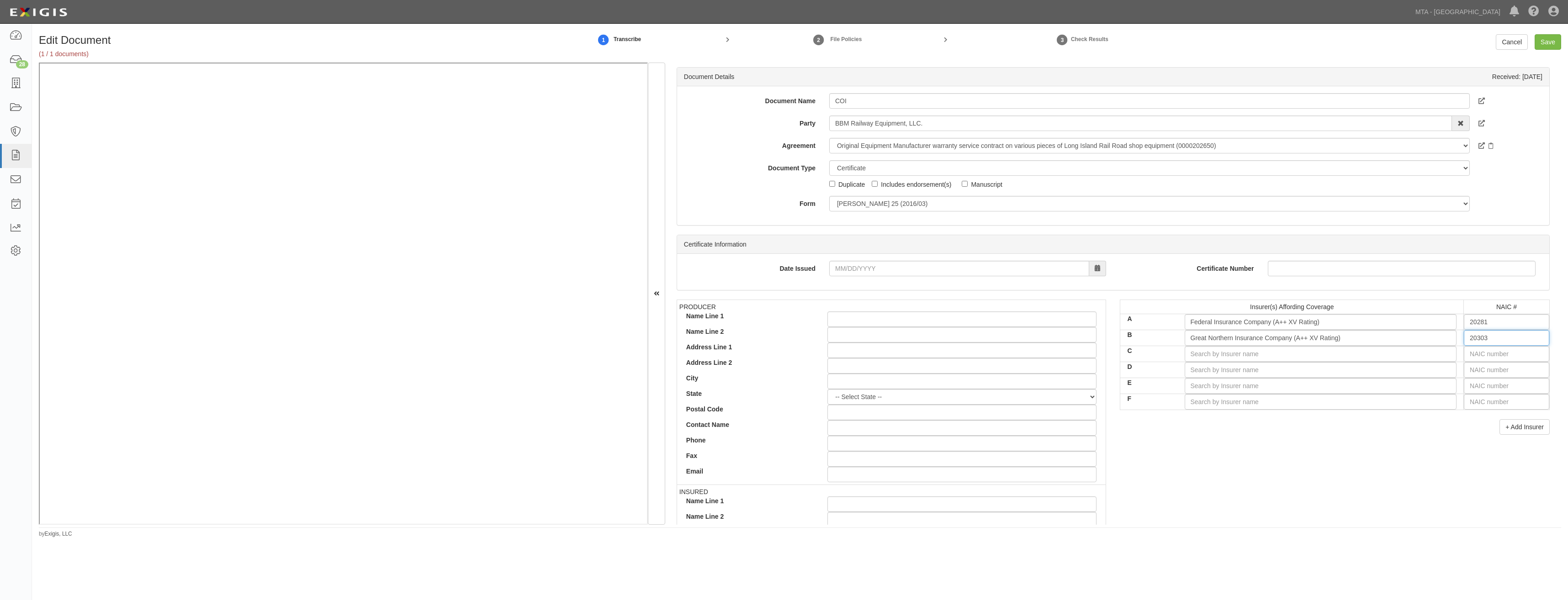
type input "20303"
click at [1483, 352] on input "text" at bounding box center [1507, 354] width 85 height 16
type input "16862"
type input "1"
type input "12963"
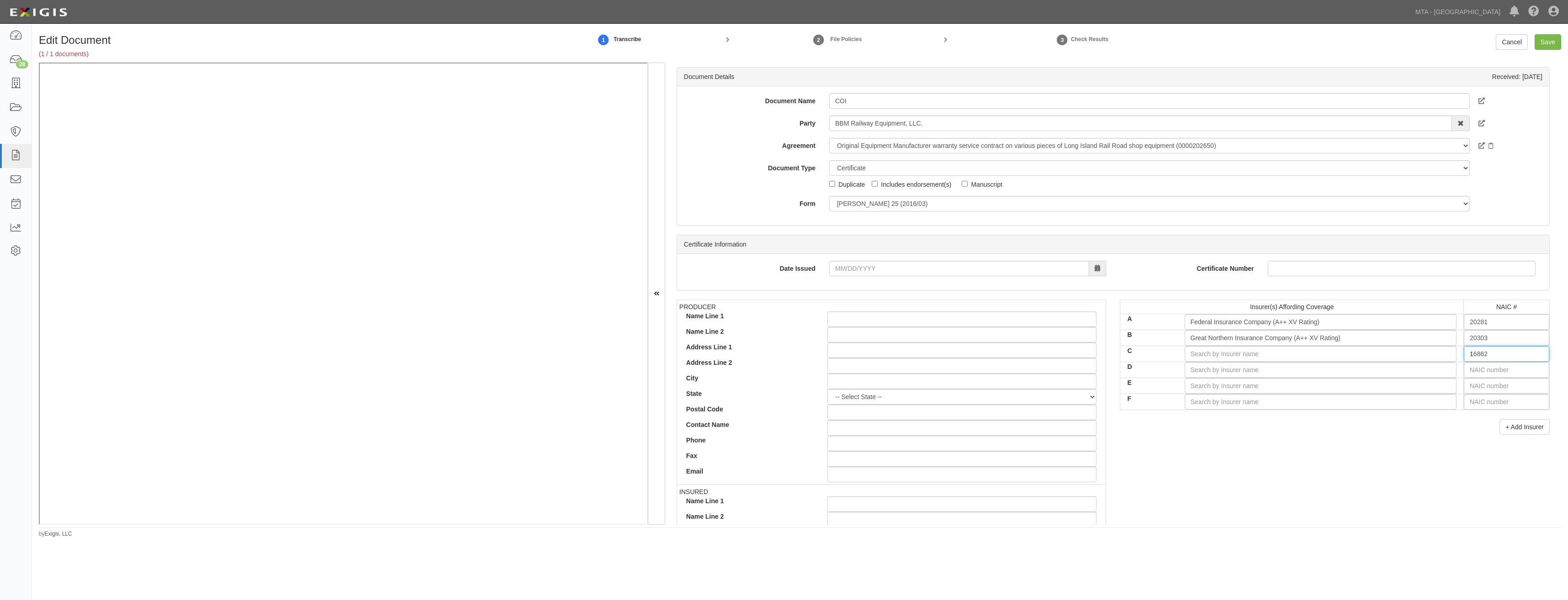
type input "12"
type input "12774"
type input "1277"
type input "12777"
click at [1454, 373] on div "12777" at bounding box center [1441, 371] width 72 height 12
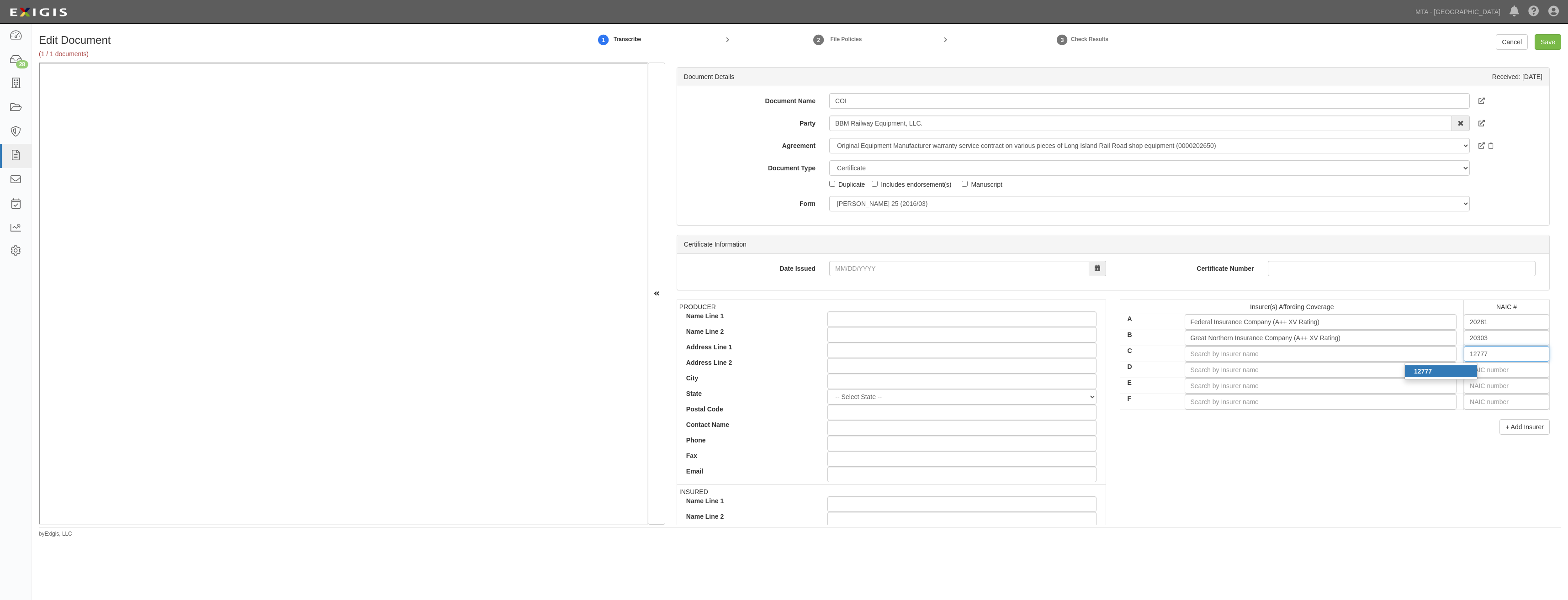
type input "Chubb Indemnity Insurance Company (A++ XV Rating)"
type input "12777"
click at [1321, 454] on div "PRODUCER Name Line 1 Name Line 2 Address Line 1 Address Line 2 City State -- Se…" at bounding box center [1113, 458] width 887 height 318
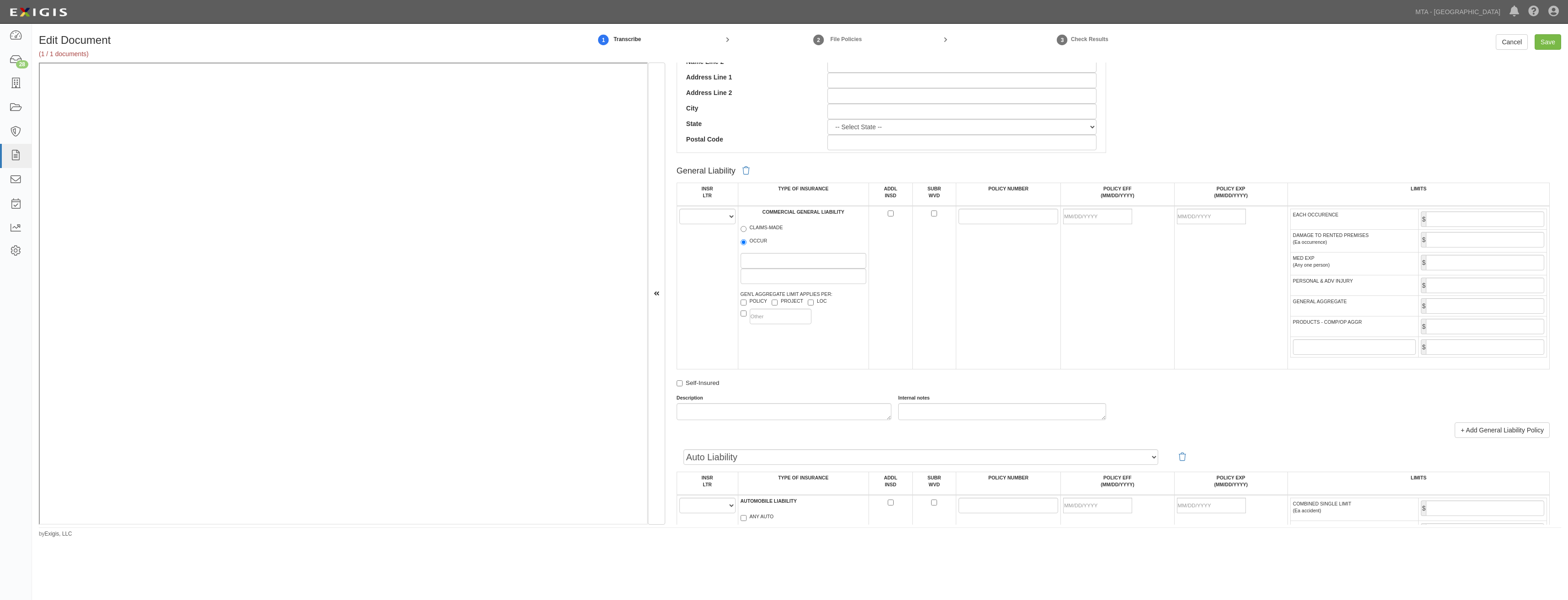
scroll to position [457, 0]
click at [702, 221] on select "A B C D E F" at bounding box center [707, 215] width 56 height 16
select select "A"
click at [679, 207] on select "A B C D E F" at bounding box center [707, 215] width 56 height 16
click at [759, 239] on label "OCCUR" at bounding box center [754, 240] width 27 height 9
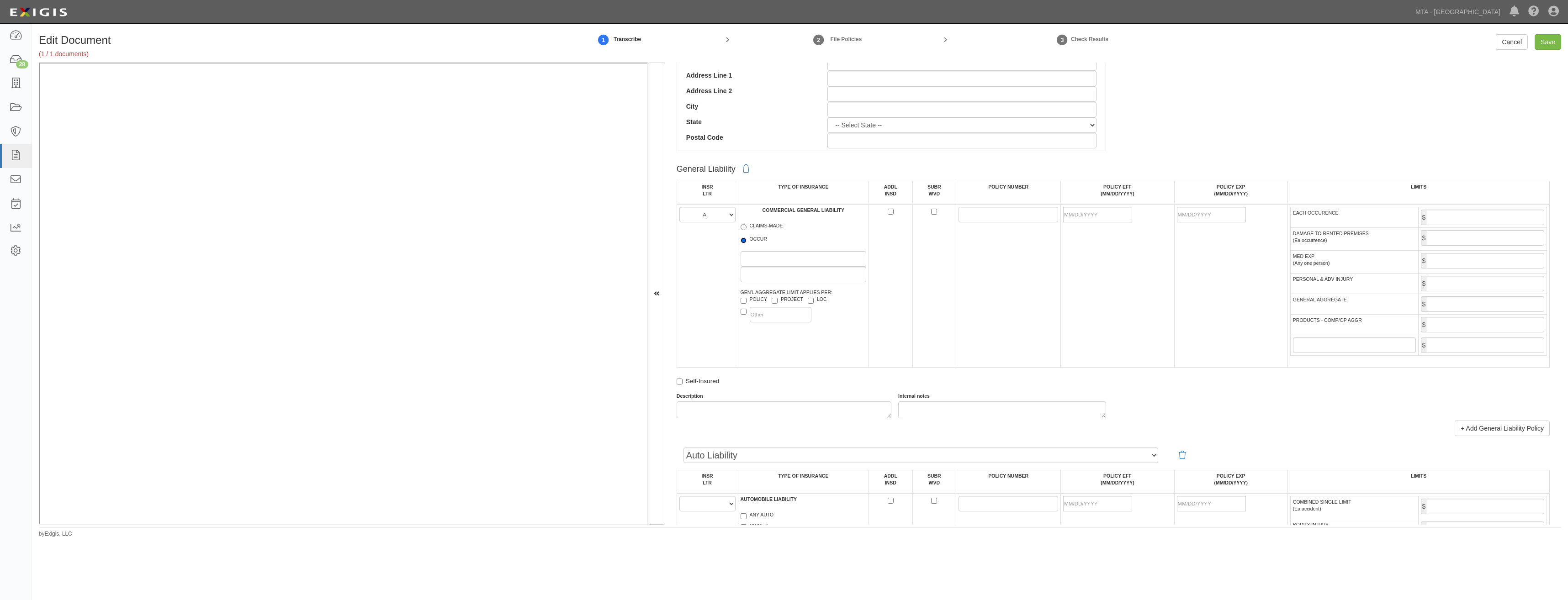
click at [746, 239] on input "OCCUR" at bounding box center [744, 240] width 6 height 6
radio input "true"
click at [791, 298] on label "PROJECT" at bounding box center [788, 300] width 32 height 9
click at [777, 298] on input "PROJECT" at bounding box center [775, 301] width 6 height 6
checkbox input "true"
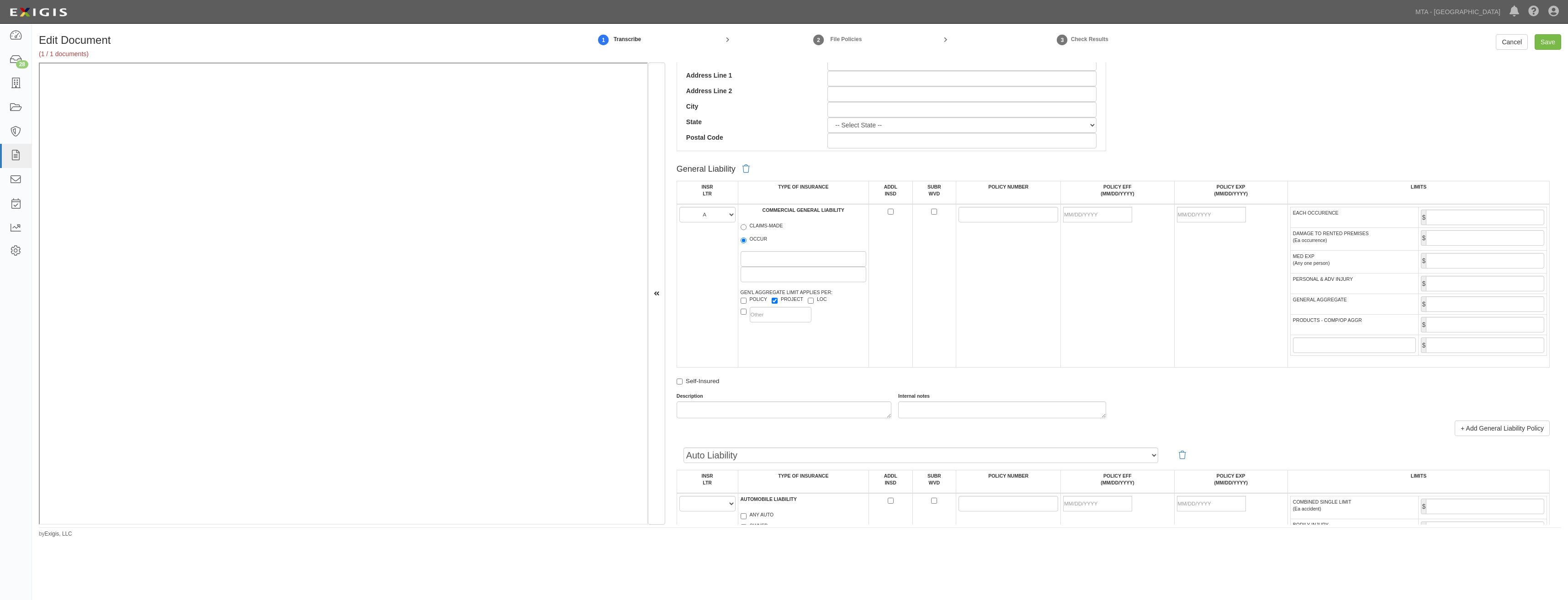
click at [819, 298] on label "LOC" at bounding box center [817, 300] width 19 height 9
click at [814, 298] on input "LOC" at bounding box center [811, 301] width 6 height 6
checkbox input "true"
click at [889, 208] on td at bounding box center [891, 286] width 44 height 164
click at [892, 209] on input "ADDL INSD" at bounding box center [891, 212] width 6 height 6
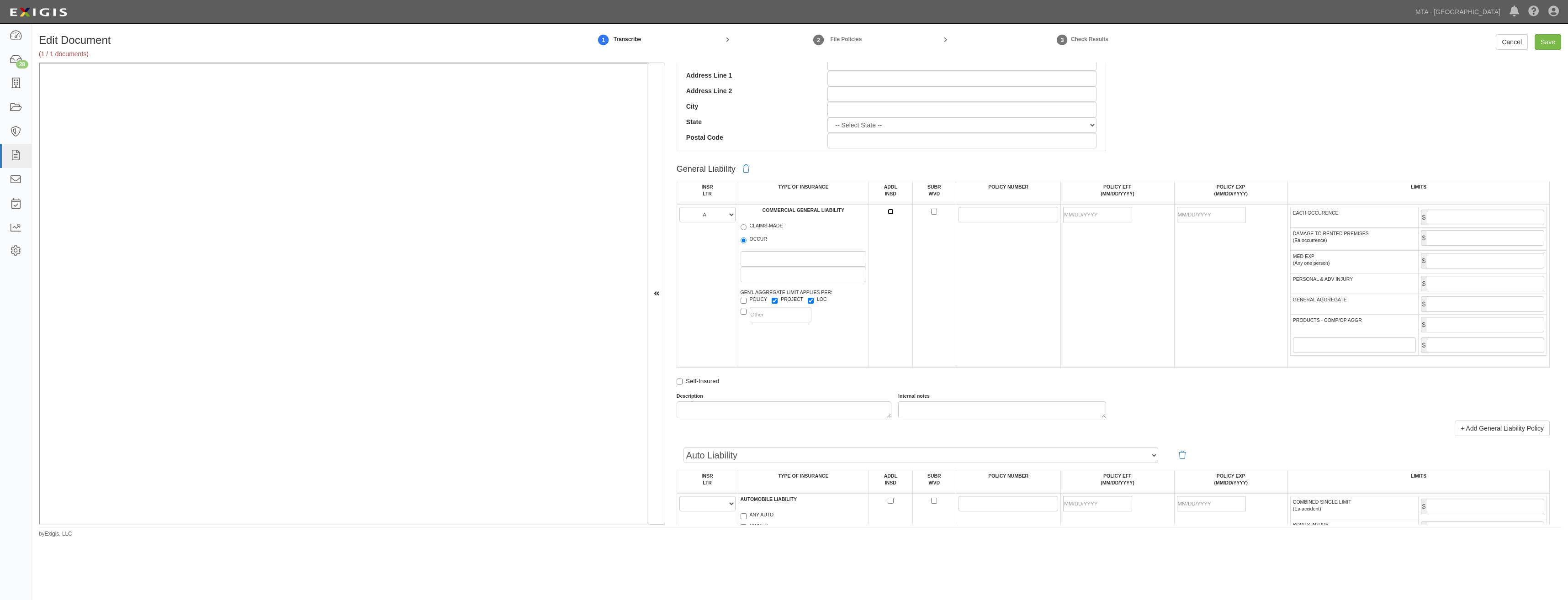
checkbox input "true"
click at [933, 212] on input "SUBR WVD" at bounding box center [934, 212] width 6 height 6
checkbox input "true"
click at [968, 214] on input "POLICY NUMBER" at bounding box center [1009, 215] width 100 height 16
type input "3609-40-31"
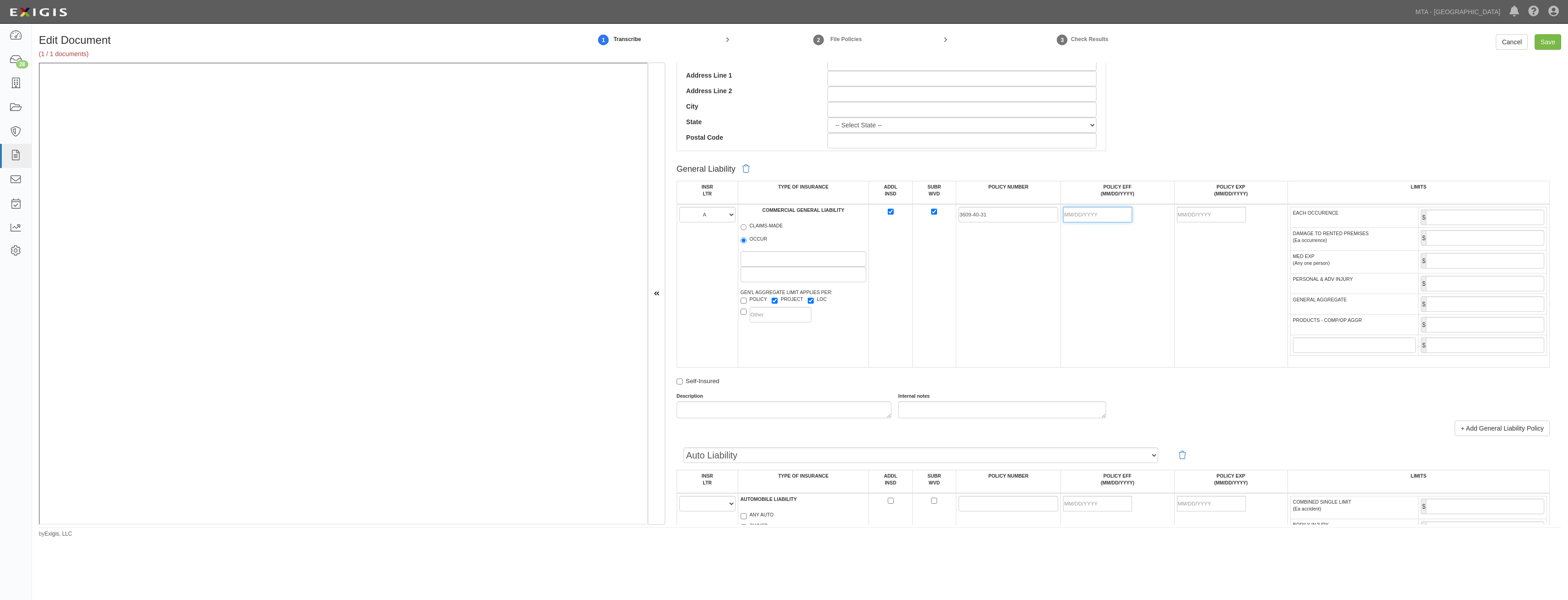
type input "09/01/2025"
type input "1,000,000"
type input "2,000,000"
type input "7365-44-21"
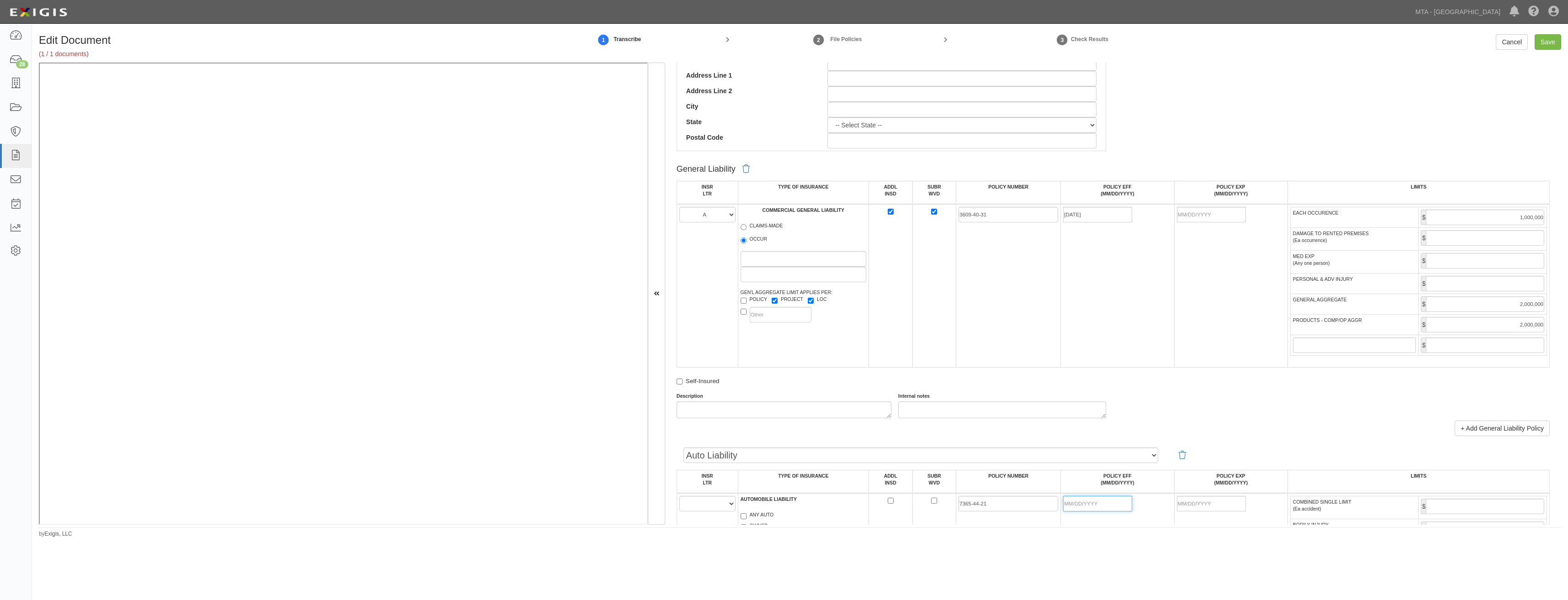
type input "09/01/2025"
type input "1,000,000"
type input "5673-07-76"
type input "09/01/2025"
type input "5,000,000"
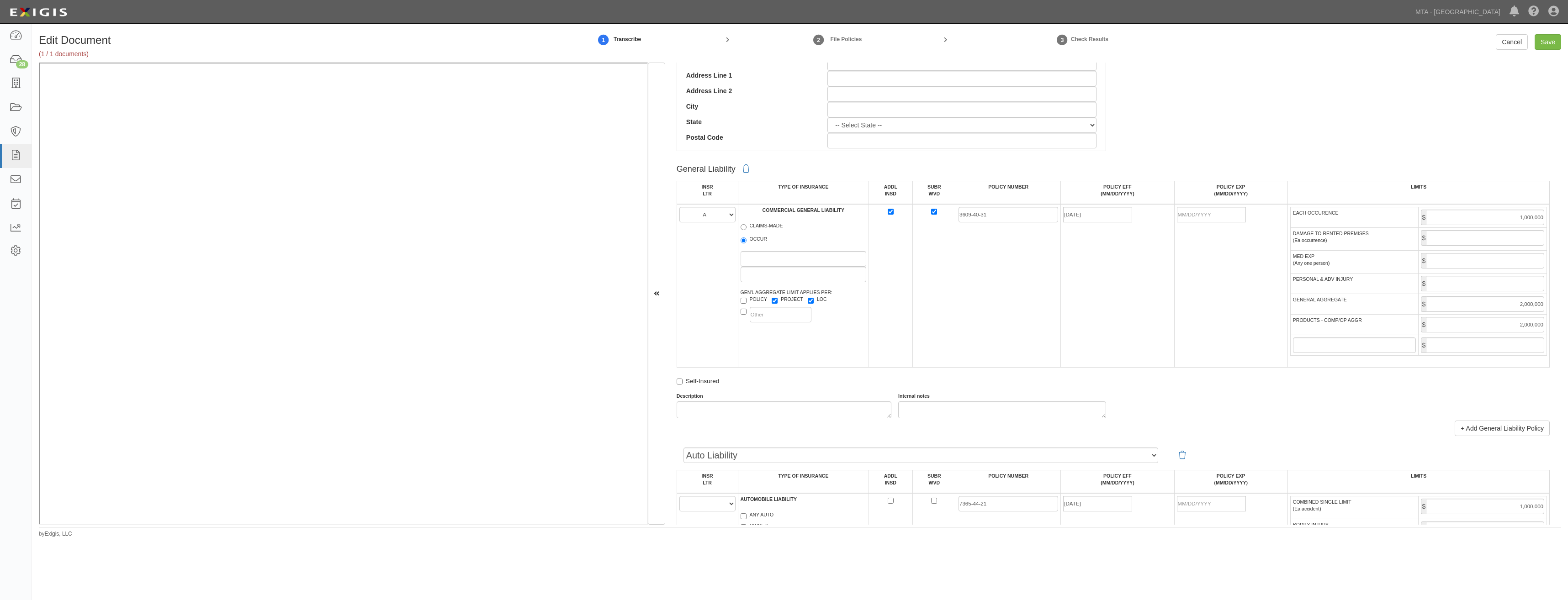
type input "5,000,000"
type input "7184-49-18"
type input "09/01/2025"
type input "1,000,000"
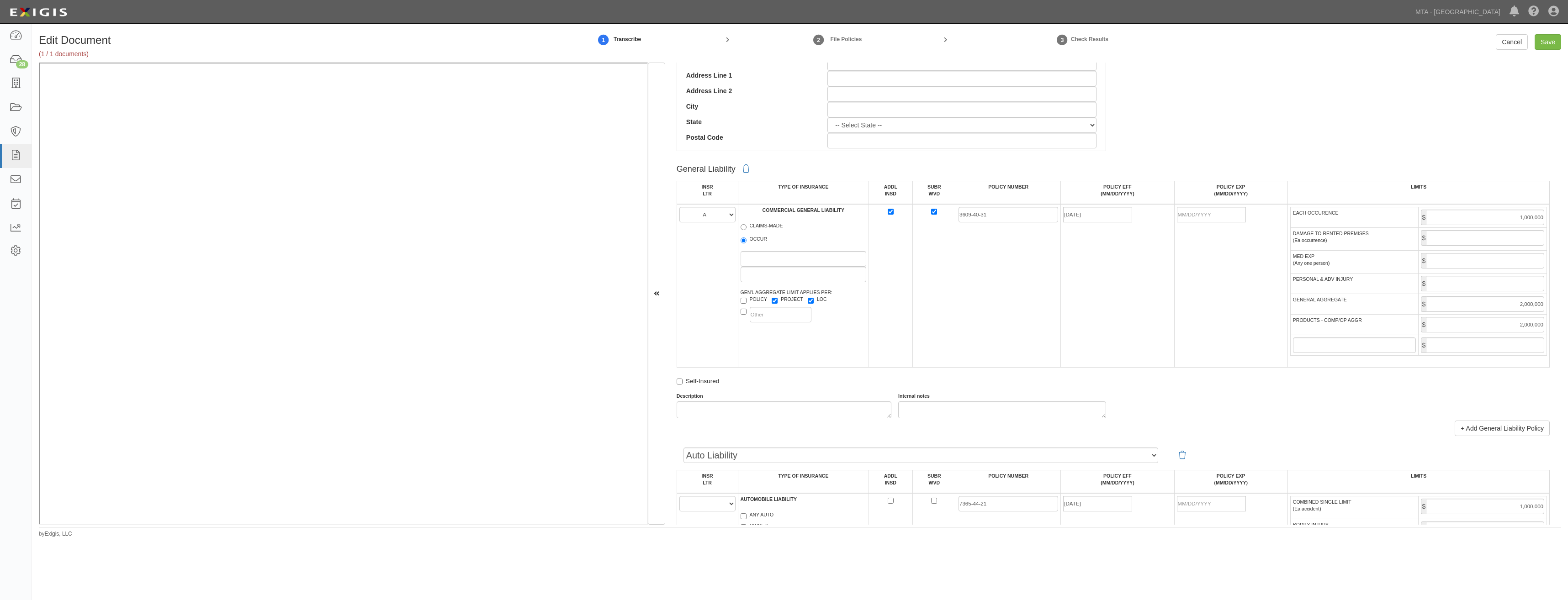
type input "1,000,000"
type input "[DATE]"
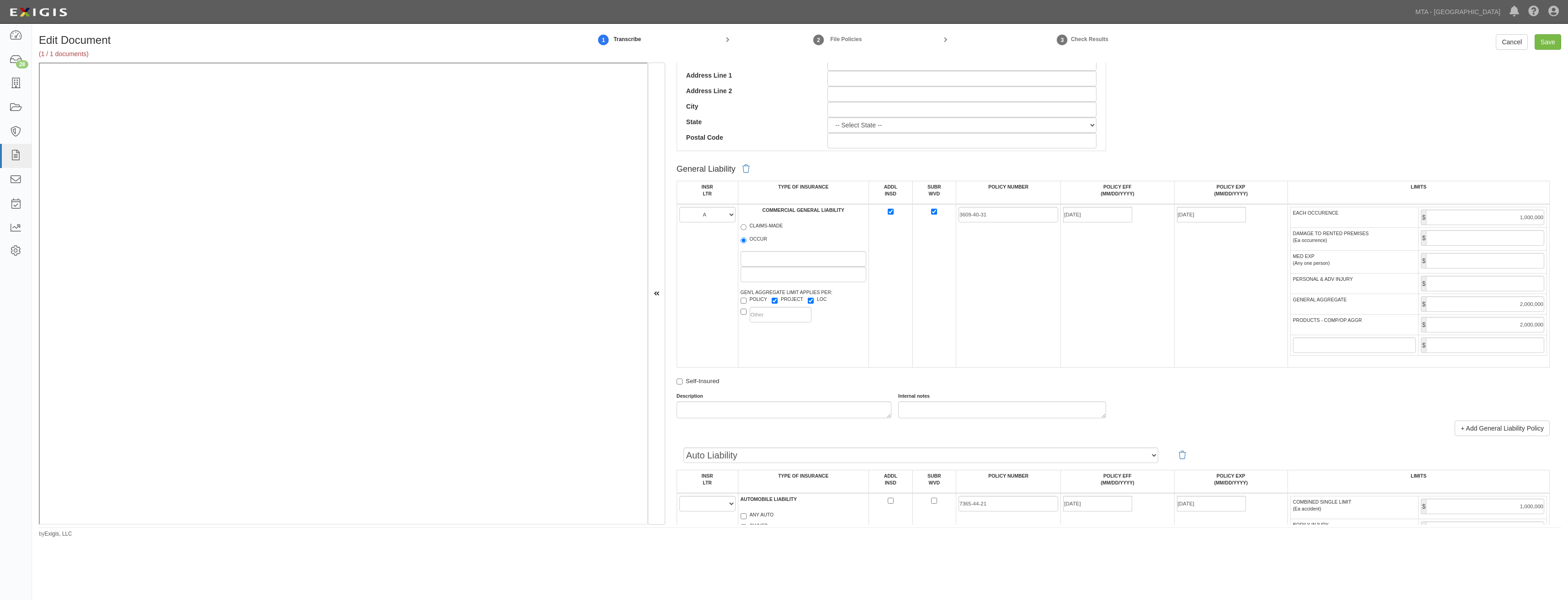
click at [1013, 290] on td "3609-40-31" at bounding box center [1009, 286] width 105 height 164
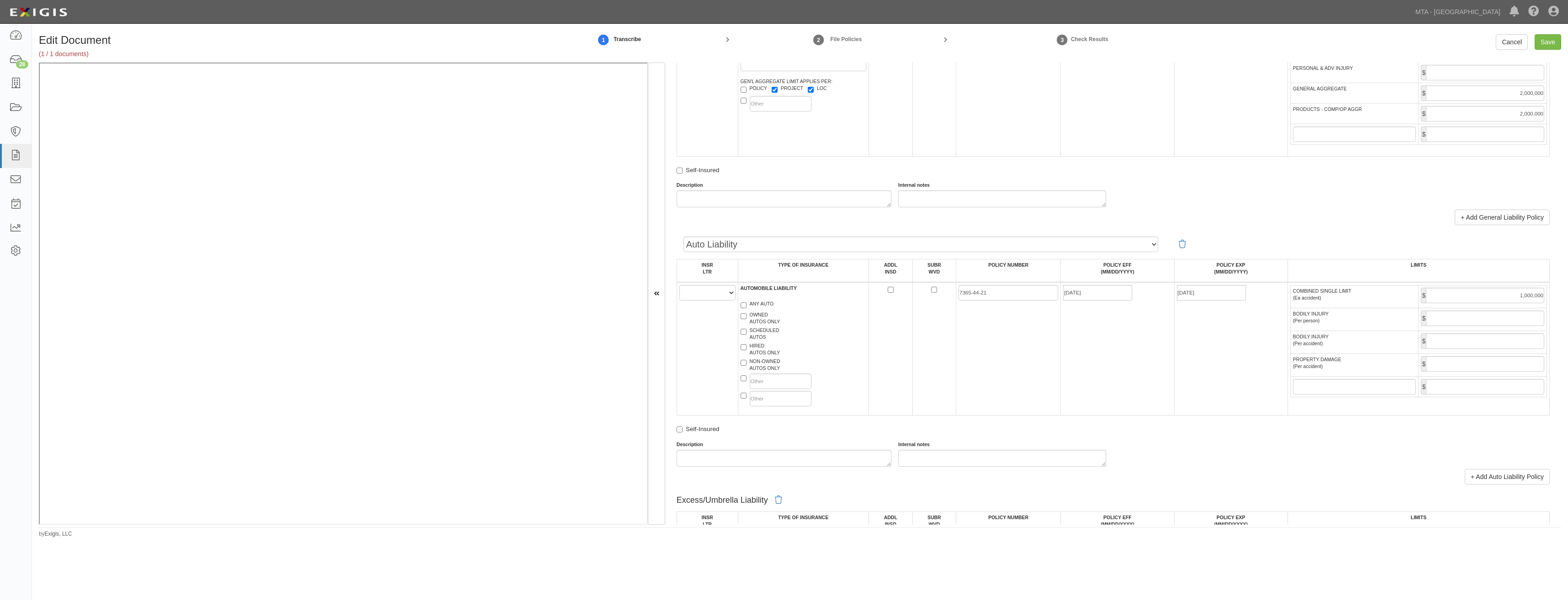
scroll to position [685, 0]
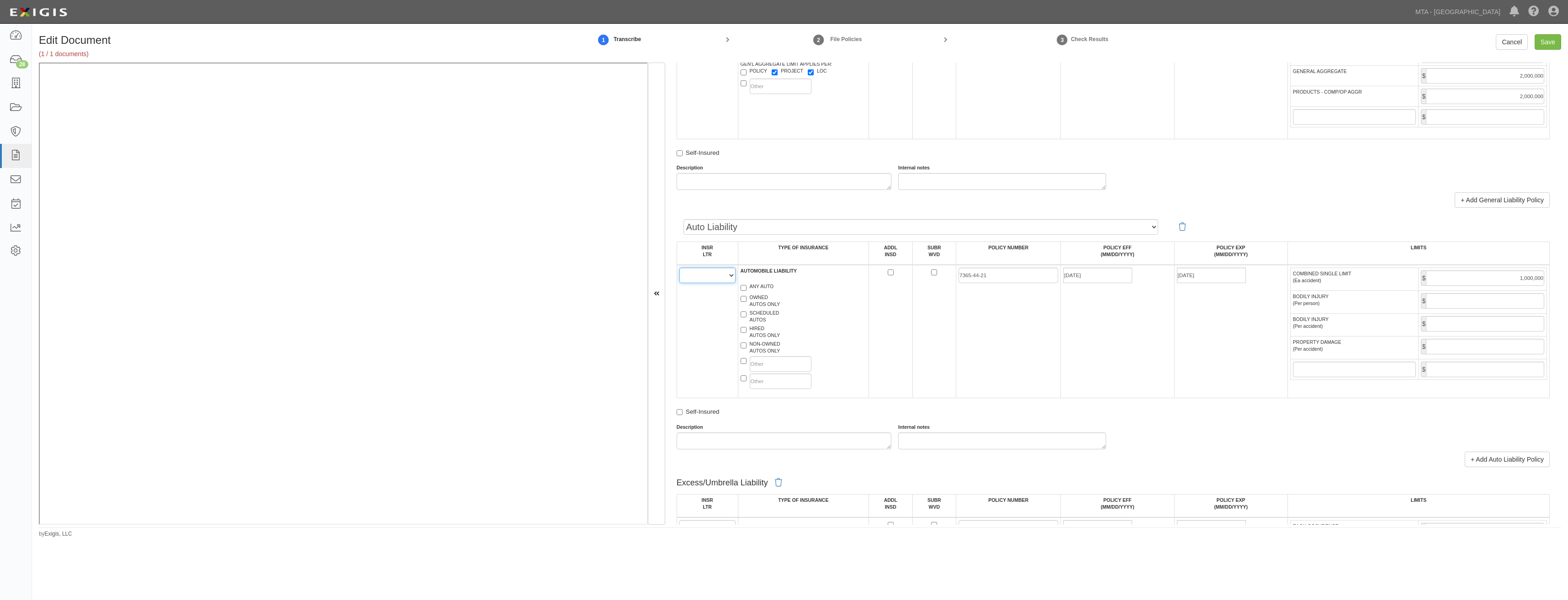
click at [712, 281] on select "A B C D E F" at bounding box center [707, 276] width 56 height 16
select select "B"
click at [679, 268] on select "A B C D E F" at bounding box center [707, 276] width 56 height 16
click at [763, 285] on label "ANY AUTO" at bounding box center [757, 287] width 33 height 9
click at [746, 285] on input "ANY AUTO" at bounding box center [744, 288] width 6 height 6
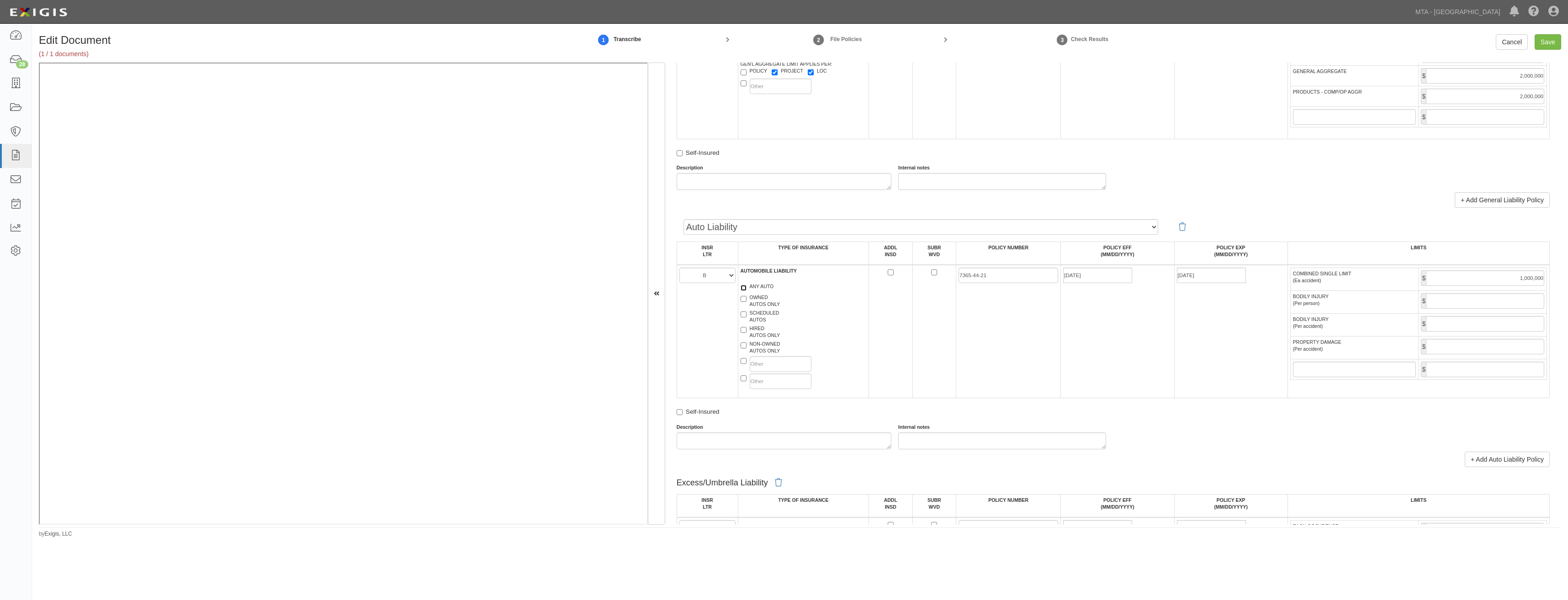
checkbox input "true"
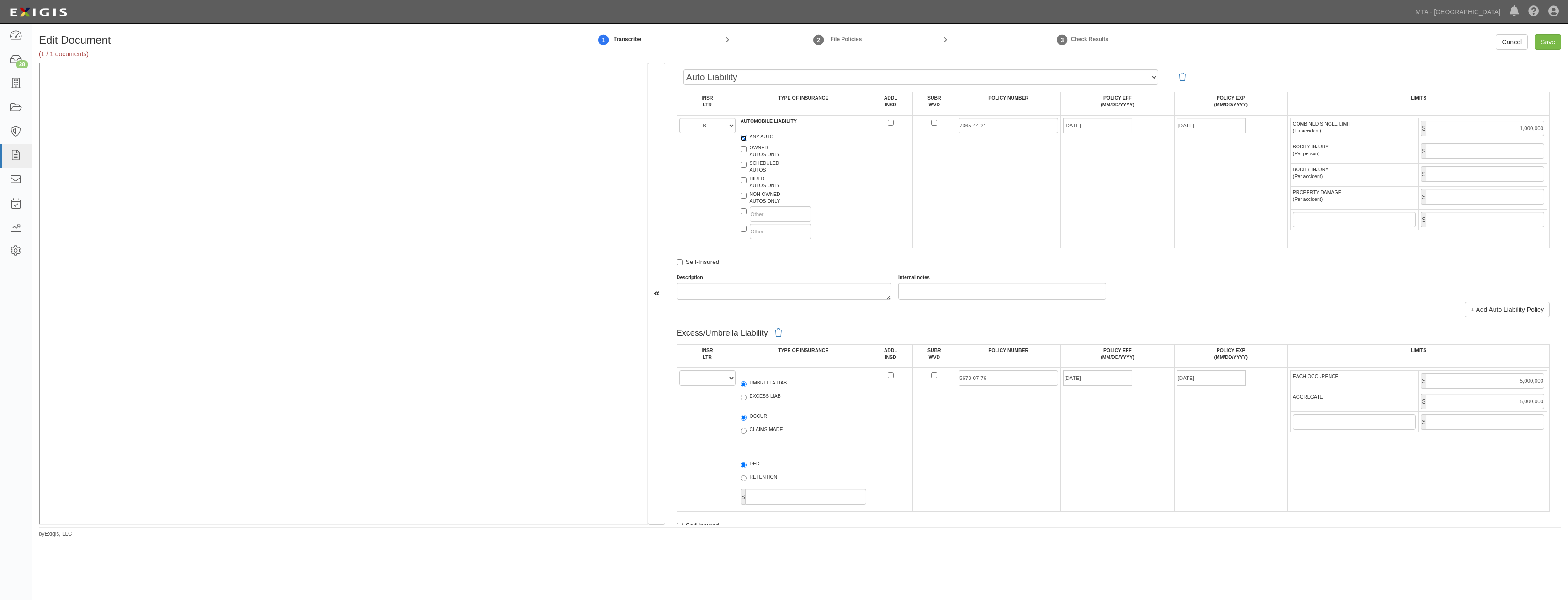
scroll to position [868, 0]
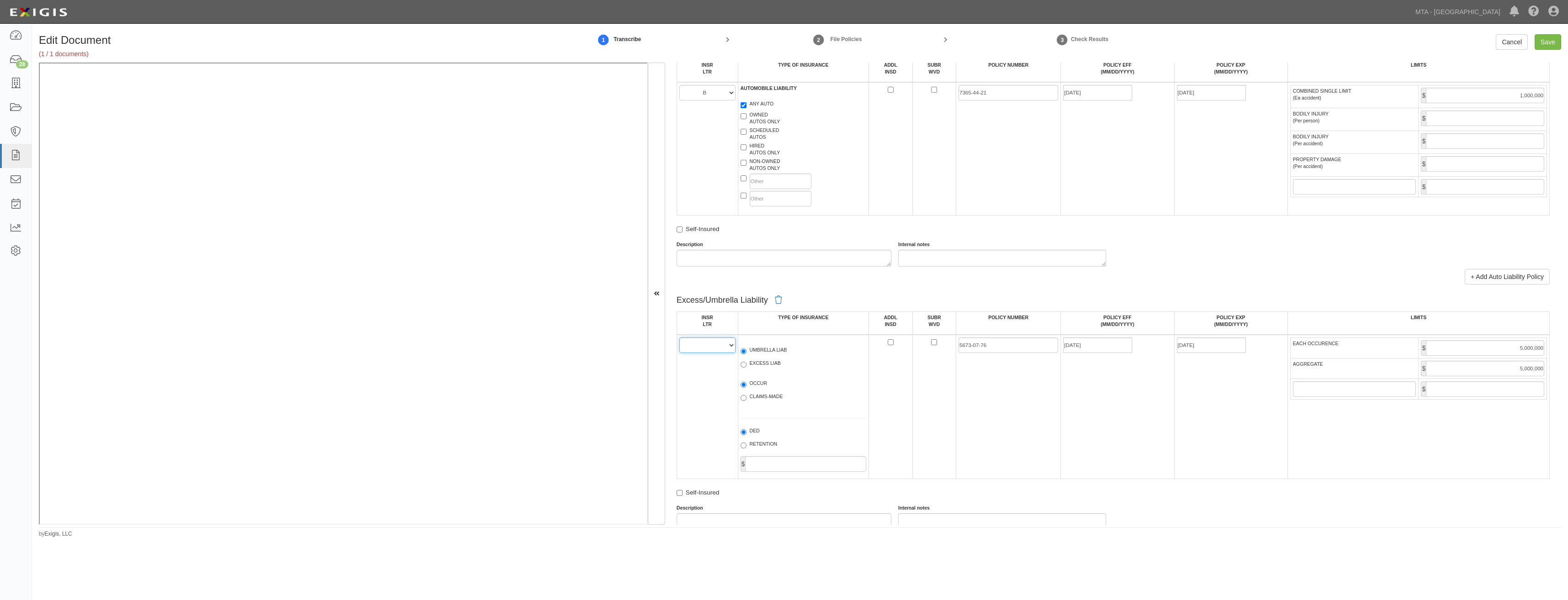
click at [710, 346] on select "A B C D E F" at bounding box center [707, 346] width 56 height 16
select select "A"
click at [679, 338] on select "A B C D E F" at bounding box center [707, 346] width 56 height 16
click at [759, 350] on label "UMBRELLA LIAB" at bounding box center [764, 351] width 47 height 9
click at [746, 350] on input "UMBRELLA LIAB" at bounding box center [744, 352] width 6 height 6
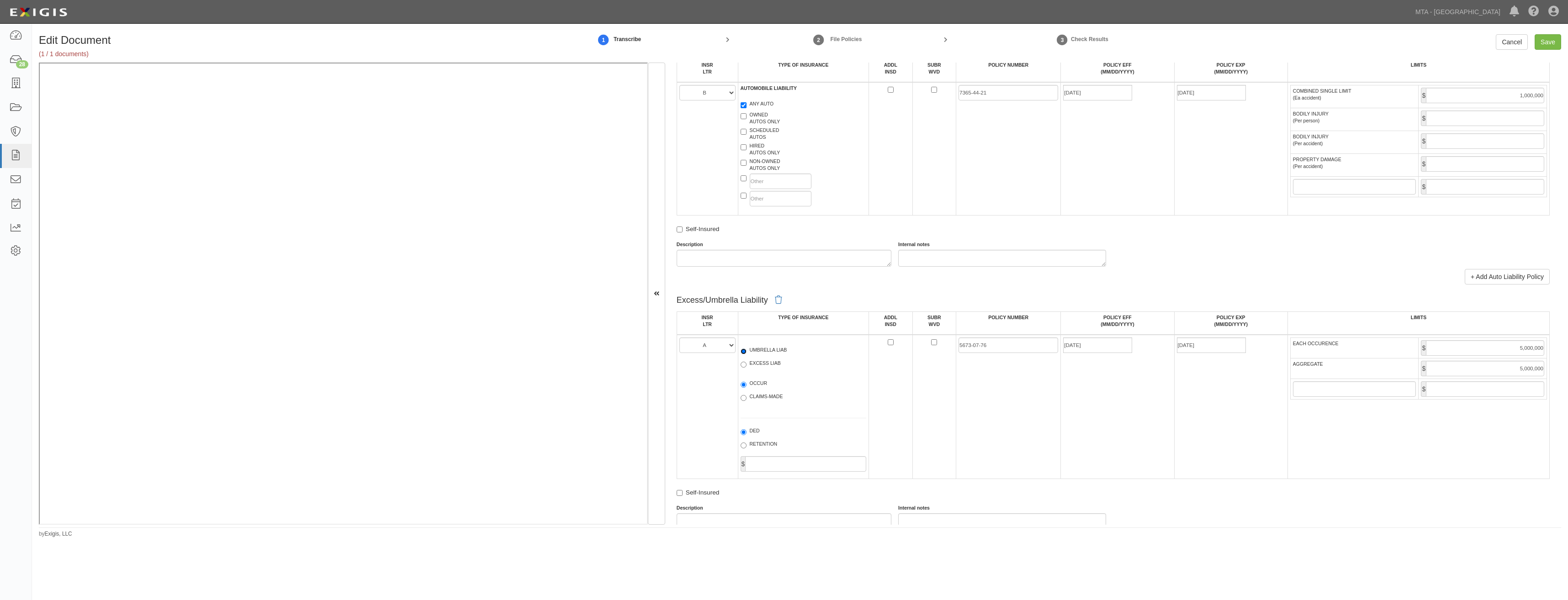
radio input "true"
click at [755, 382] on label "OCCUR" at bounding box center [754, 384] width 27 height 9
click at [746, 382] on input "OCCUR" at bounding box center [744, 385] width 6 height 6
radio input "true"
click at [909, 400] on td at bounding box center [891, 406] width 44 height 144
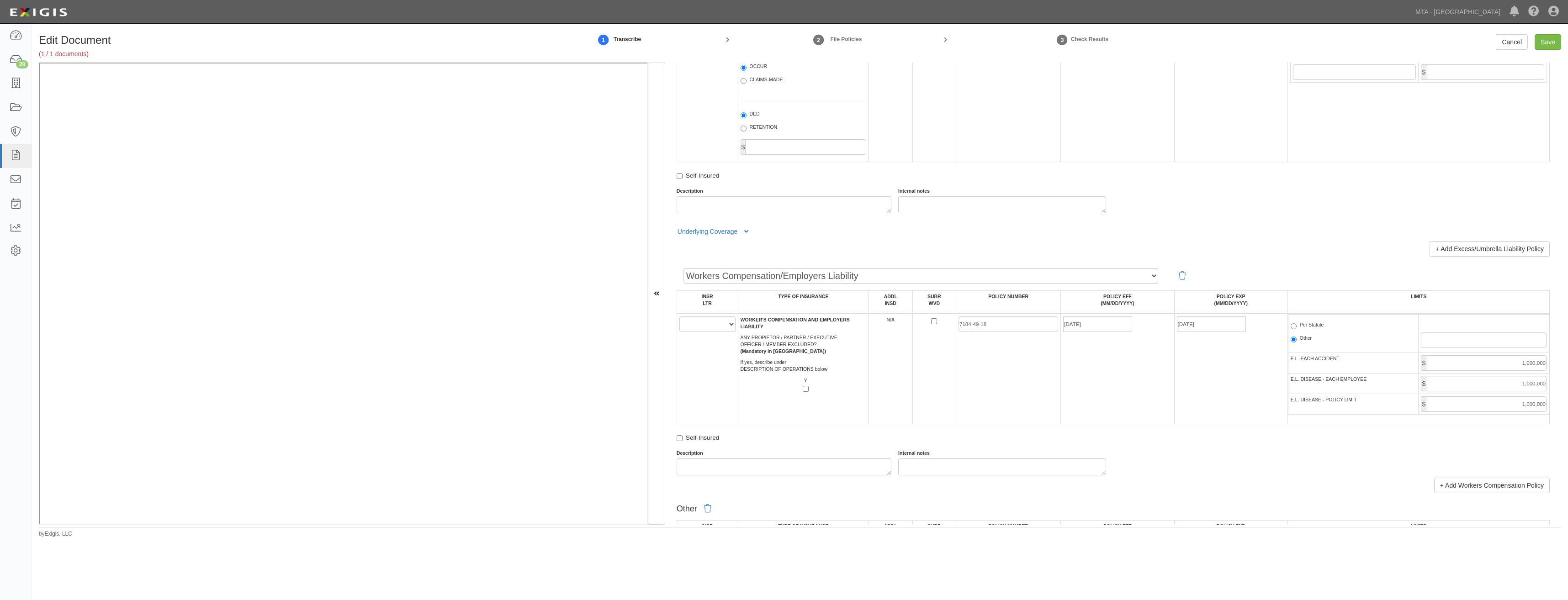
scroll to position [1188, 0]
click at [708, 325] on select "A B C D E F" at bounding box center [707, 322] width 56 height 16
select select "C"
click at [679, 314] on select "A B C D E F" at bounding box center [707, 322] width 56 height 16
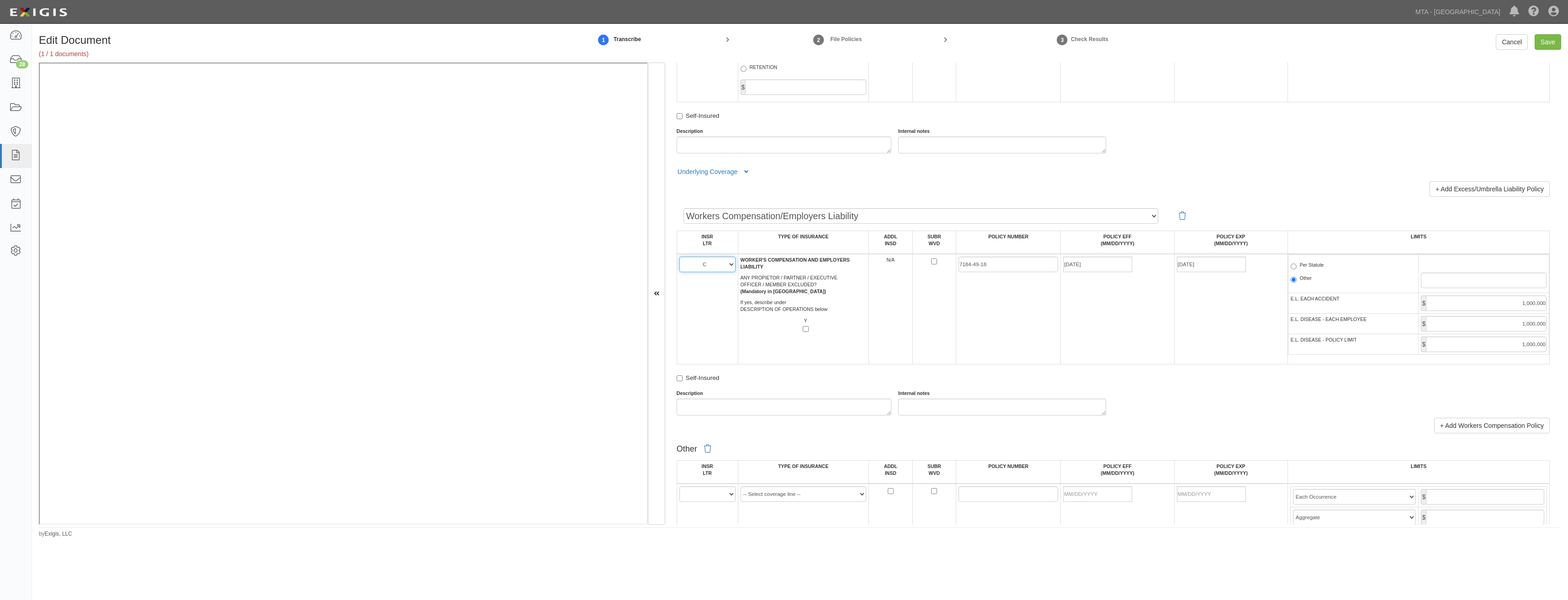
scroll to position [1370, 0]
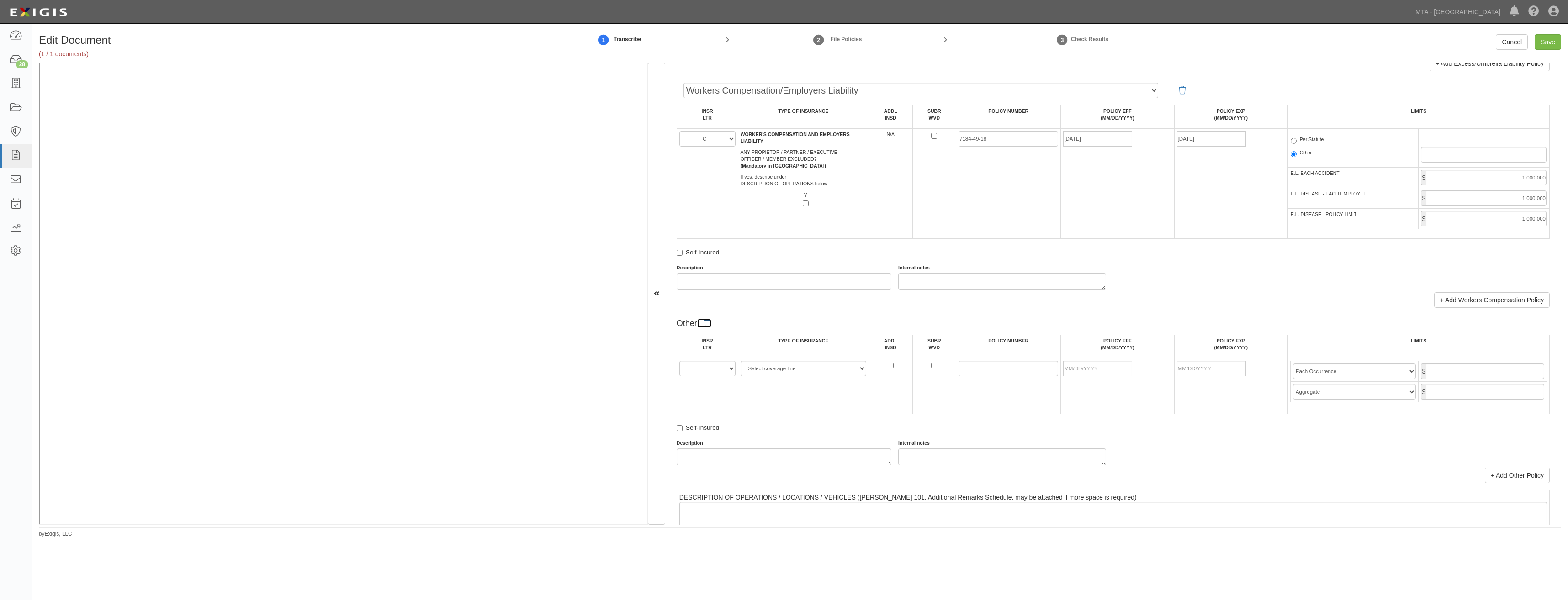
click at [708, 325] on icon at bounding box center [708, 324] width 7 height 9
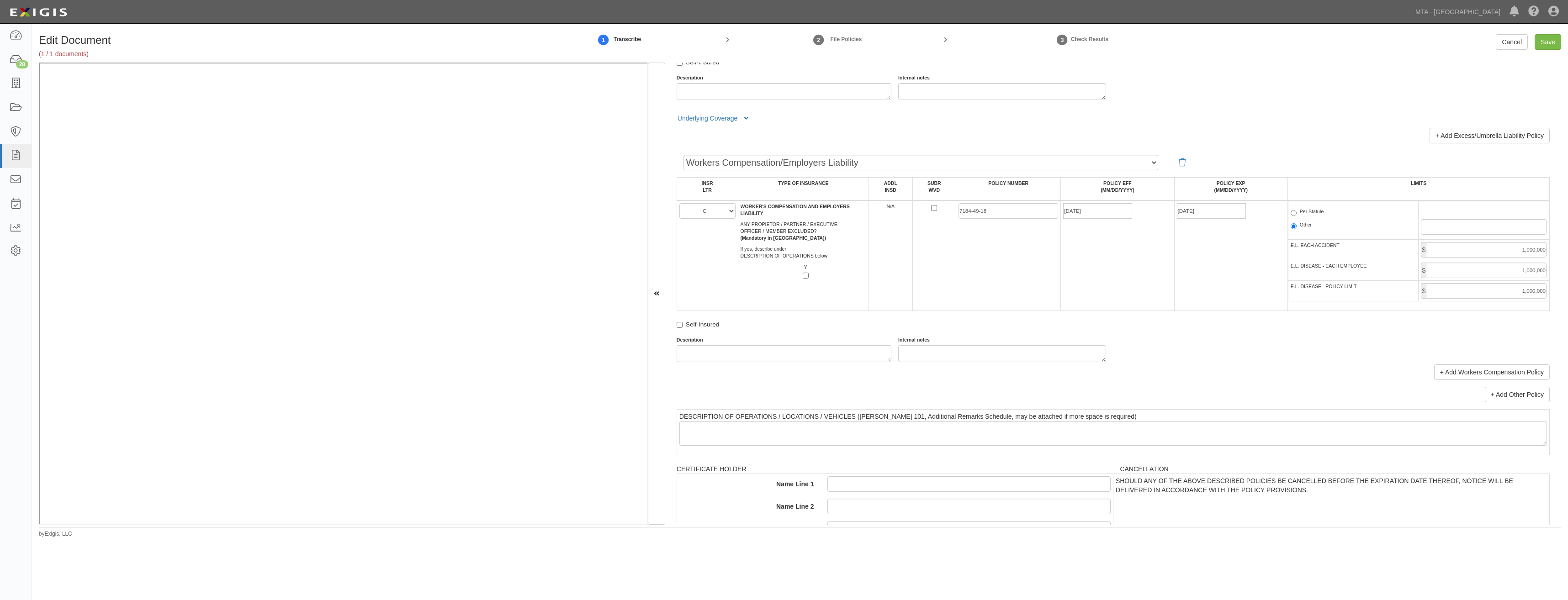
scroll to position [1188, 0]
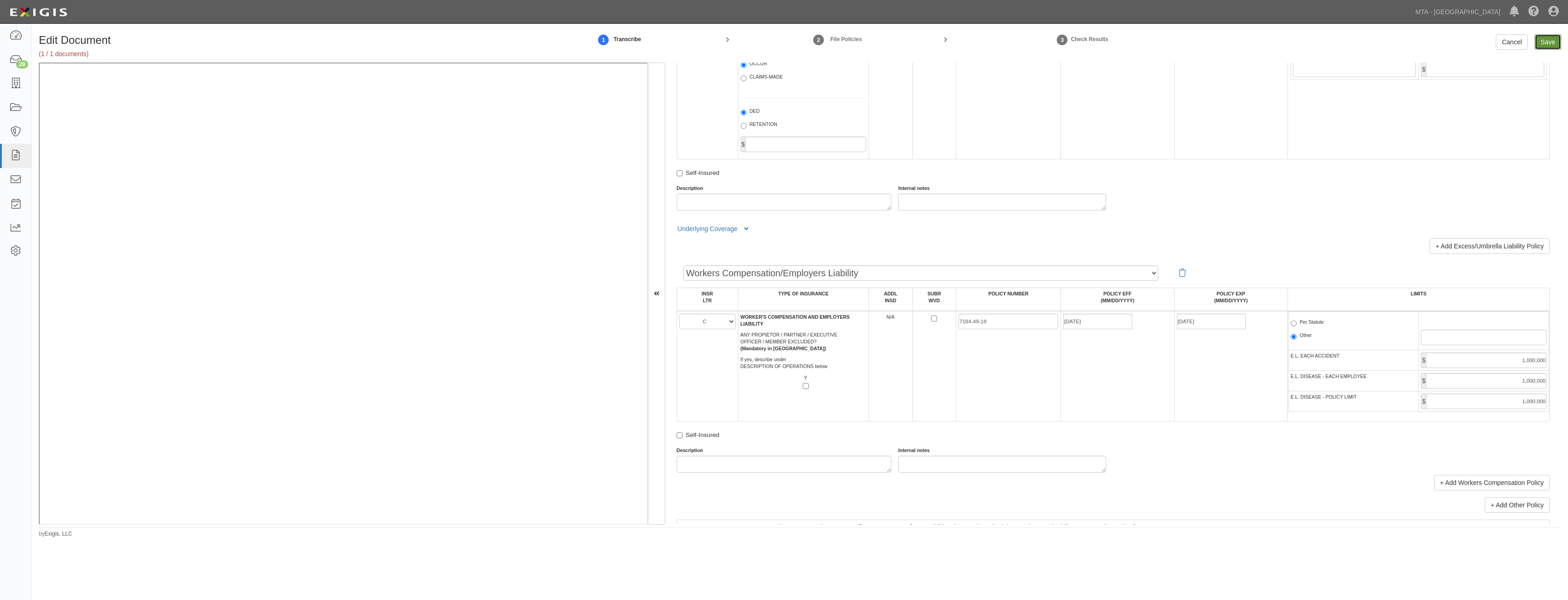
click at [1542, 41] on input "Save" at bounding box center [1548, 42] width 27 height 16
type input "1000000"
type input "2000000"
type input "1000000"
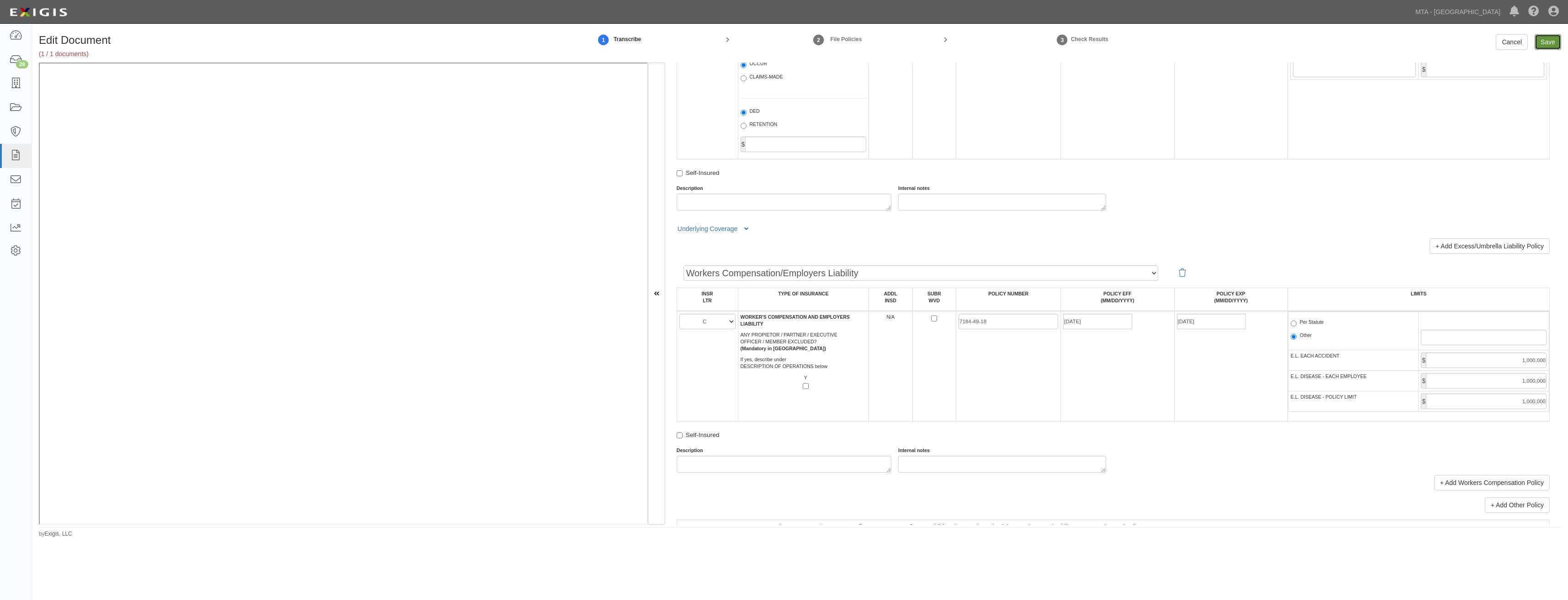
type input "5000000"
type input "1000000"
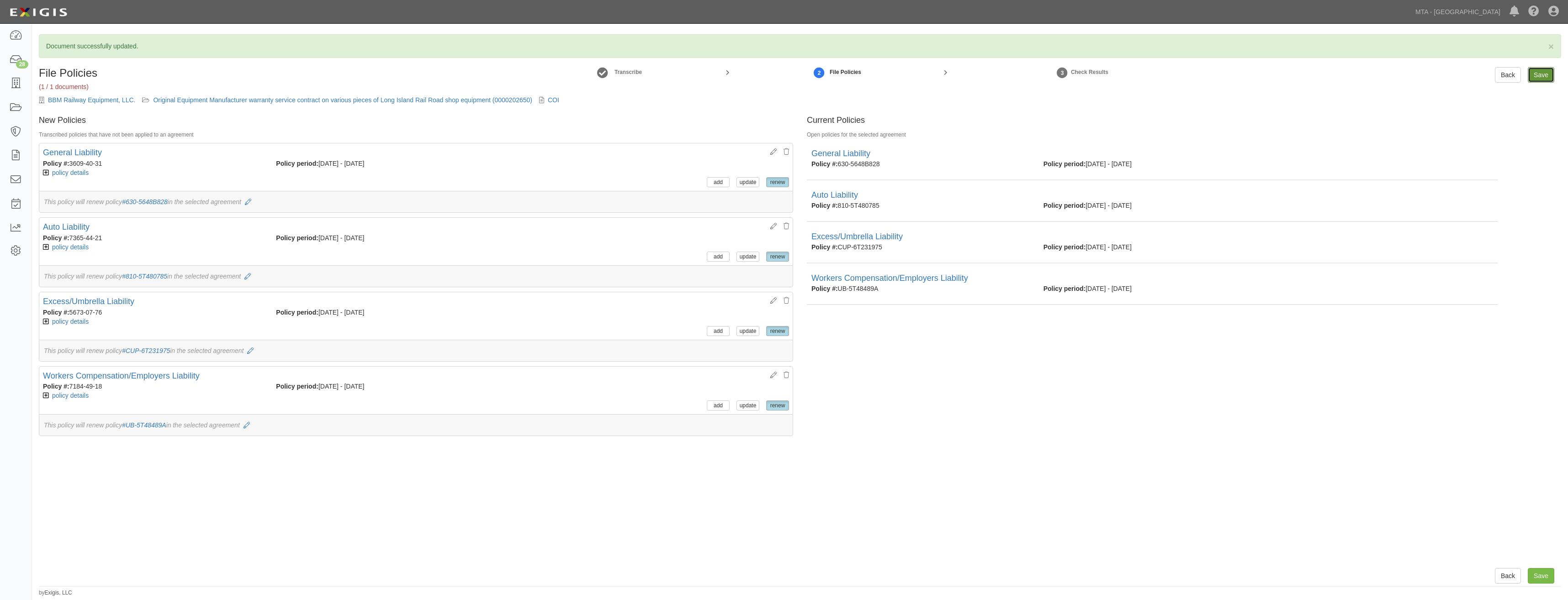
click at [1545, 80] on input "Save" at bounding box center [1541, 75] width 27 height 16
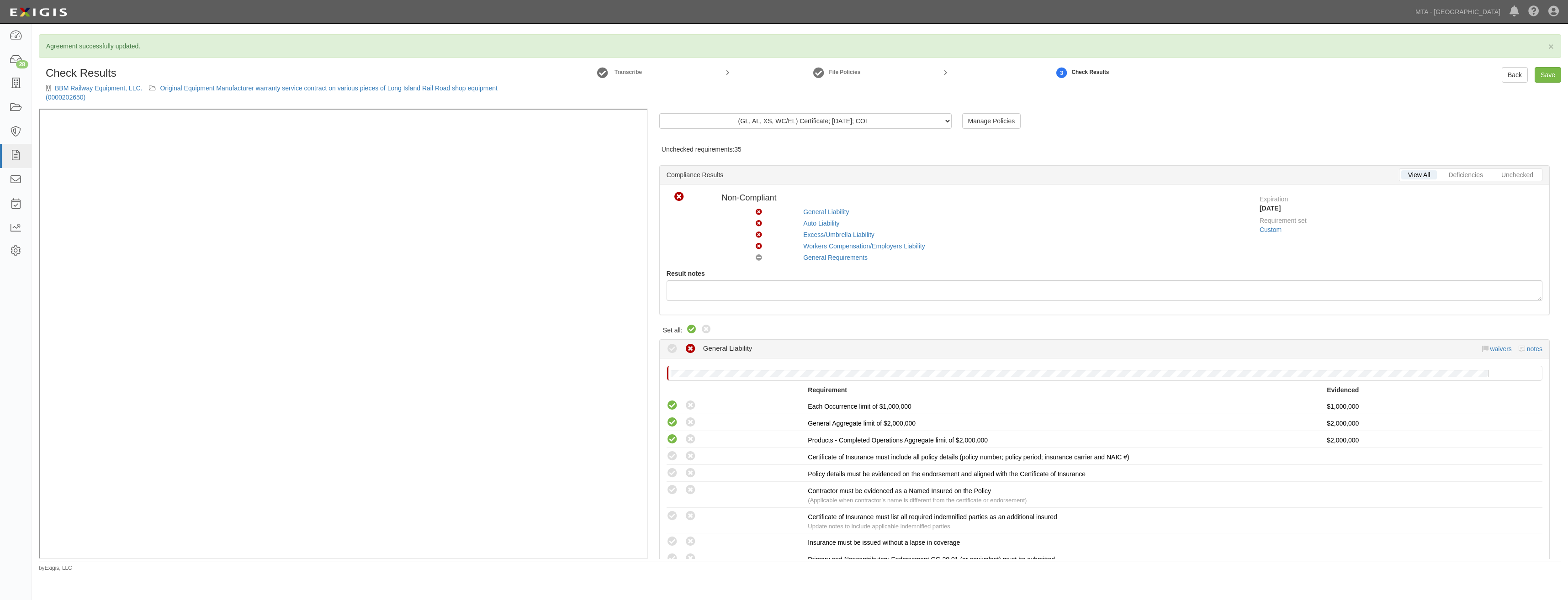
click at [693, 328] on icon at bounding box center [691, 330] width 11 height 11
radio input "true"
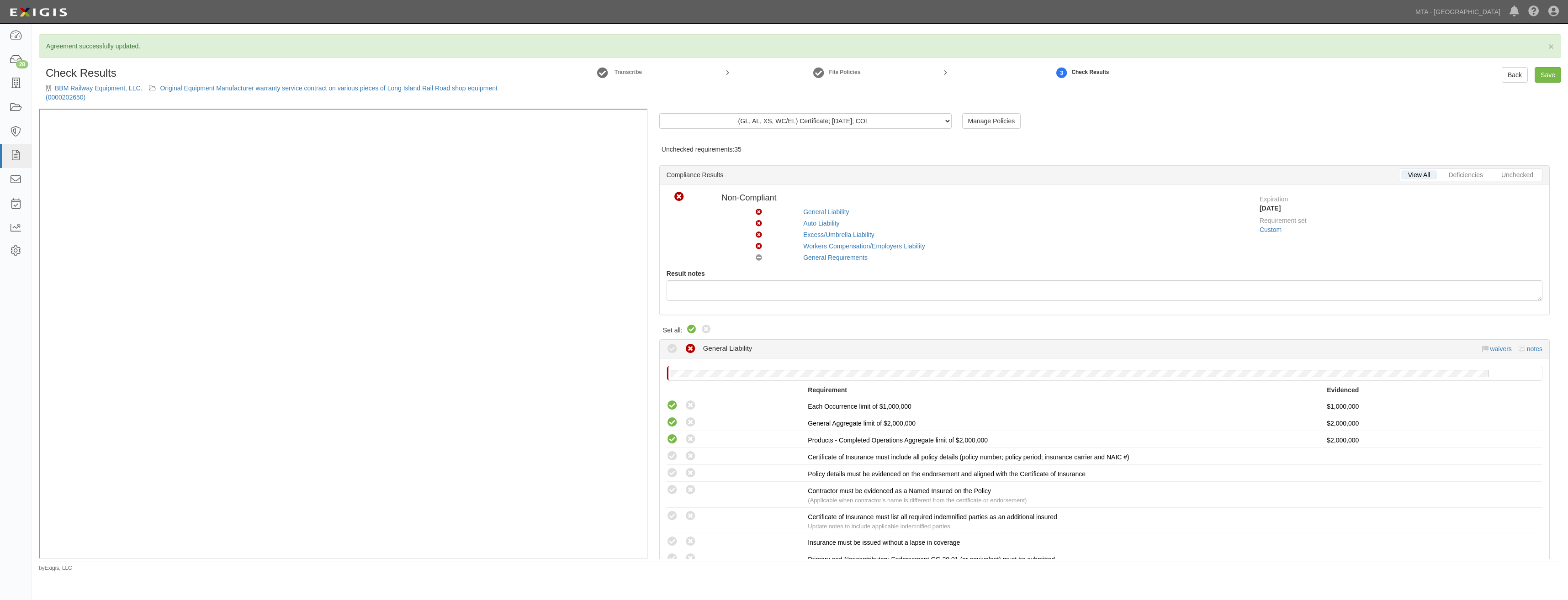
radio input "true"
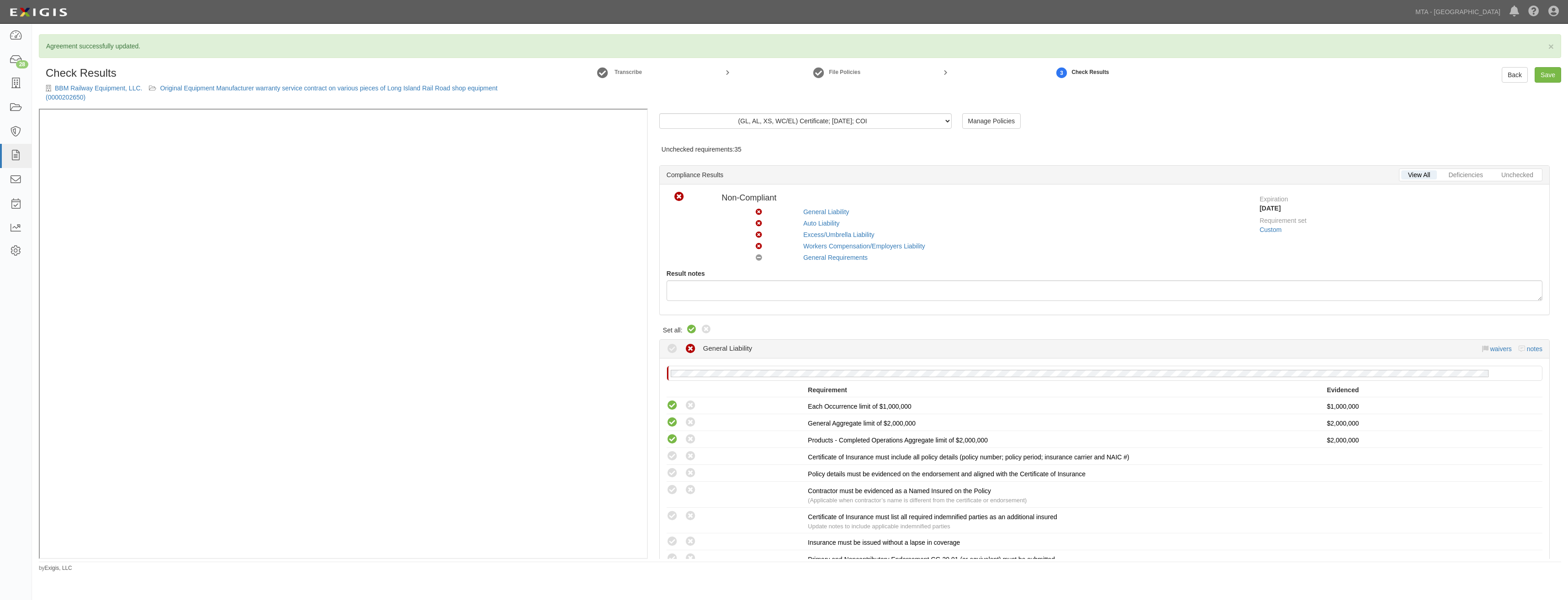
radio input "true"
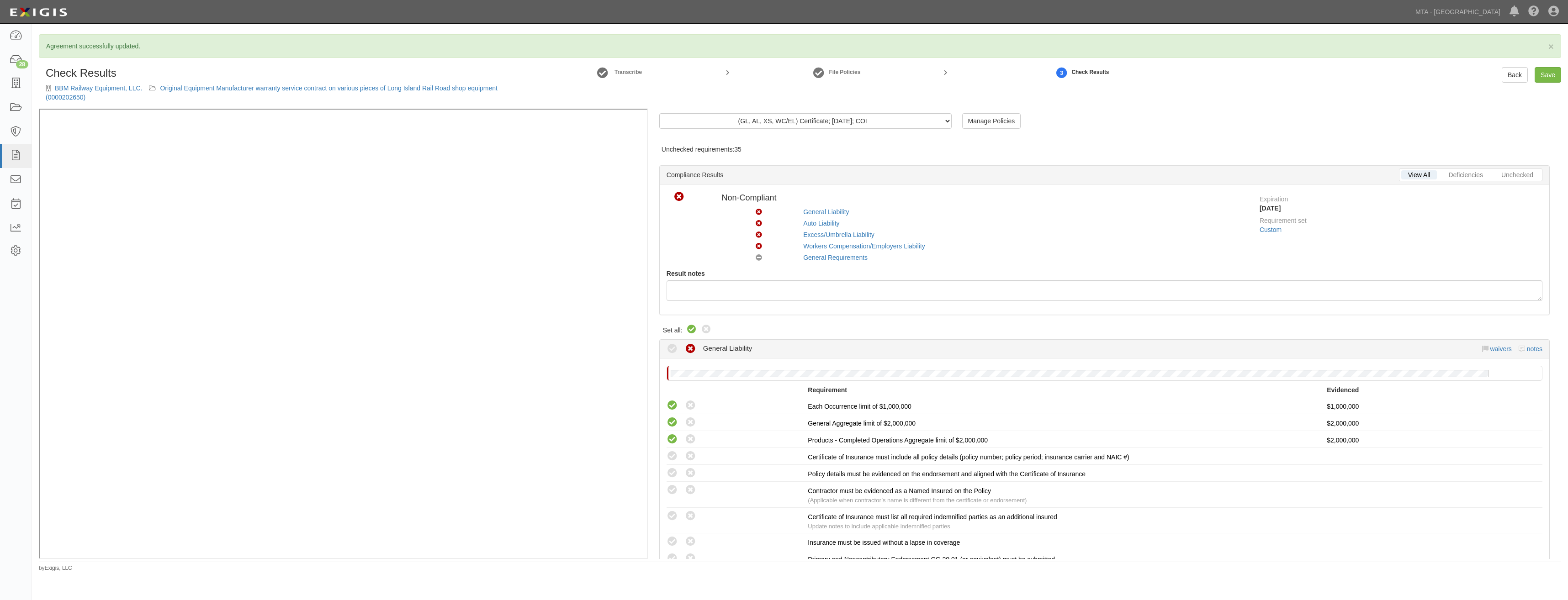
radio input "true"
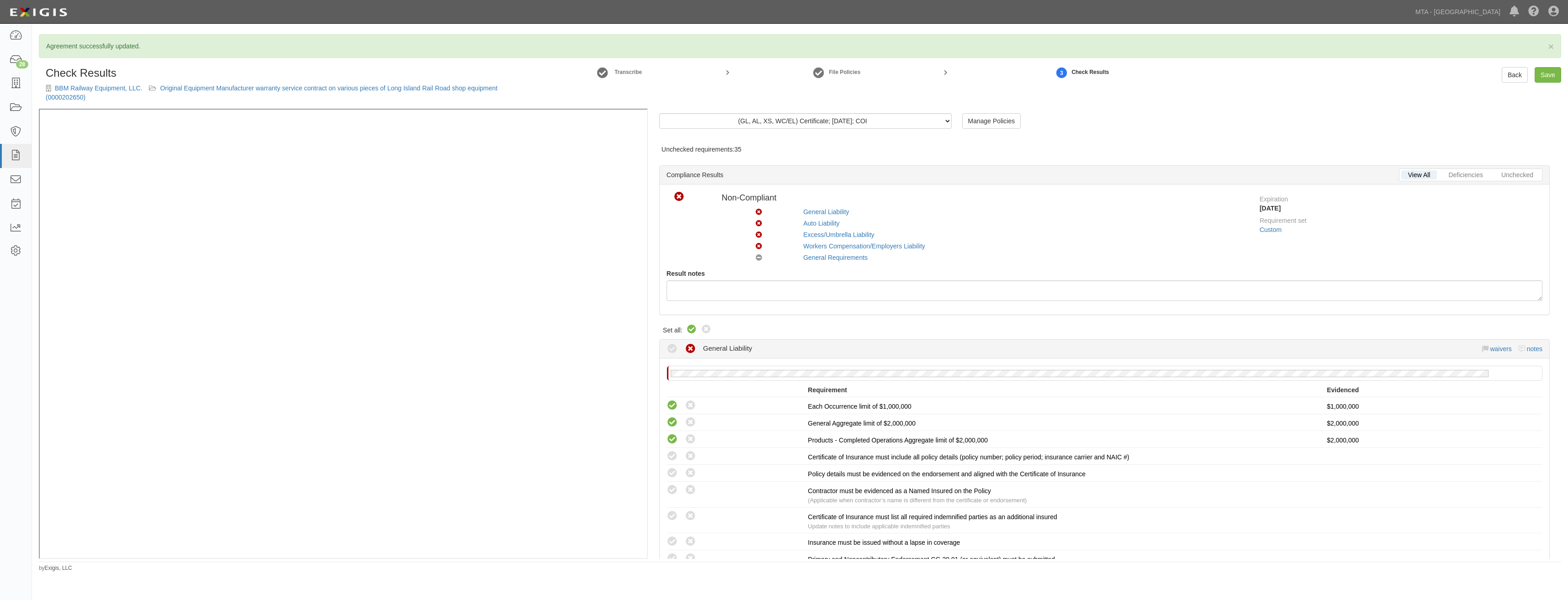
radio input "true"
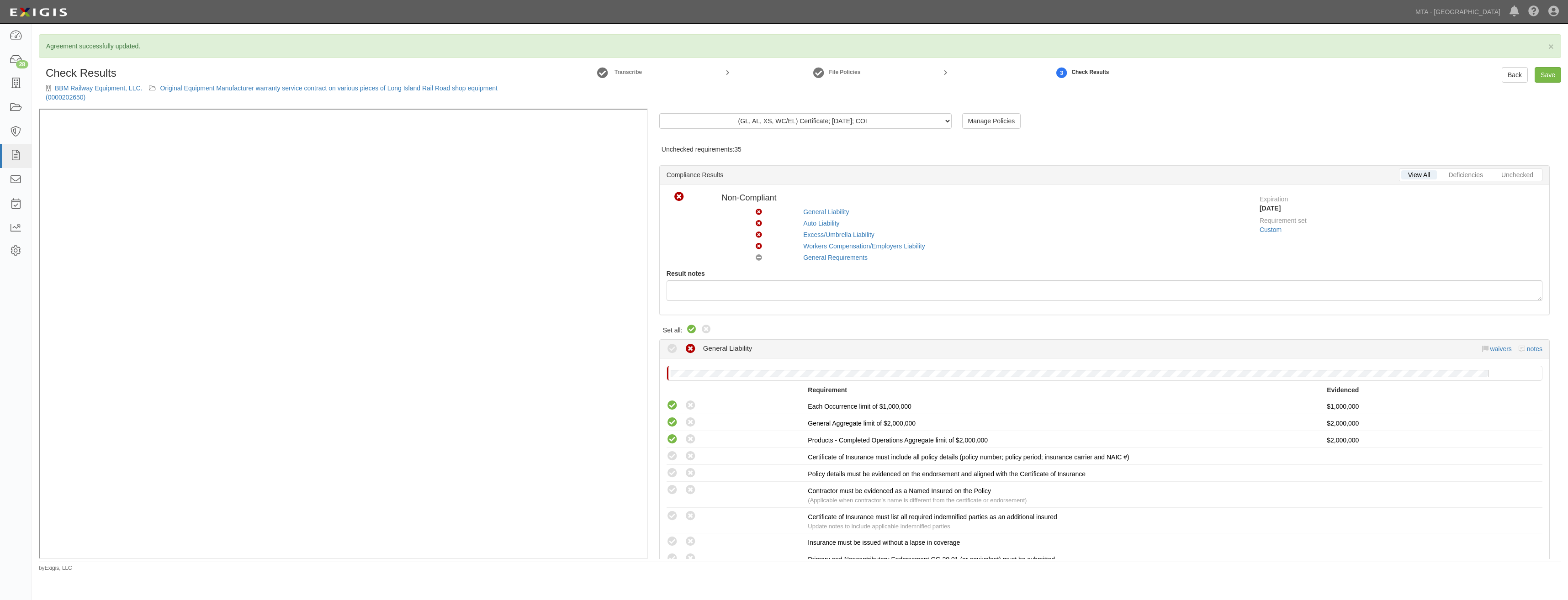
radio input "true"
radio input "false"
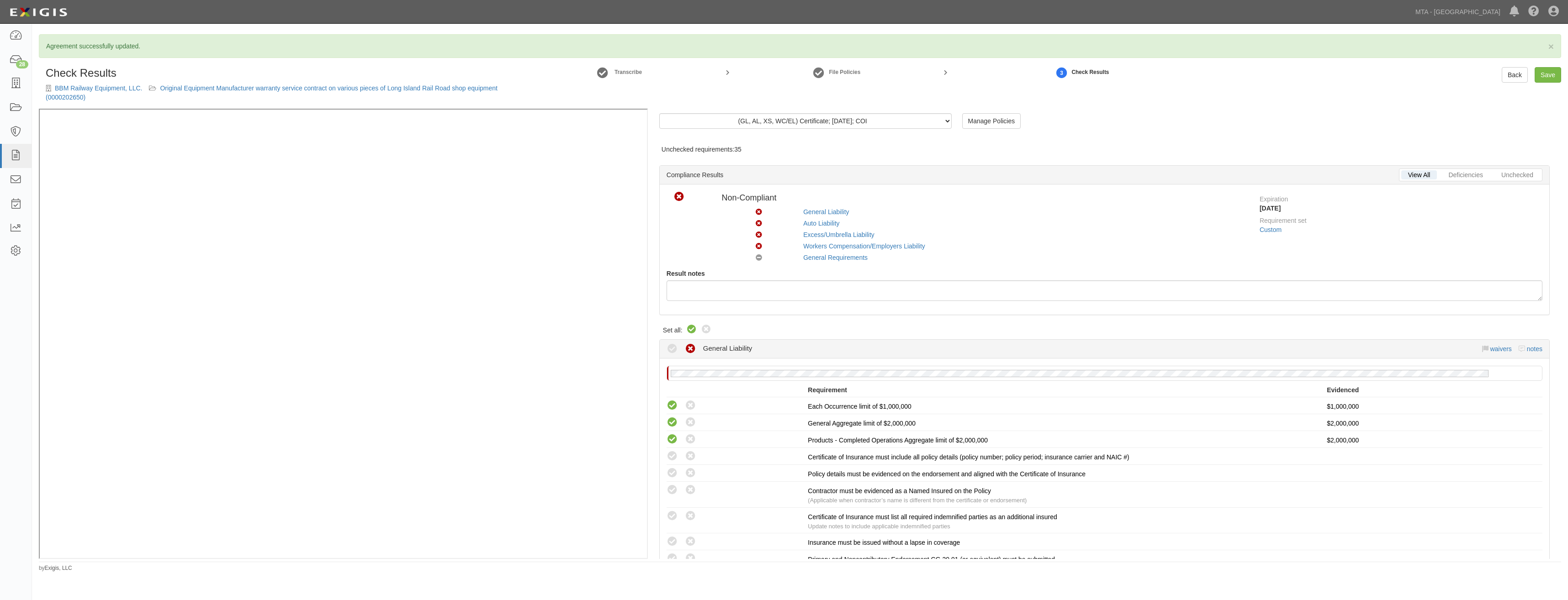
radio input "true"
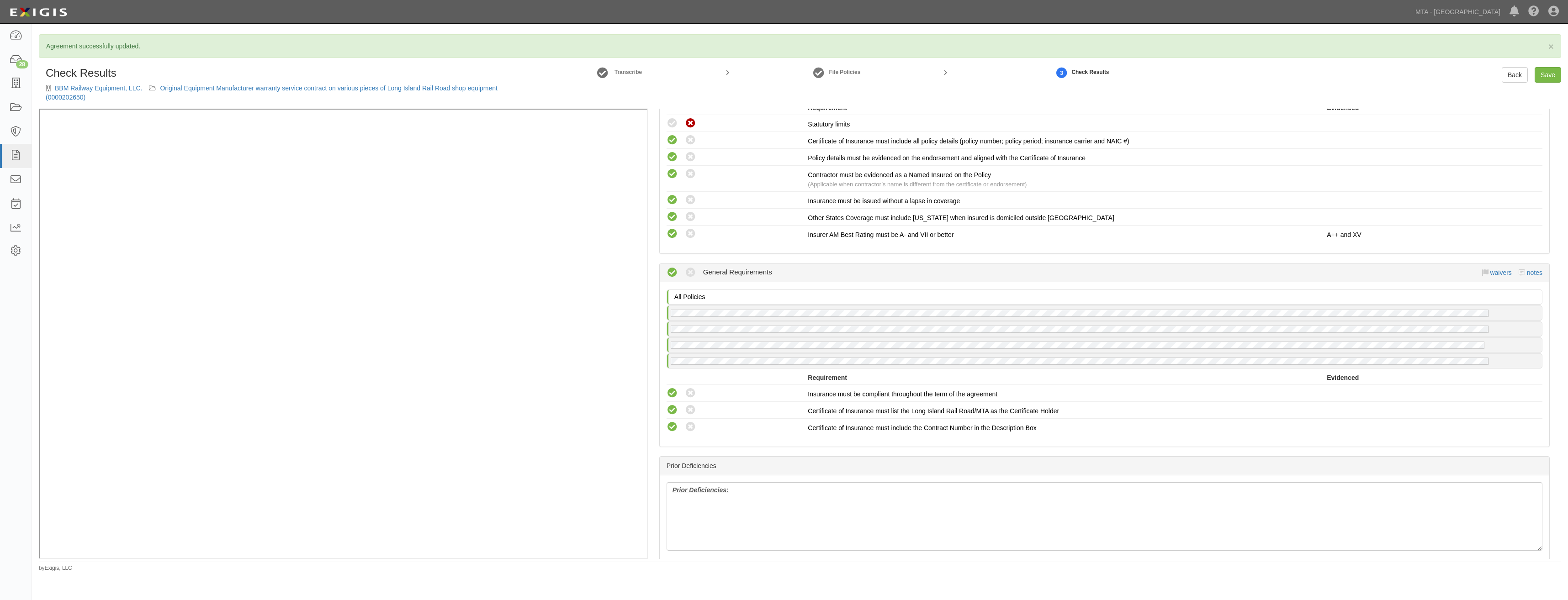
drag, startPoint x: 1016, startPoint y: 190, endPoint x: 1017, endPoint y: 334, distance: 144.0
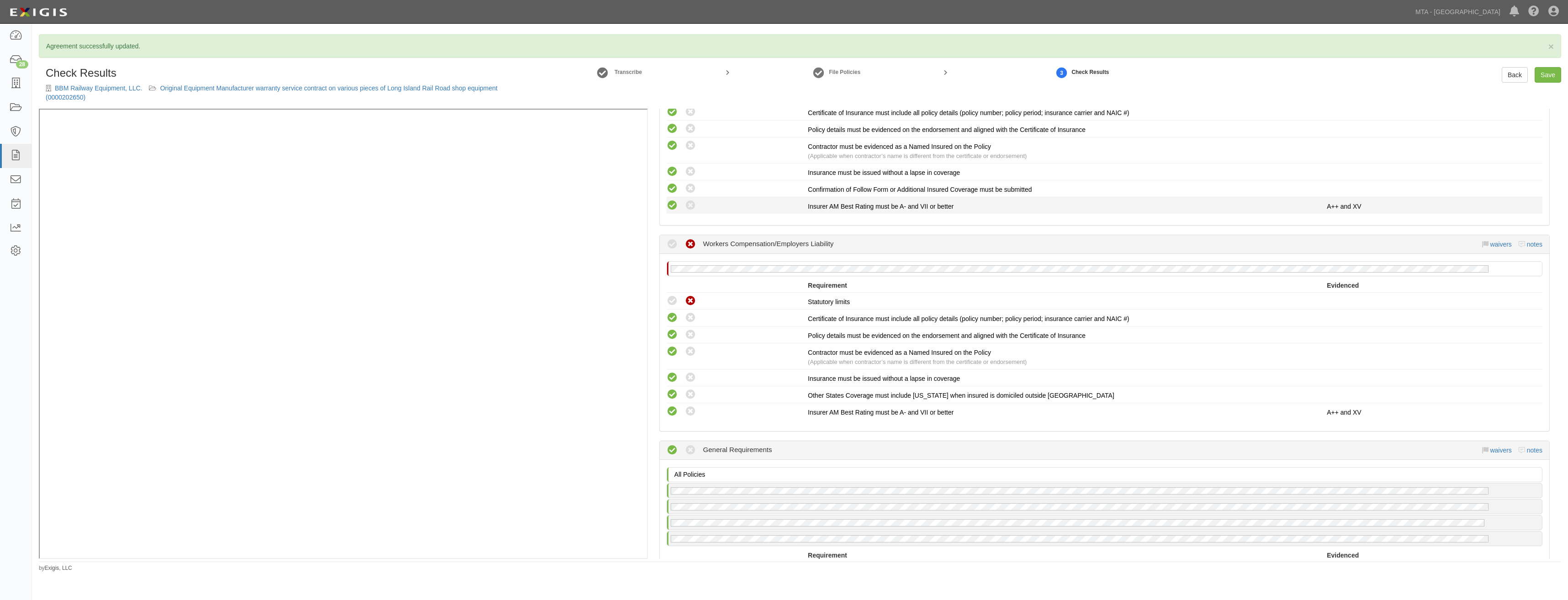
scroll to position [815, 0]
click at [626, 75] on small "Transcribe" at bounding box center [628, 72] width 27 height 7
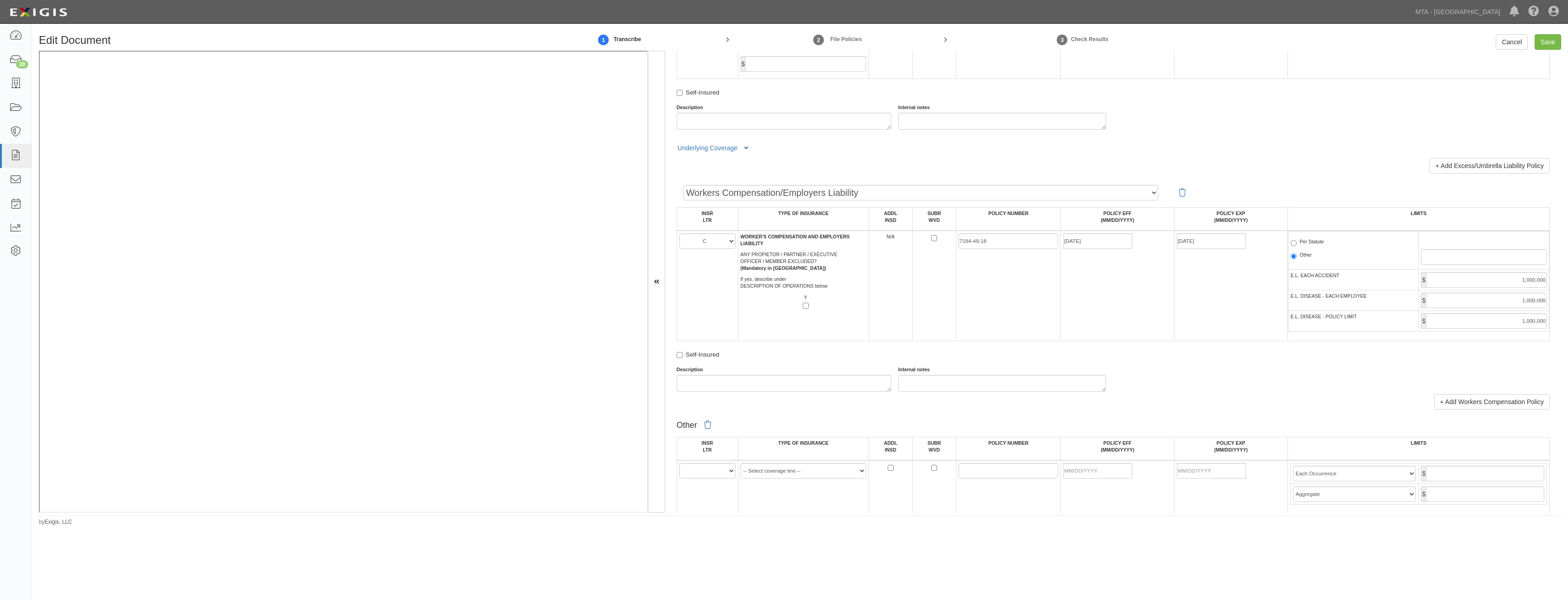
scroll to position [1240, 0]
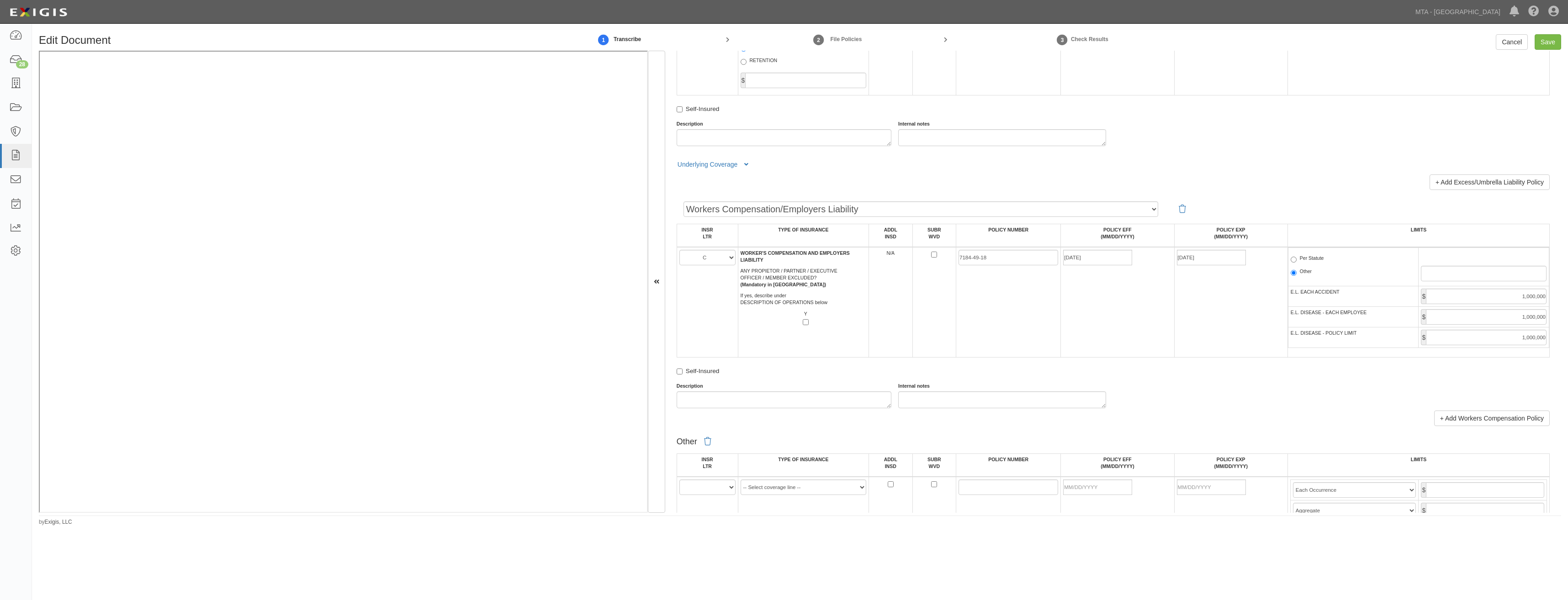
click at [1298, 256] on label "Per Statute" at bounding box center [1307, 259] width 33 height 9
click at [1297, 257] on input "Per Statute" at bounding box center [1293, 260] width 6 height 6
radio input "true"
click at [1544, 43] on input "Save" at bounding box center [1548, 42] width 27 height 16
type input "1000000"
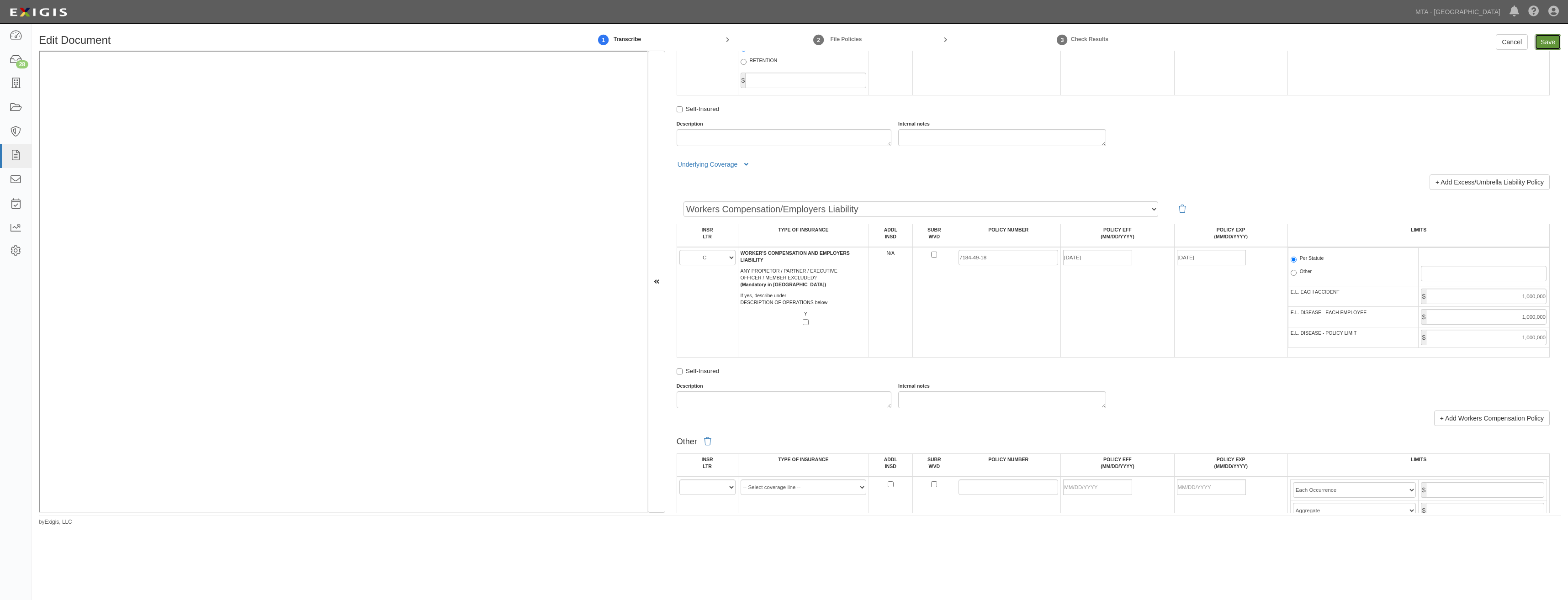
type input "2000000"
type input "1000000"
type input "5000000"
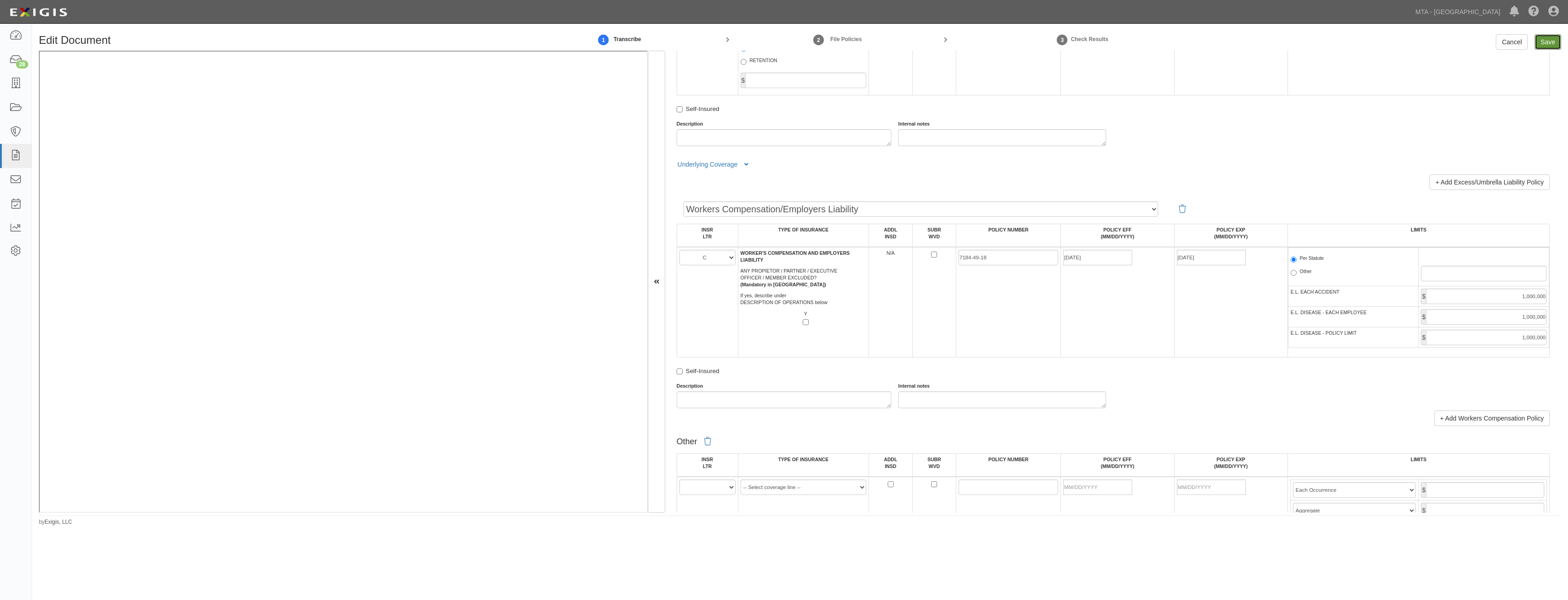
type input "1000000"
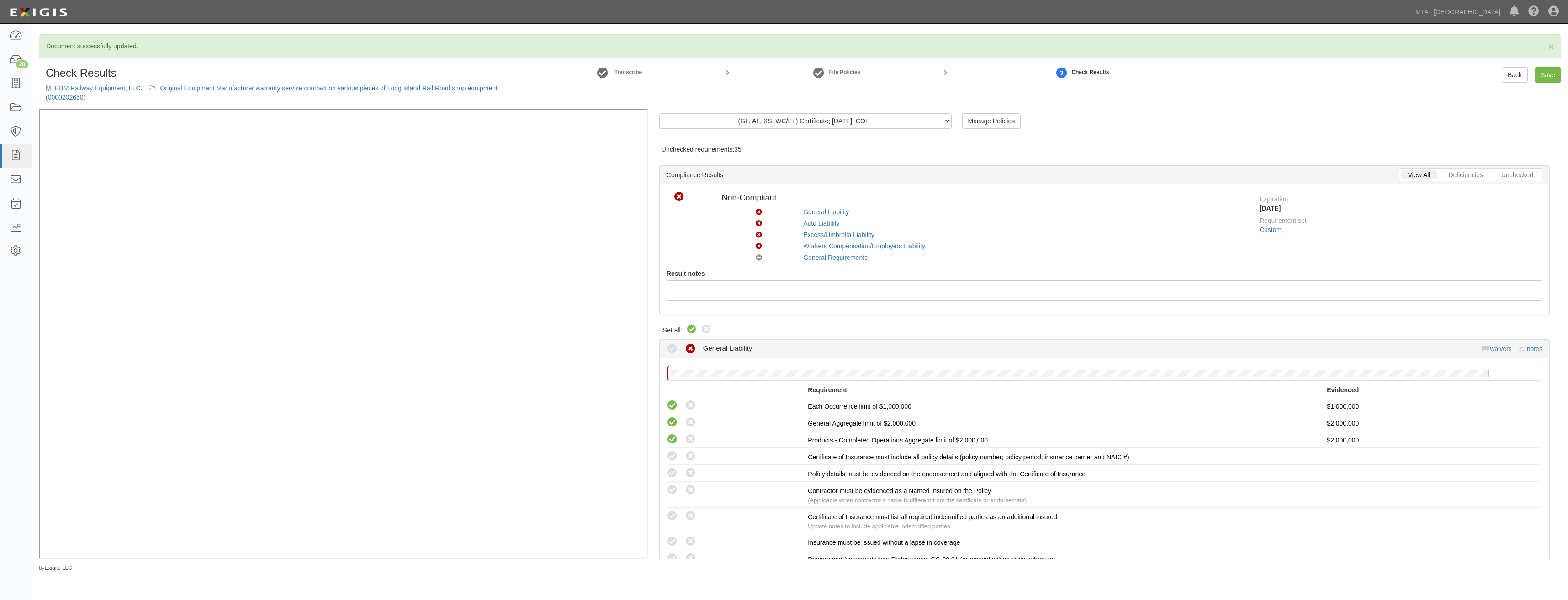
click at [690, 328] on icon at bounding box center [691, 330] width 11 height 11
radio input "true"
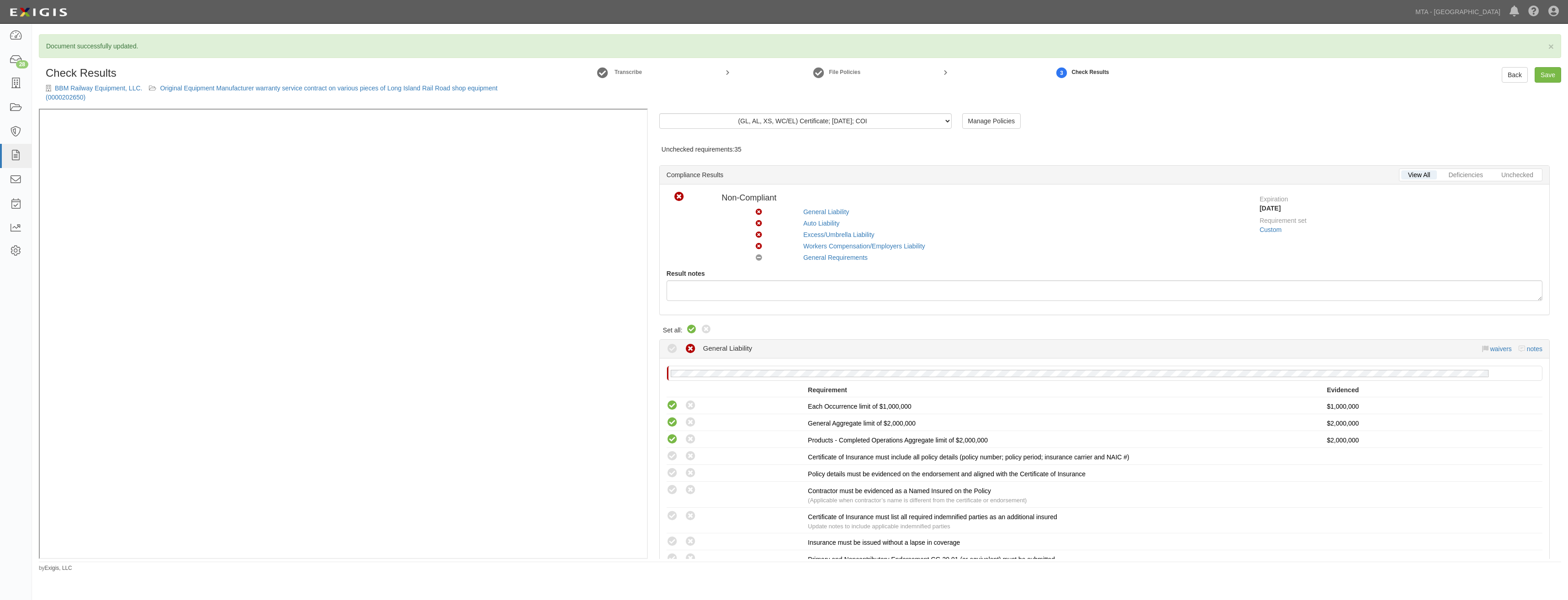
radio input "true"
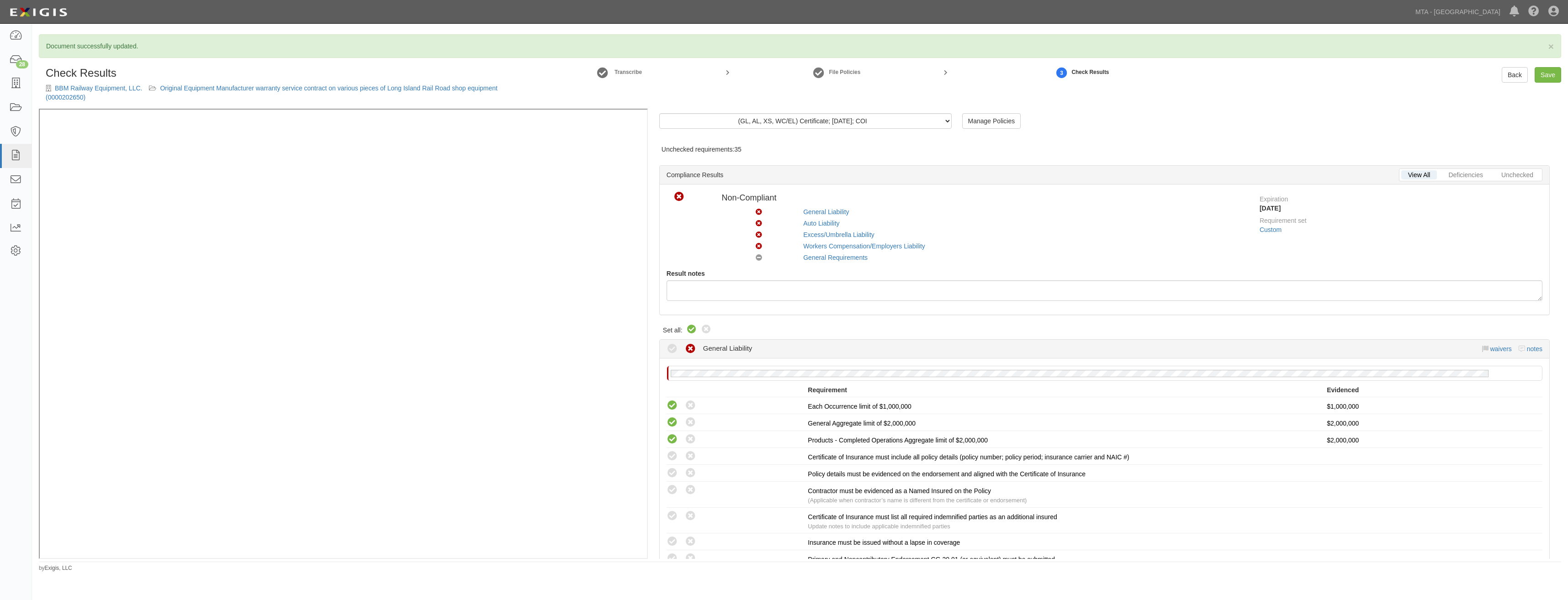
radio input "true"
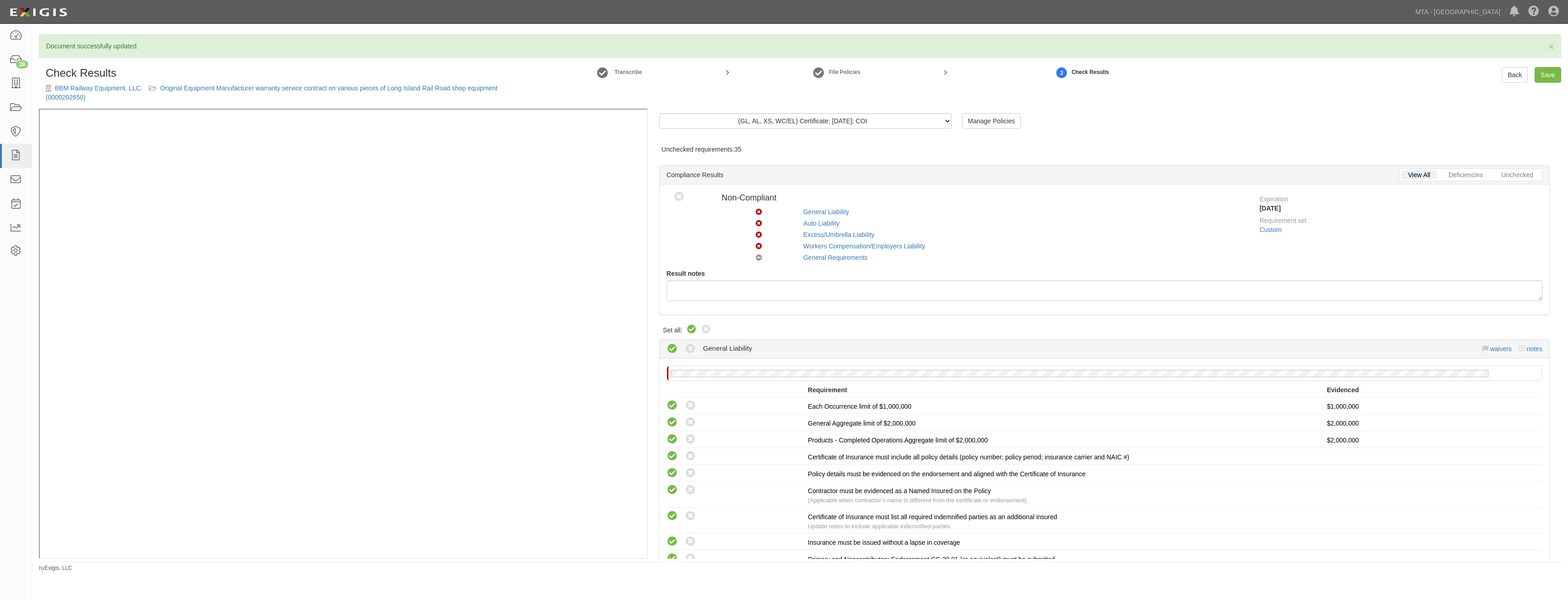
radio input "true"
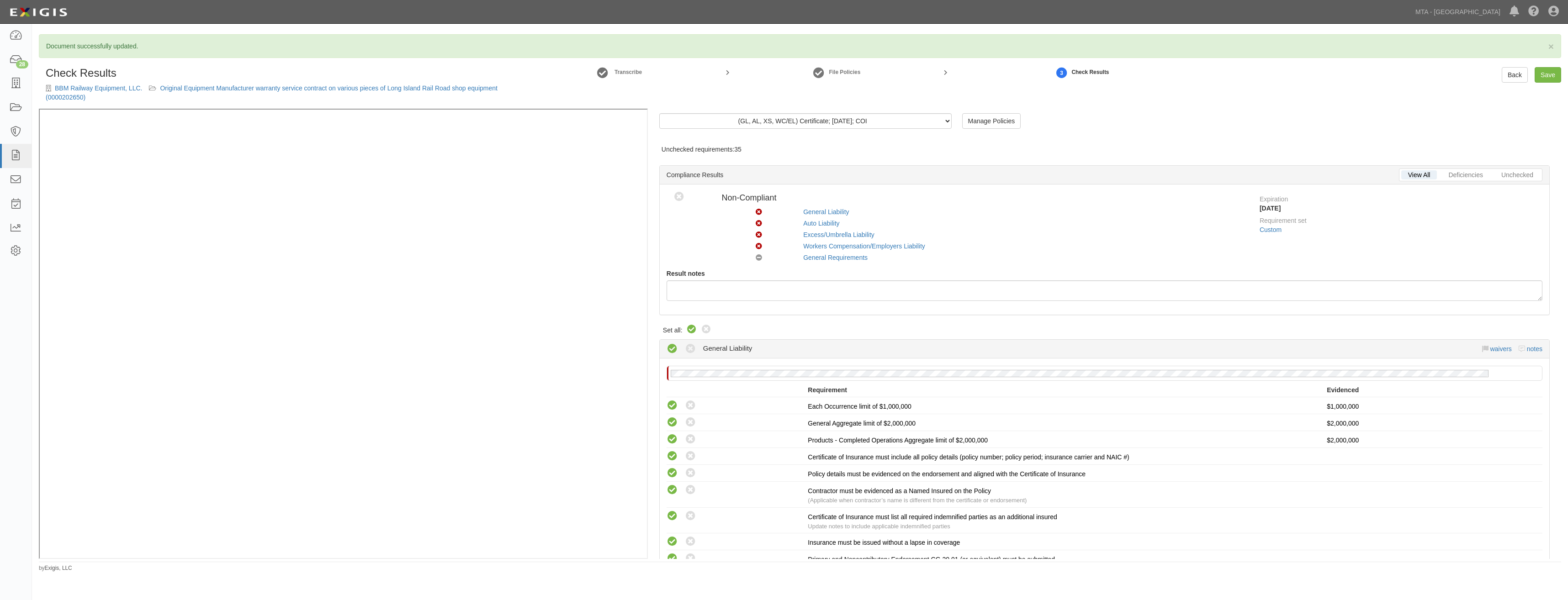
radio input "true"
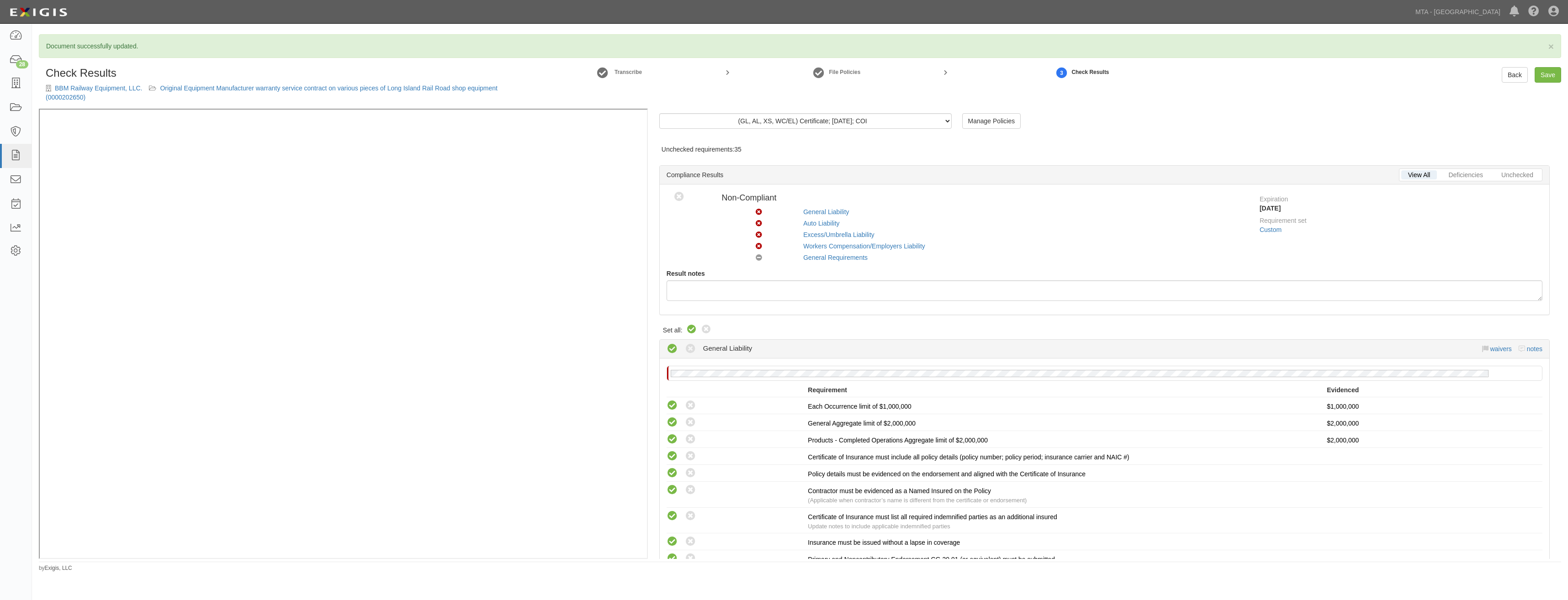
radio input "true"
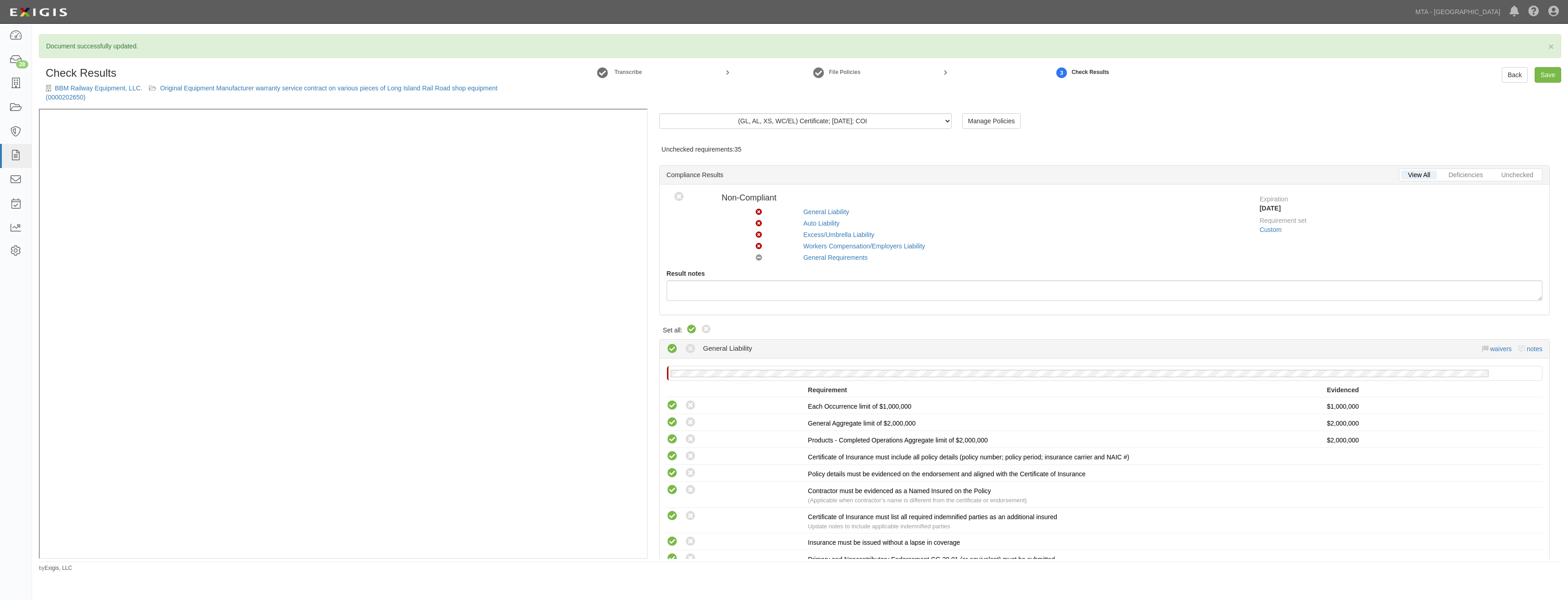
radio input "true"
radio input "false"
radio input "true"
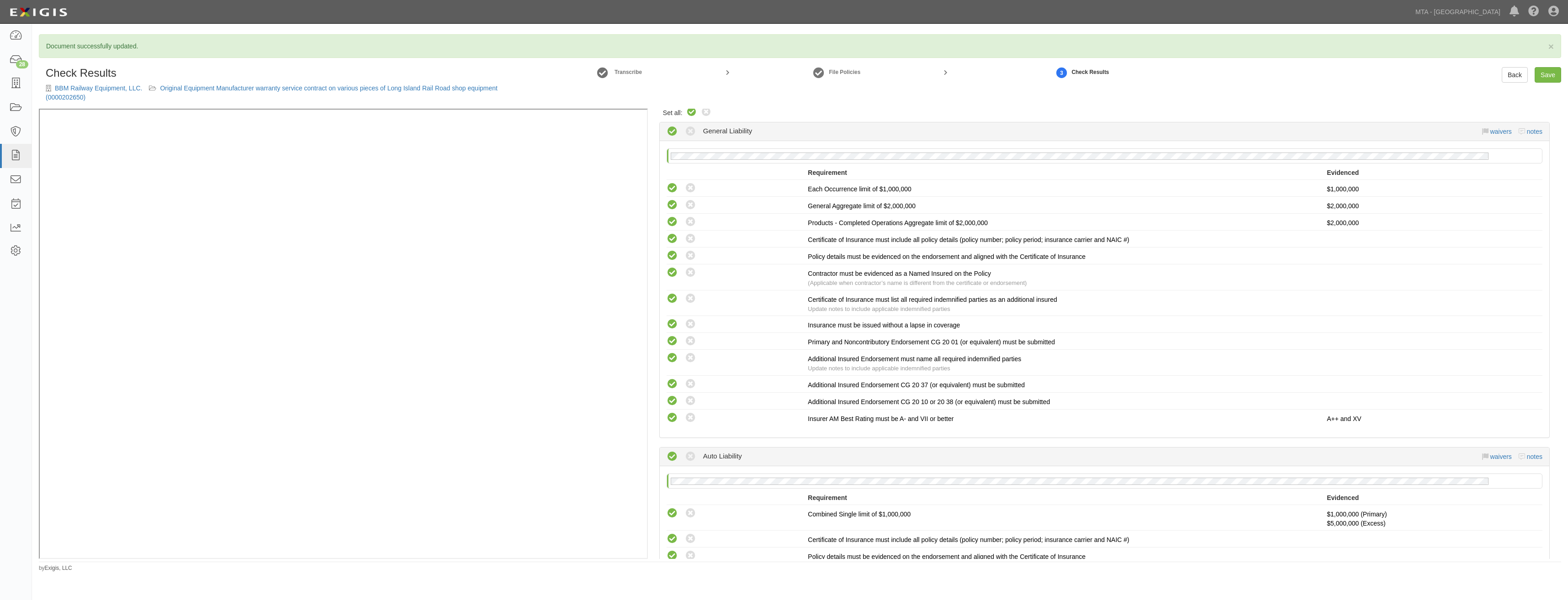
scroll to position [1135, 0]
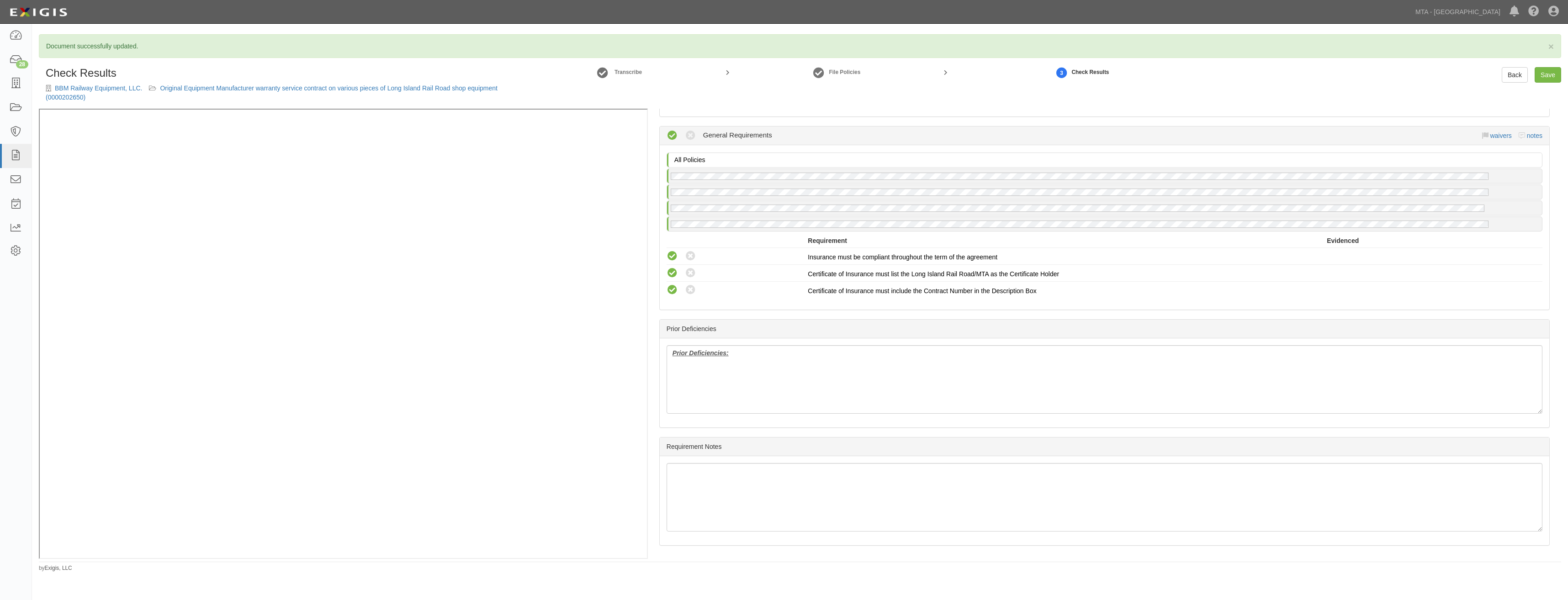
drag, startPoint x: 992, startPoint y: 226, endPoint x: 1004, endPoint y: 579, distance: 353.2
drag, startPoint x: 795, startPoint y: 395, endPoint x: 645, endPoint y: 349, distance: 156.9
click at [578, 248] on div "(GL, AL, XS, WC/EL) Certificate; [DATE]; COI (GL, AL, XS, WC/EL) Certificate; […" at bounding box center [800, 334] width 1522 height 450
click at [1153, 321] on div "Prior Deficiencies" at bounding box center [1104, 329] width 889 height 19
click at [1554, 78] on link "Save" at bounding box center [1548, 75] width 27 height 16
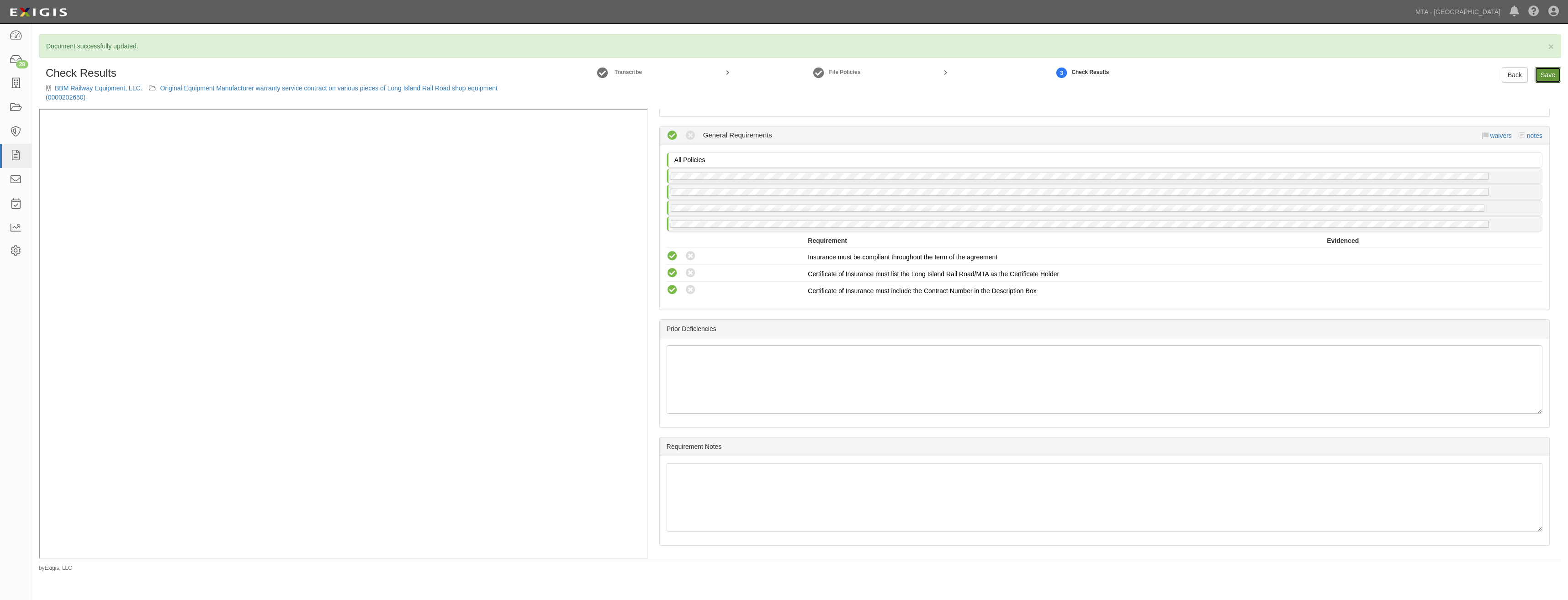
radio input "true"
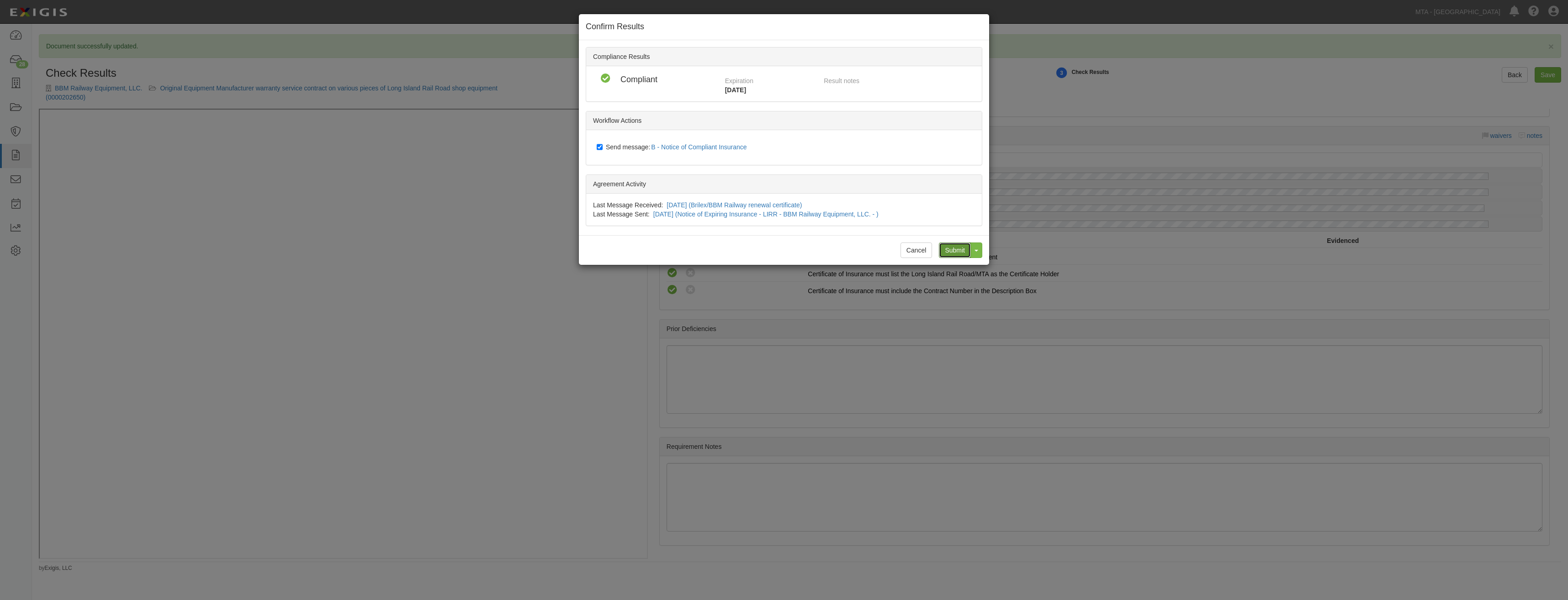
click at [953, 253] on input "Submit" at bounding box center [954, 251] width 32 height 16
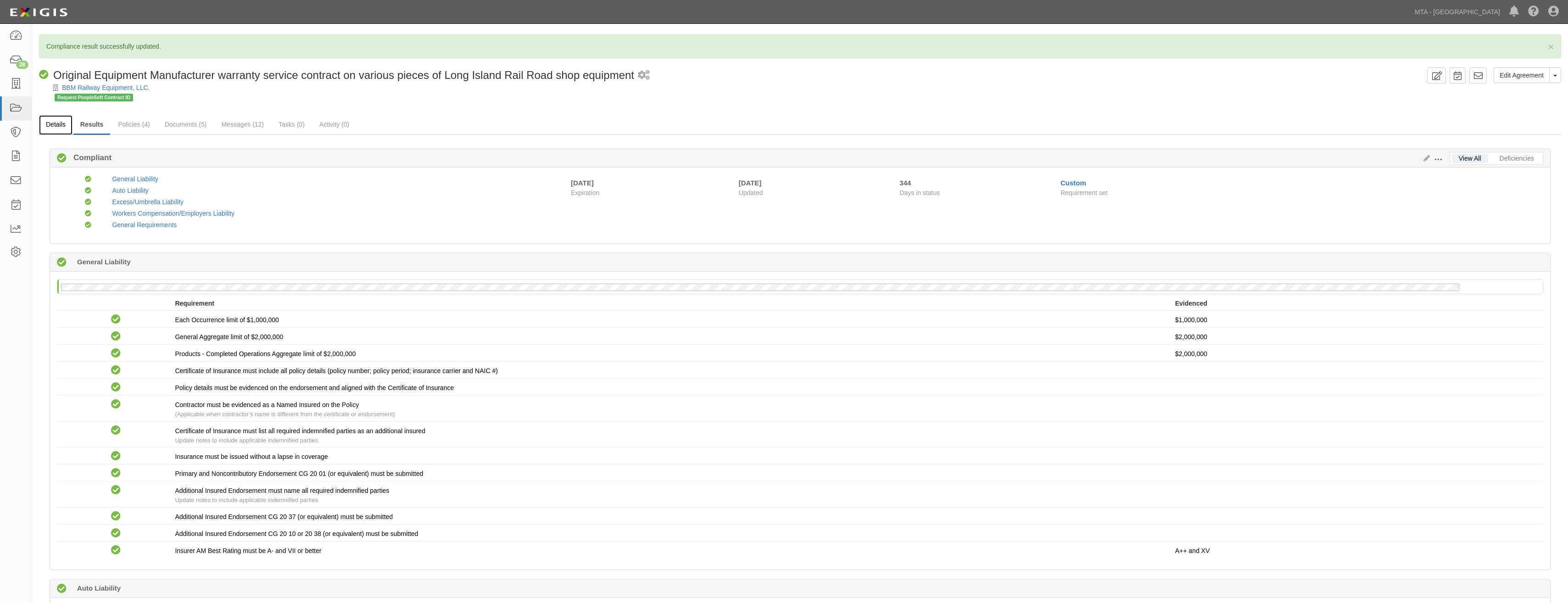
click at [54, 131] on link "Details" at bounding box center [56, 125] width 34 height 20
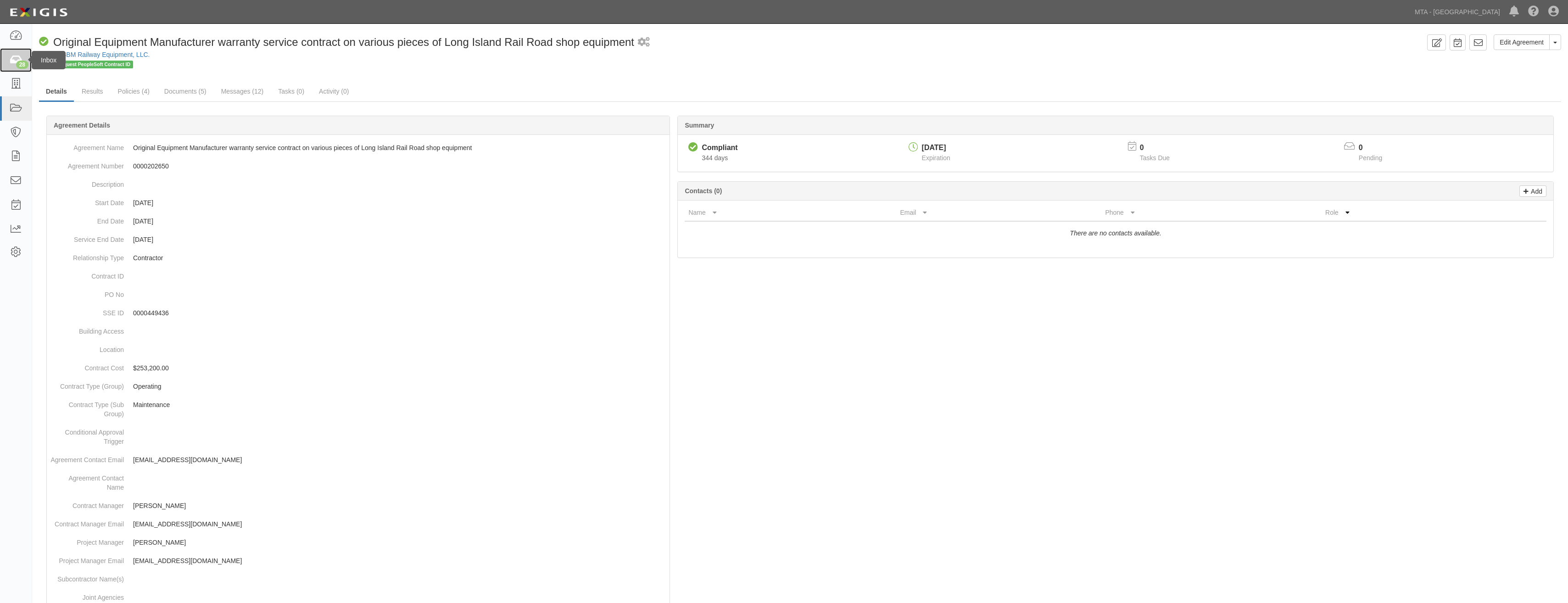
click at [20, 64] on div "28" at bounding box center [22, 65] width 12 height 9
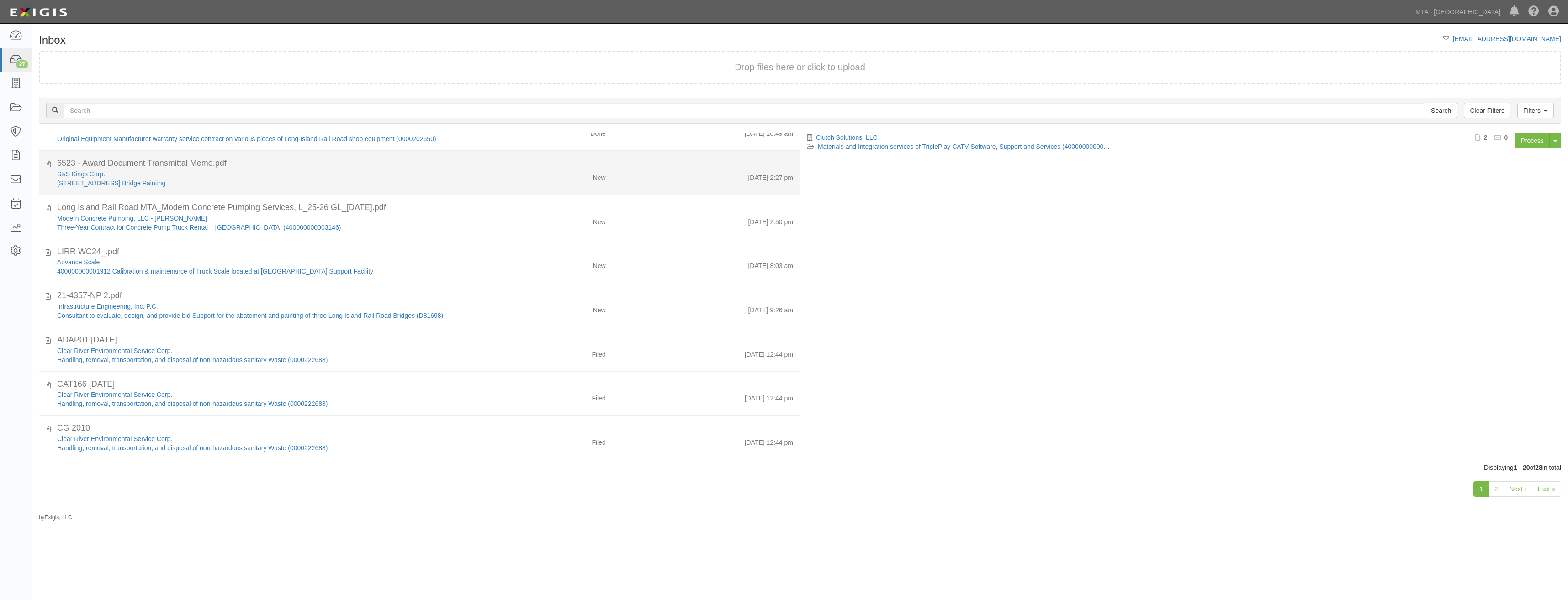
scroll to position [557, 0]
click at [515, 193] on li "6523 - Award Document Transmittal Memo.pdf S&S Kings Corp. 6523 Main St & North…" at bounding box center [419, 172] width 761 height 44
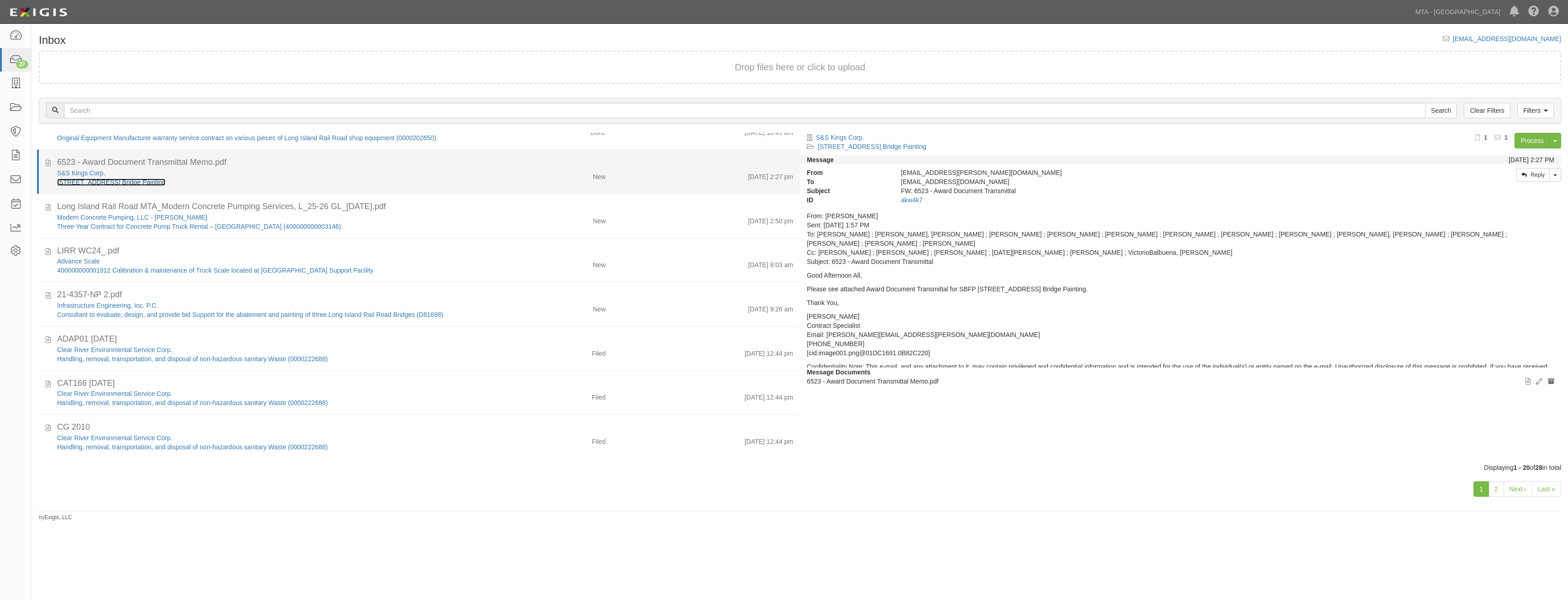
click at [166, 186] on link "[STREET_ADDRESS] Bridge Painting" at bounding box center [111, 182] width 108 height 7
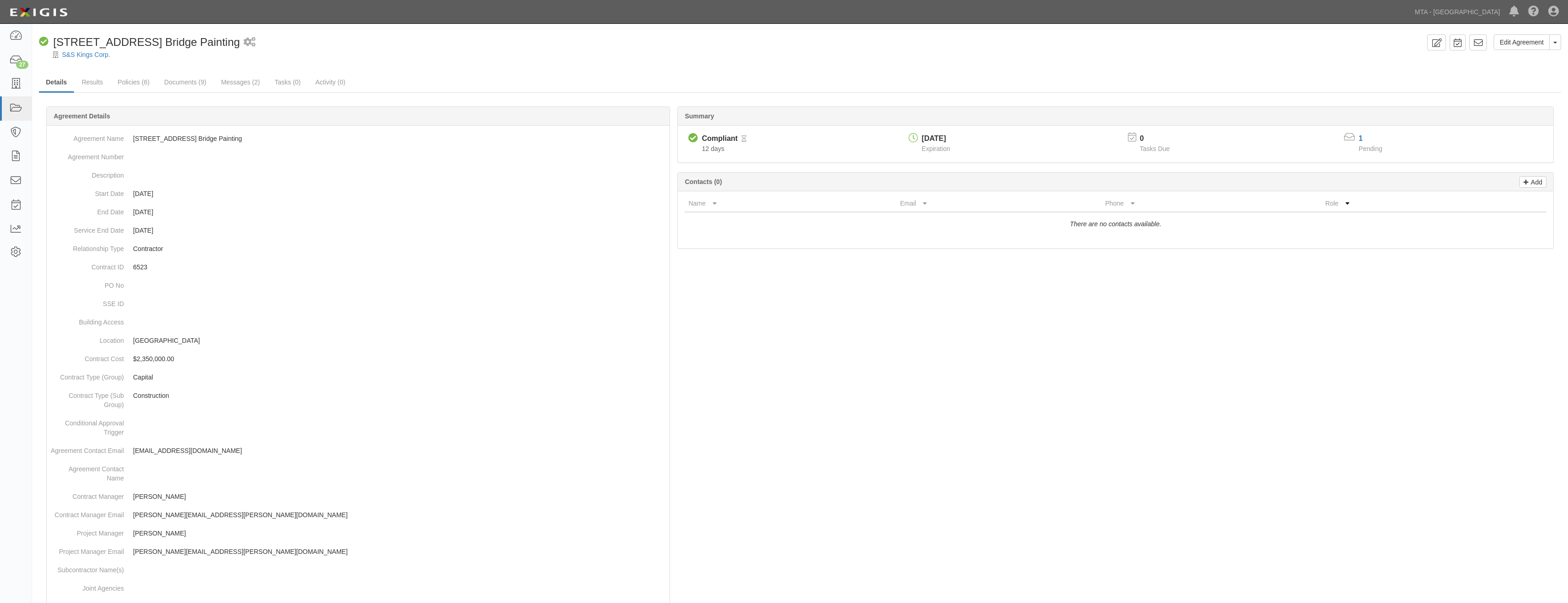
click at [820, 362] on div at bounding box center [800, 498] width 1522 height 755
